Goal: Task Accomplishment & Management: Use online tool/utility

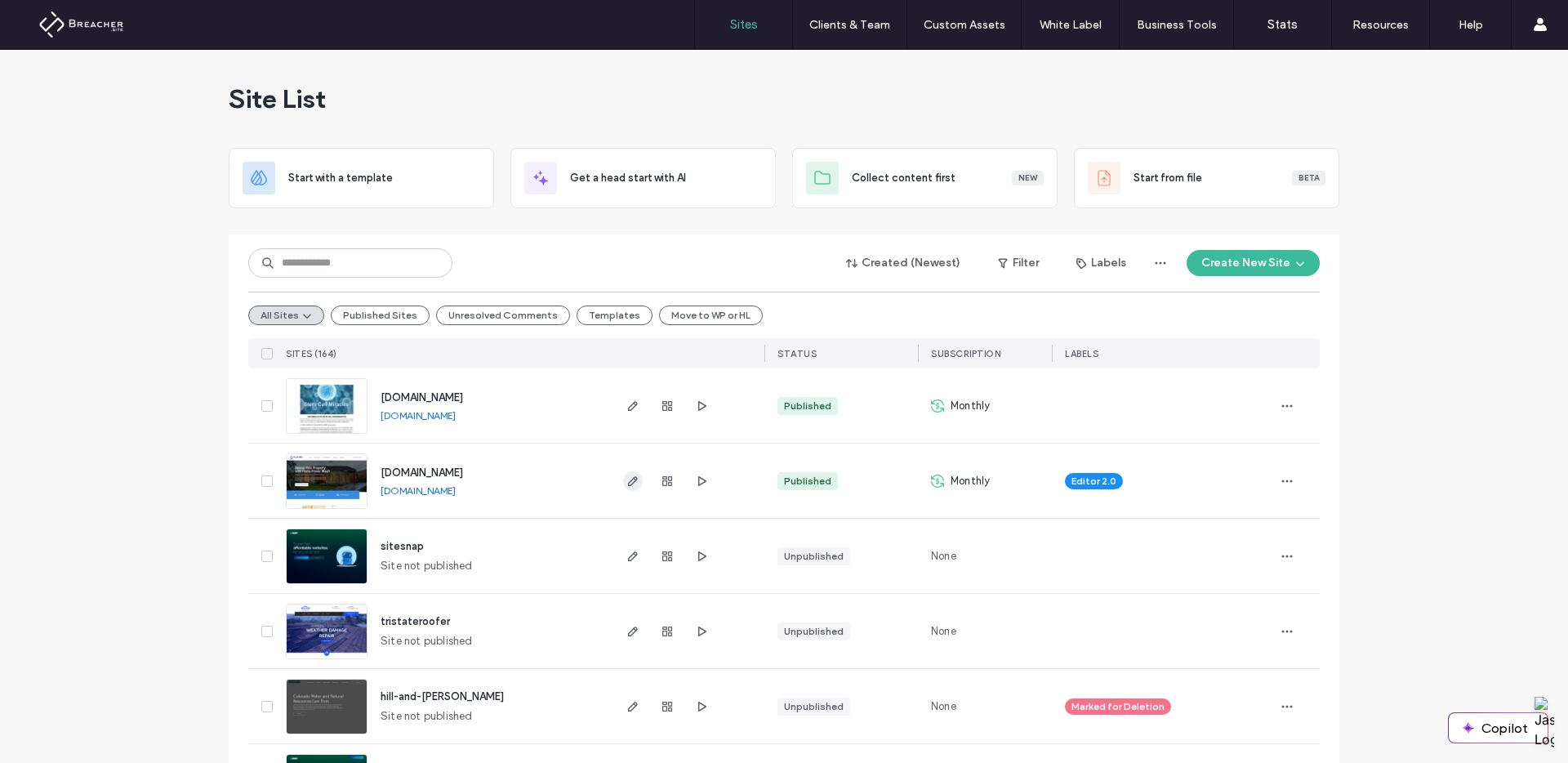
click at [627, 480] on icon "button" at bounding box center [633, 481] width 13 height 13
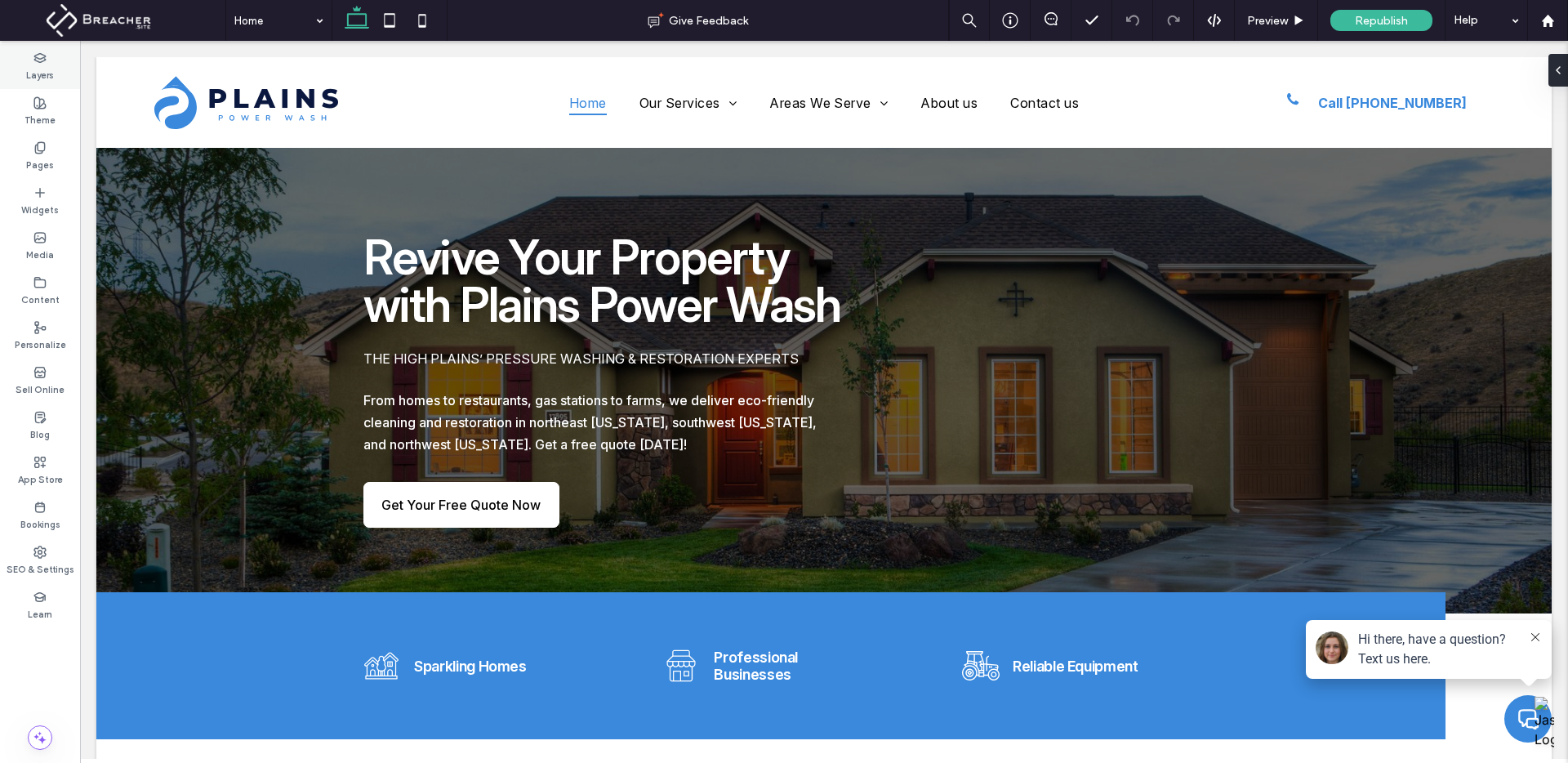
click at [43, 58] on icon at bounding box center [40, 57] width 13 height 13
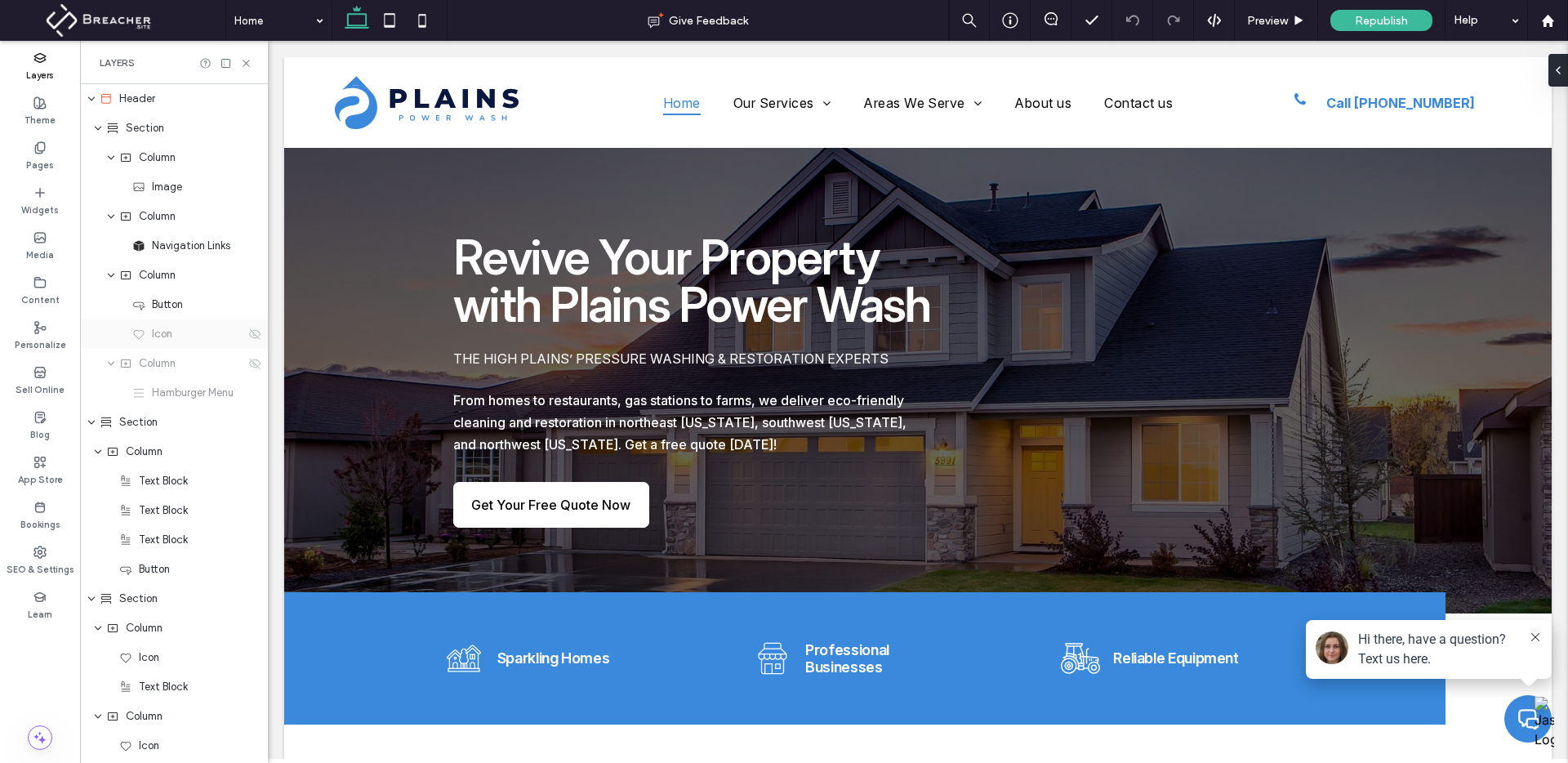
click at [166, 337] on span "Icon" at bounding box center [162, 334] width 20 height 16
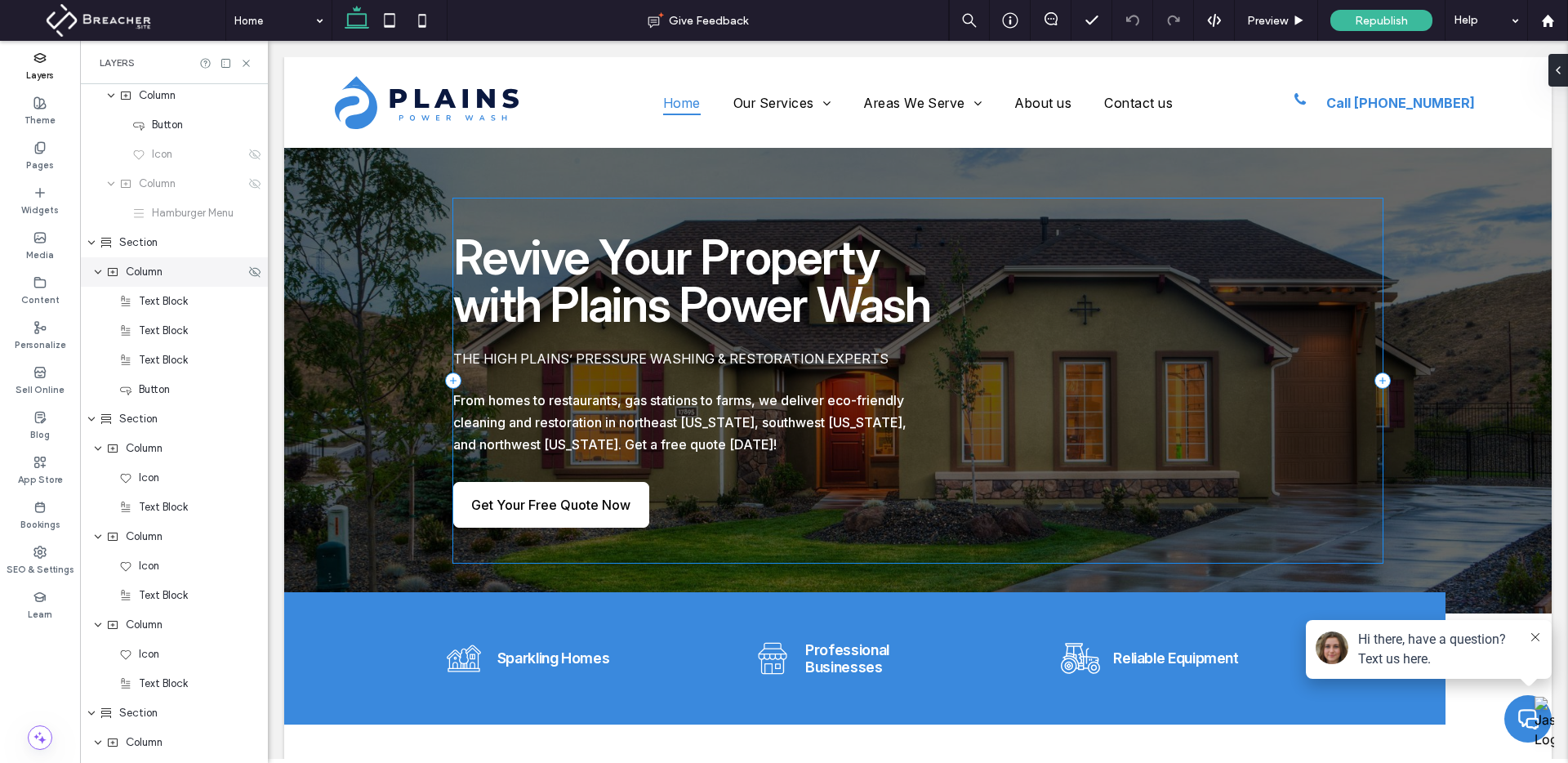
scroll to position [163, 0]
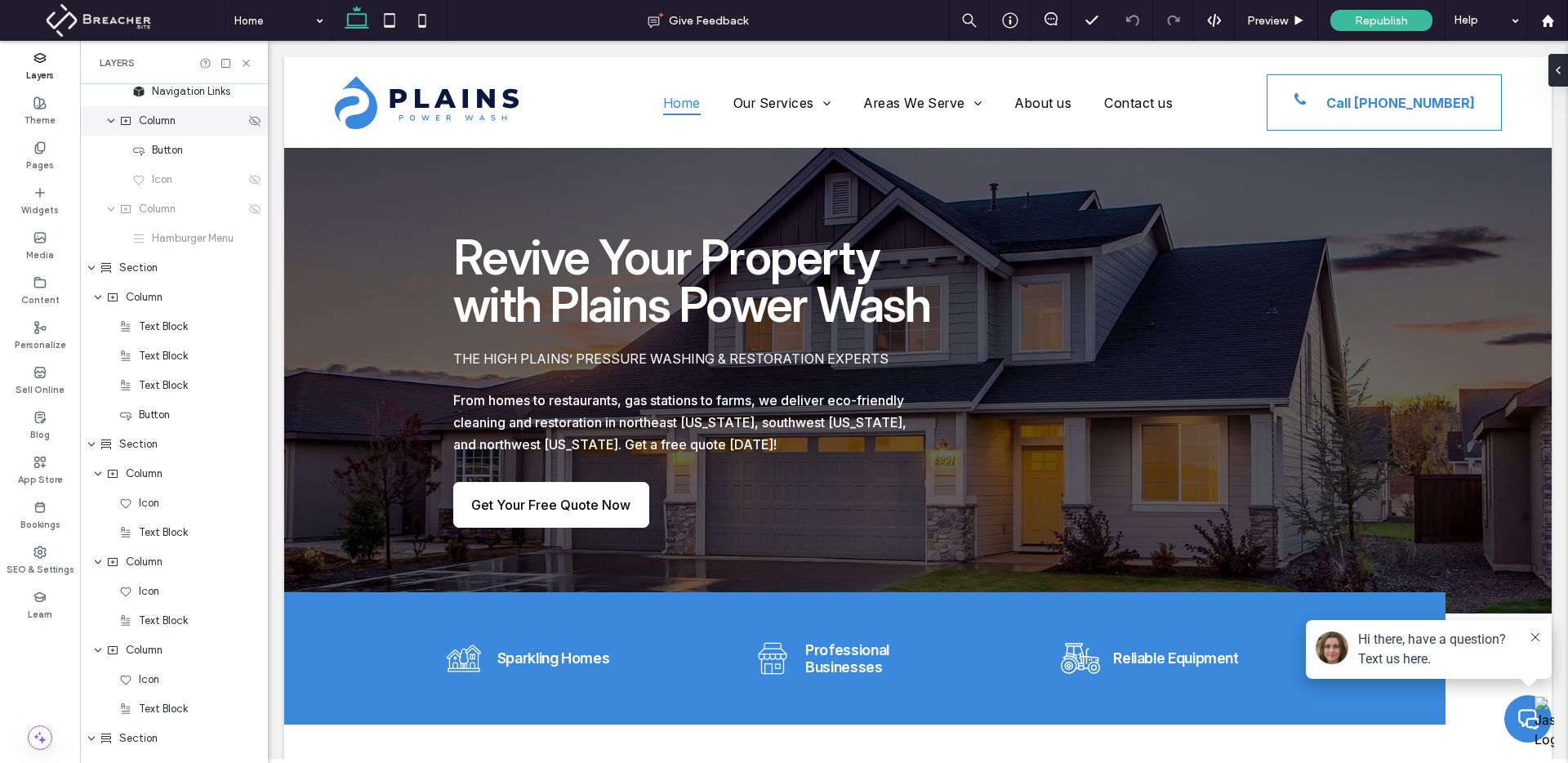
click at [161, 125] on span "Column" at bounding box center [157, 121] width 36 height 16
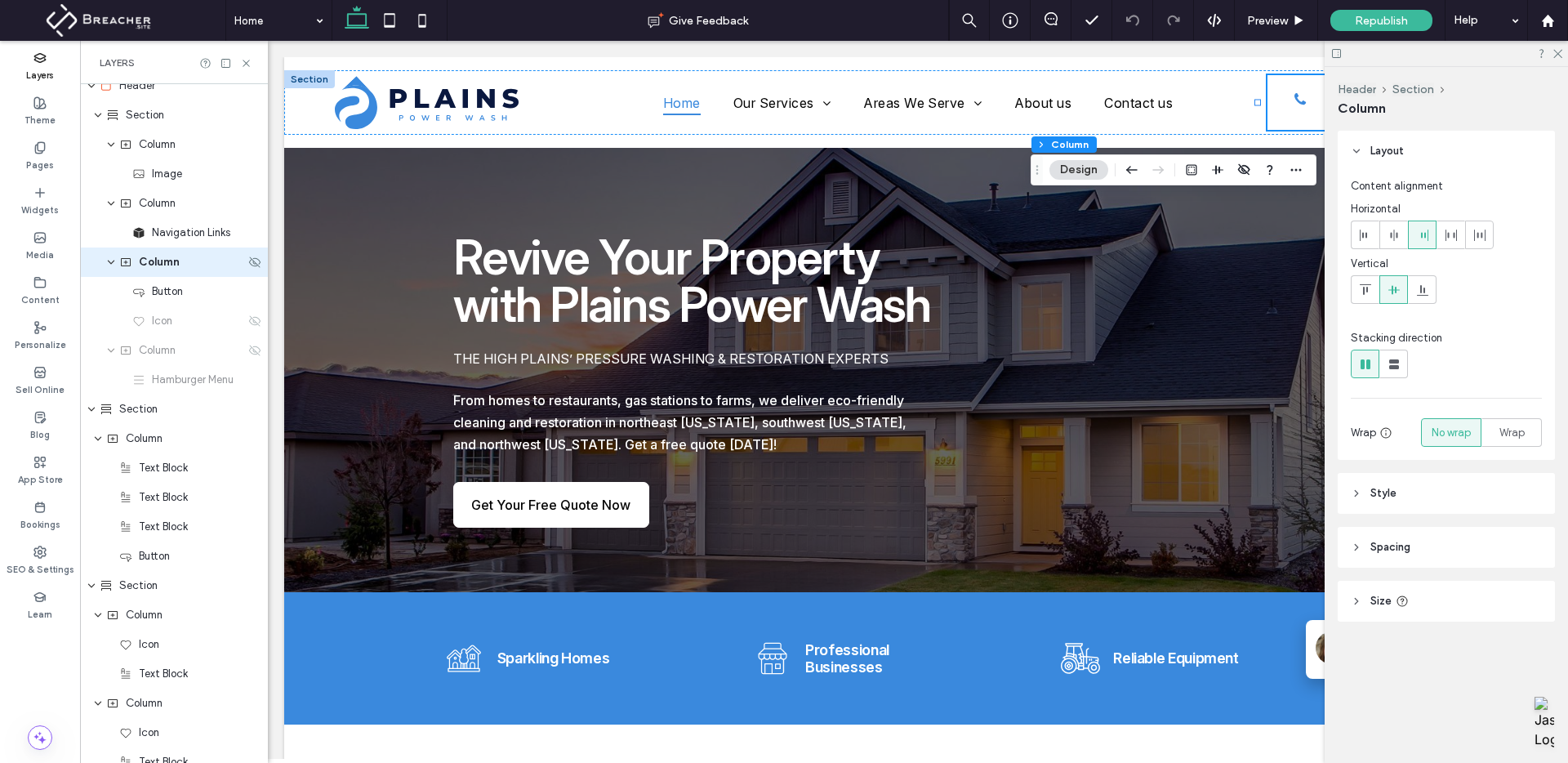
scroll to position [0, 0]
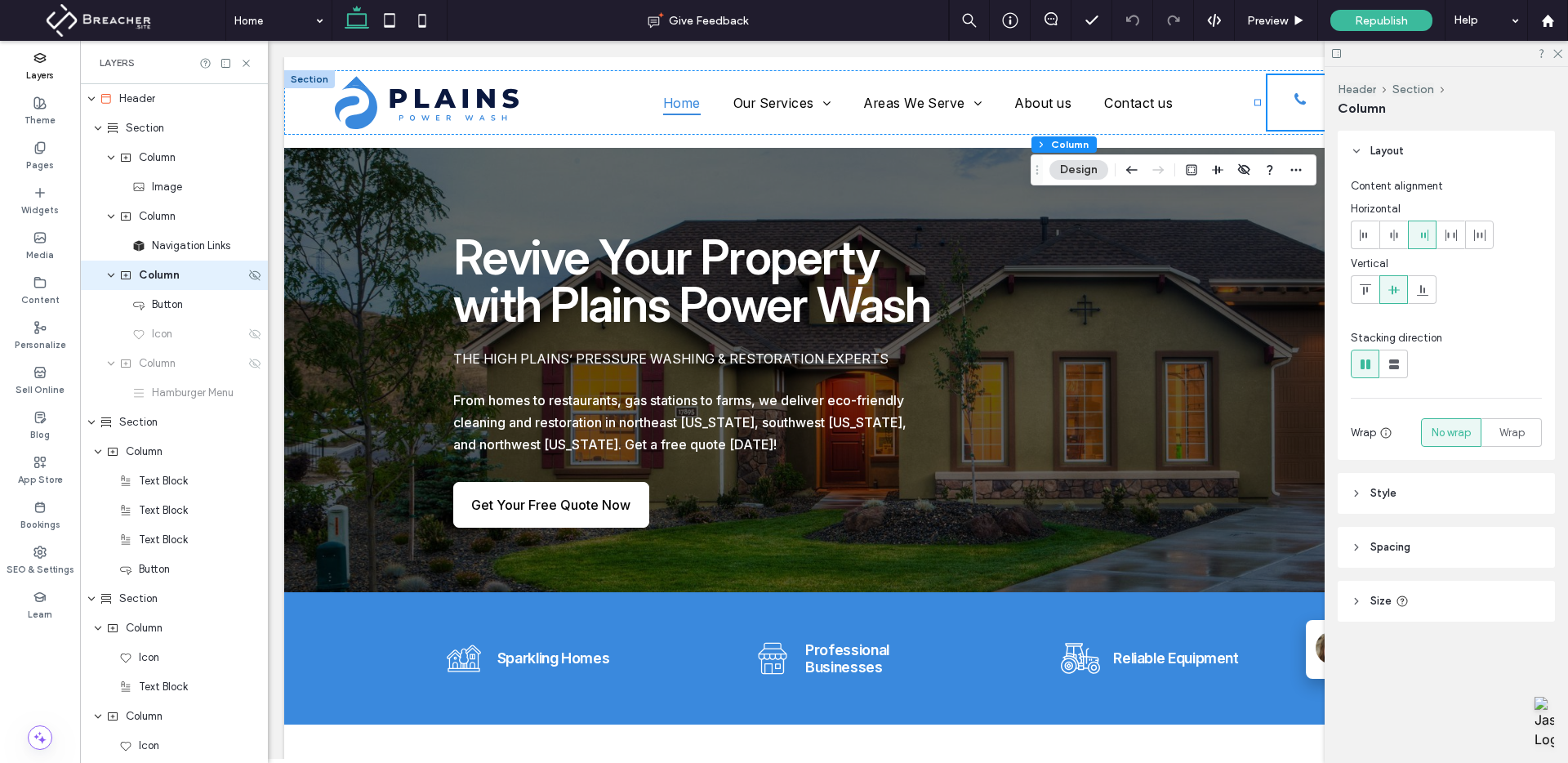
click at [157, 274] on span "Column" at bounding box center [159, 276] width 41 height 16
click at [151, 277] on span "Column" at bounding box center [159, 276] width 41 height 16
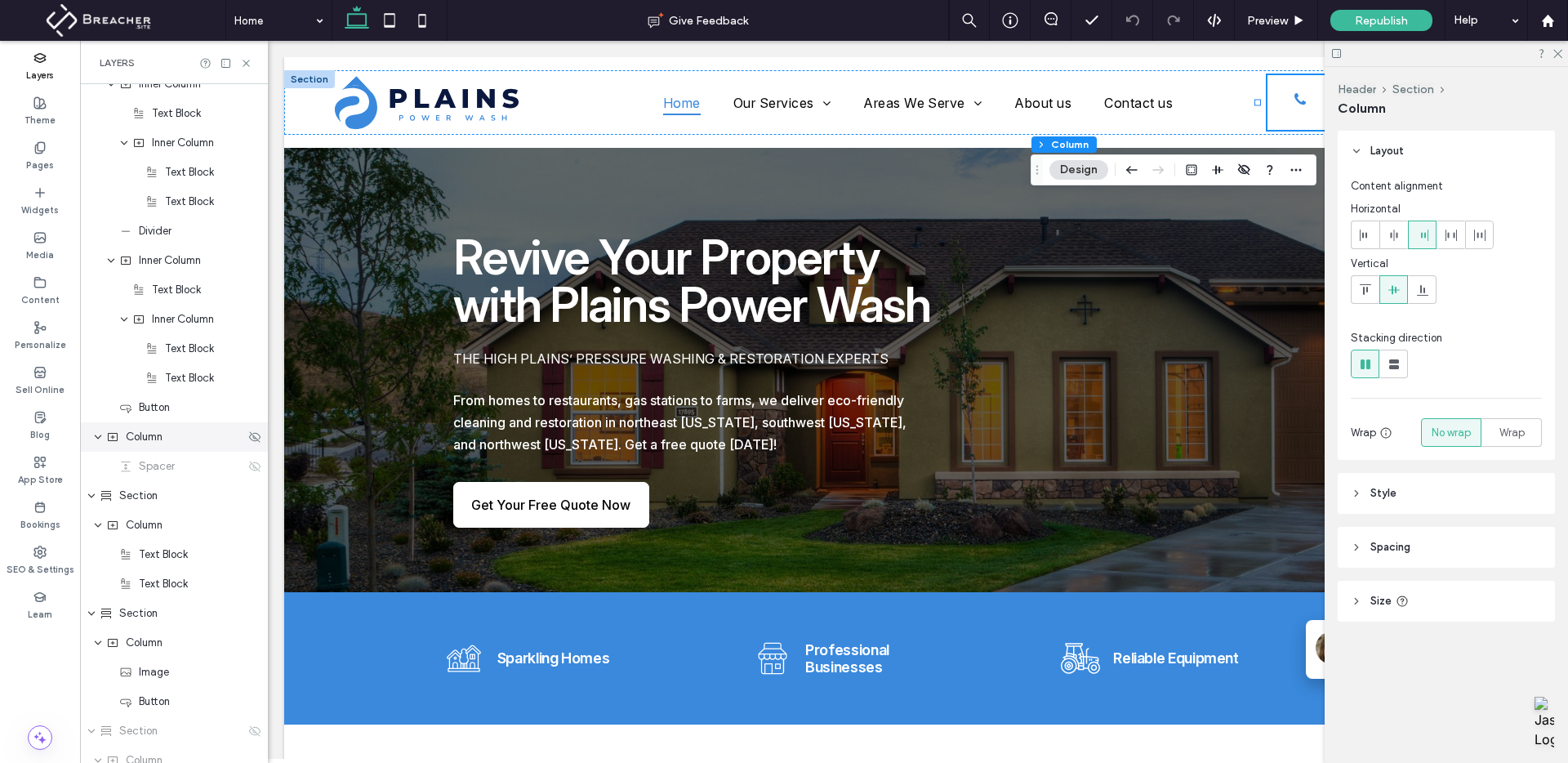
click at [152, 440] on span "Column" at bounding box center [144, 437] width 36 height 16
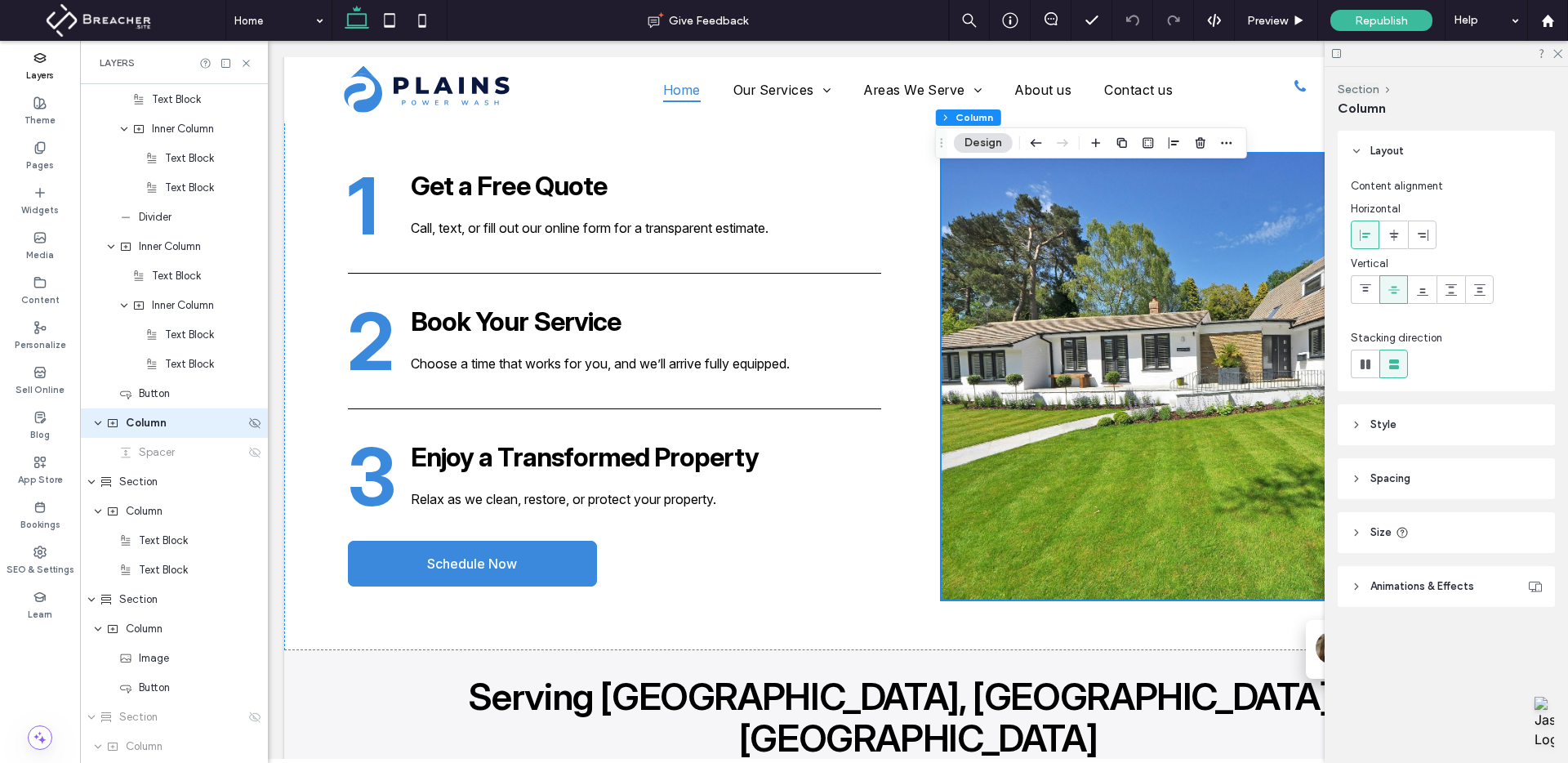
scroll to position [1728, 0]
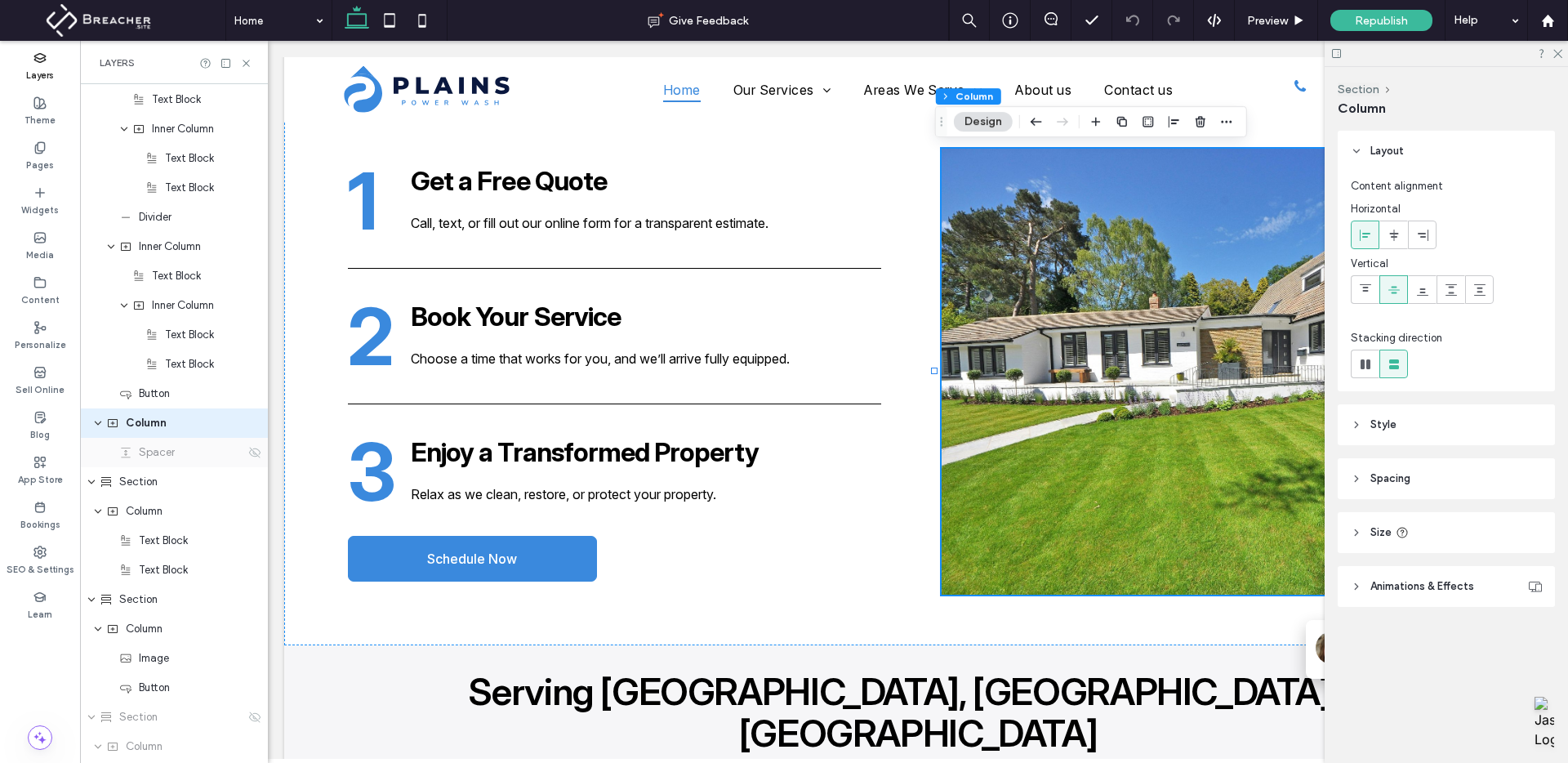
click at [154, 455] on span "Spacer" at bounding box center [156, 453] width 36 height 16
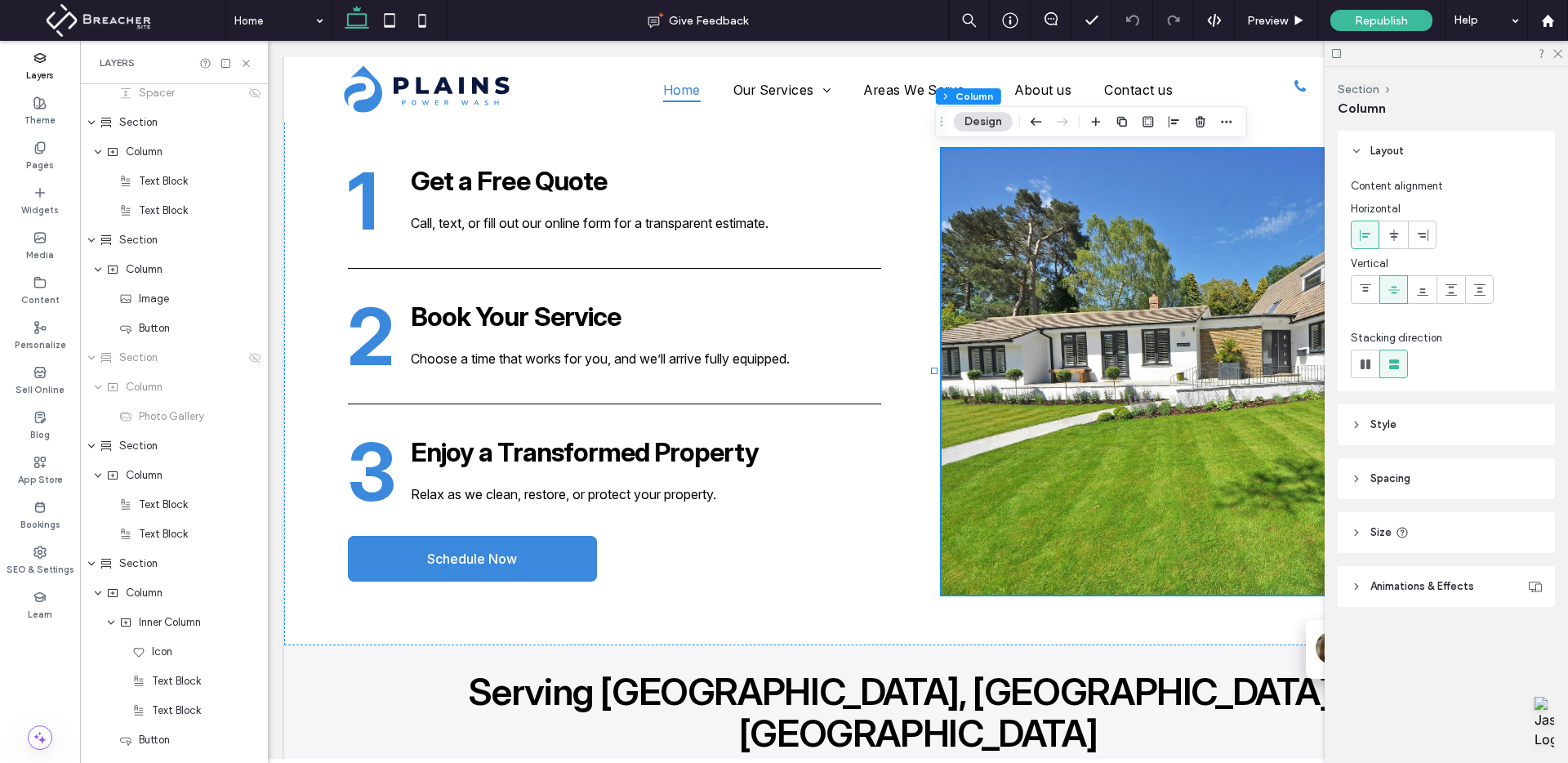
scroll to position [2326, 0]
click at [141, 270] on span "Section" at bounding box center [139, 273] width 38 height 16
click at [152, 271] on span "Section" at bounding box center [139, 273] width 38 height 16
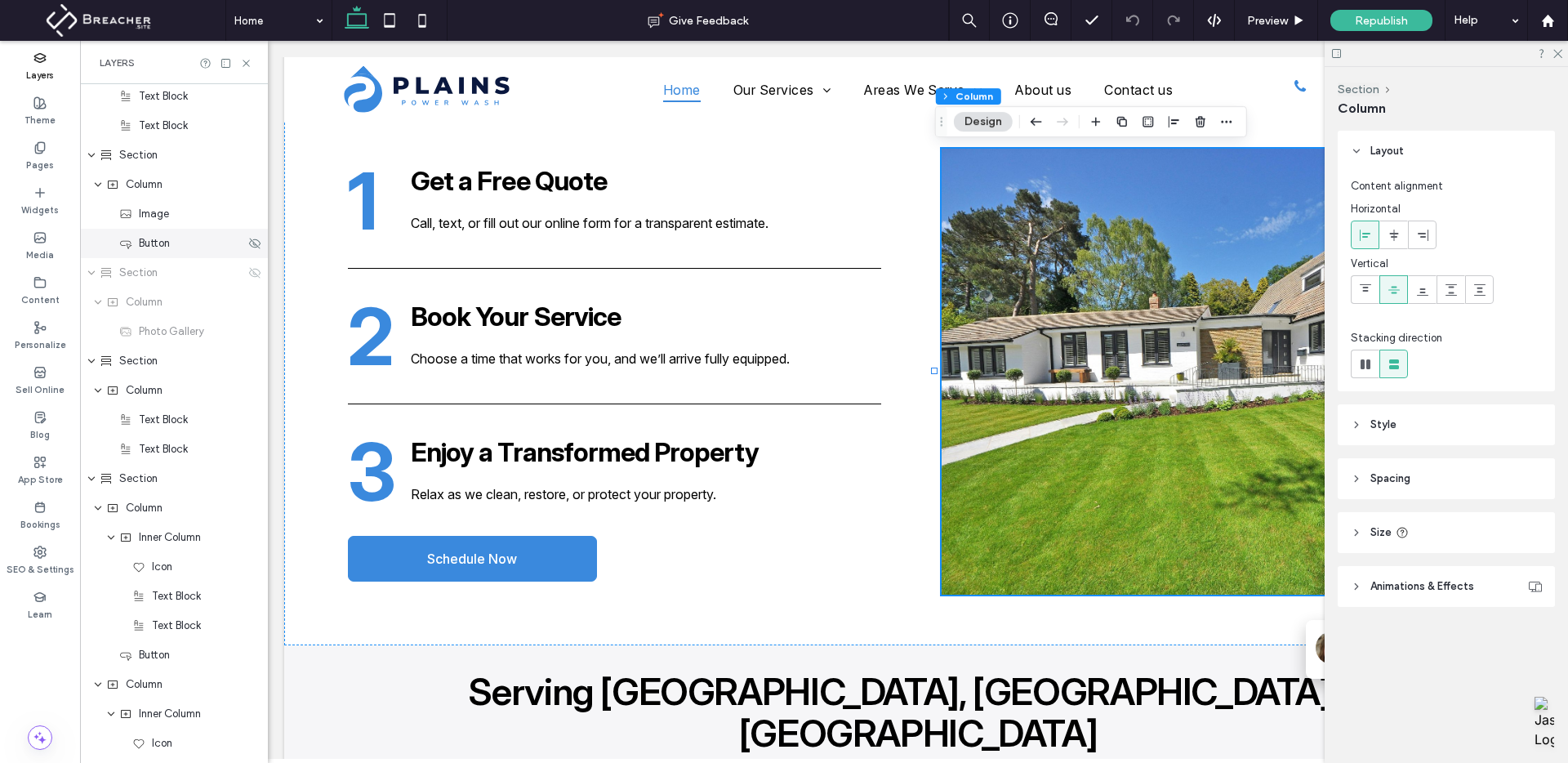
click at [156, 242] on span "Button" at bounding box center [154, 244] width 31 height 16
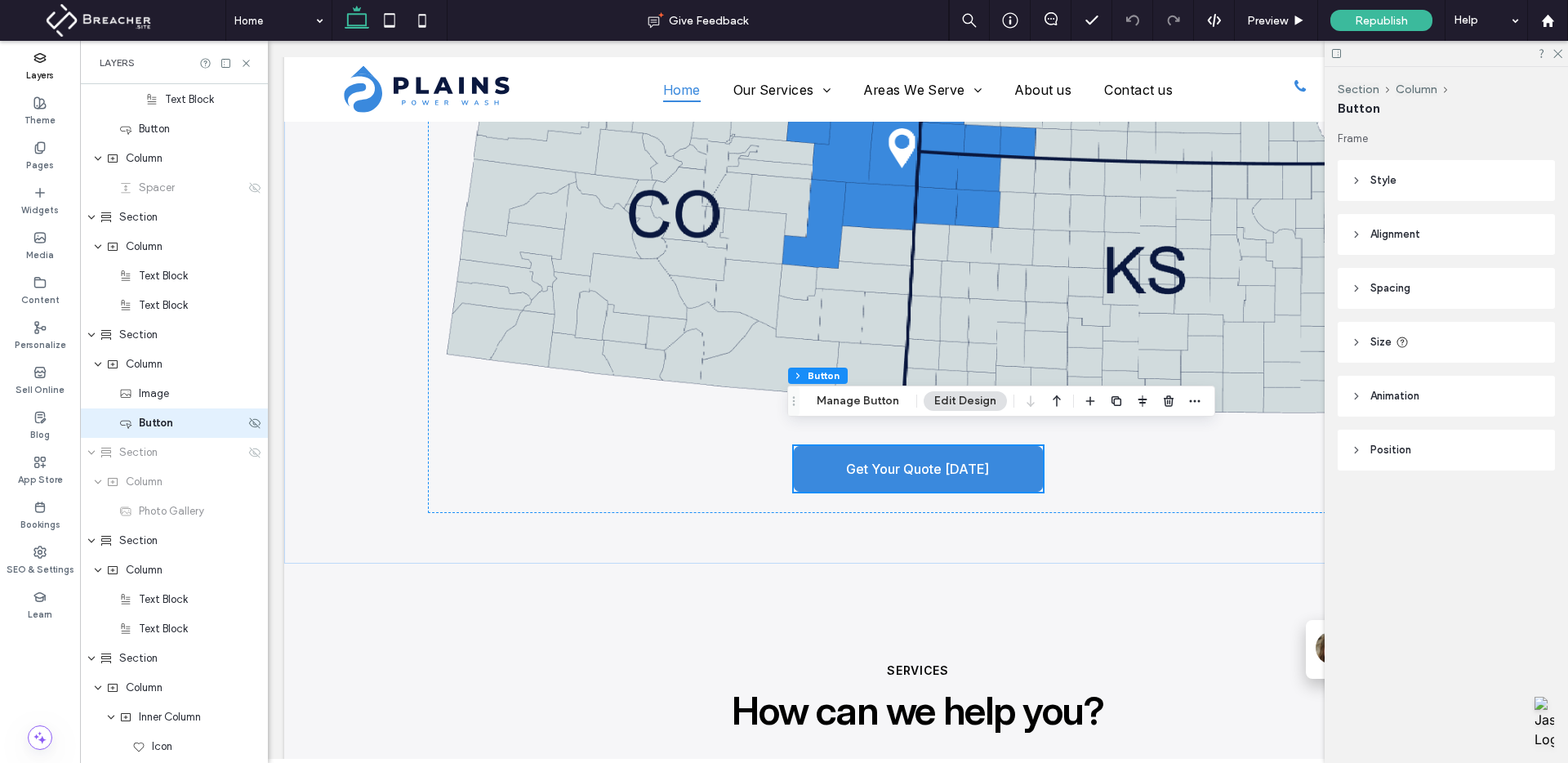
scroll to position [2753, 0]
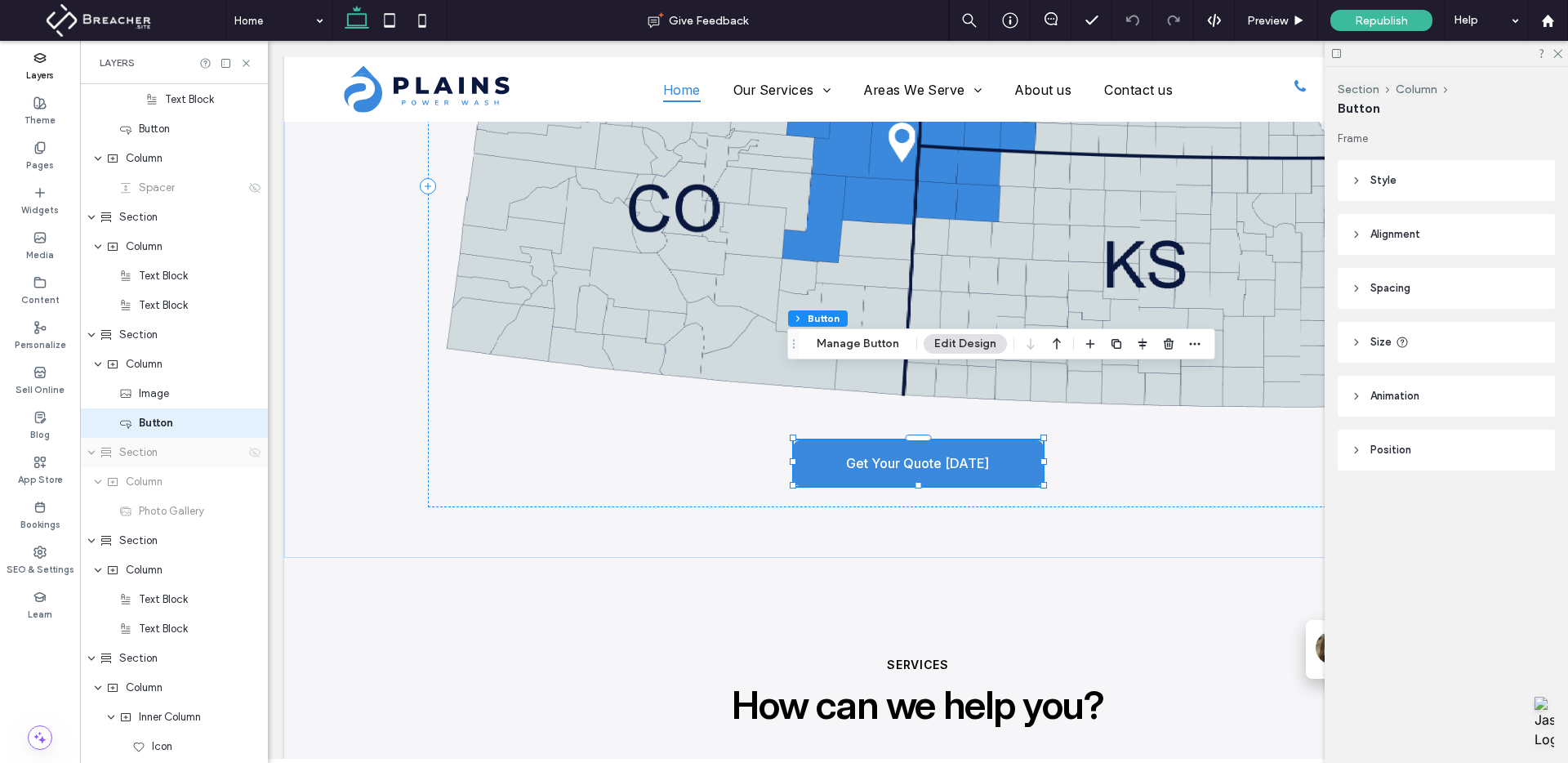
click at [249, 450] on use at bounding box center [254, 453] width 12 height 11
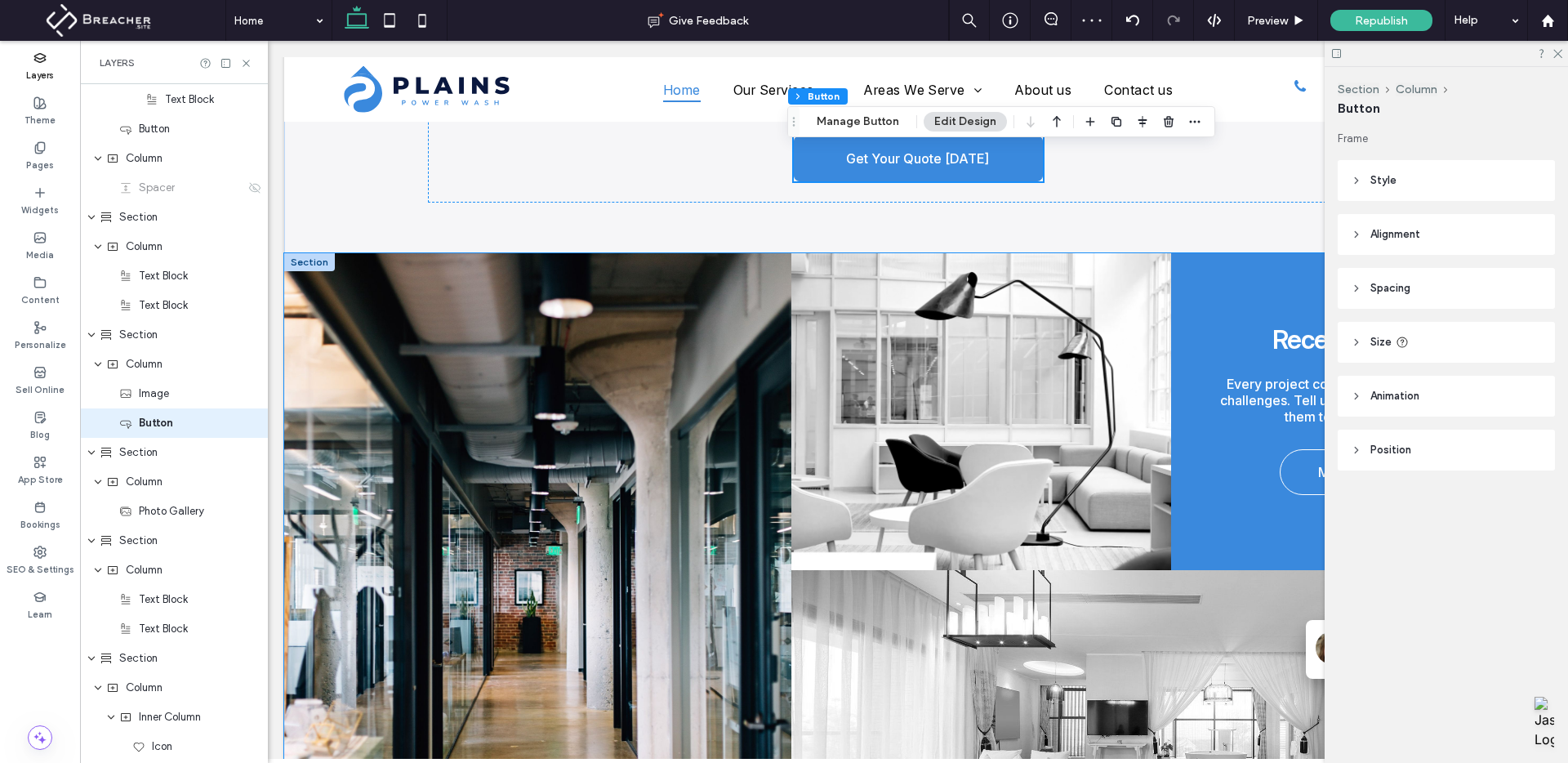
scroll to position [3060, 0]
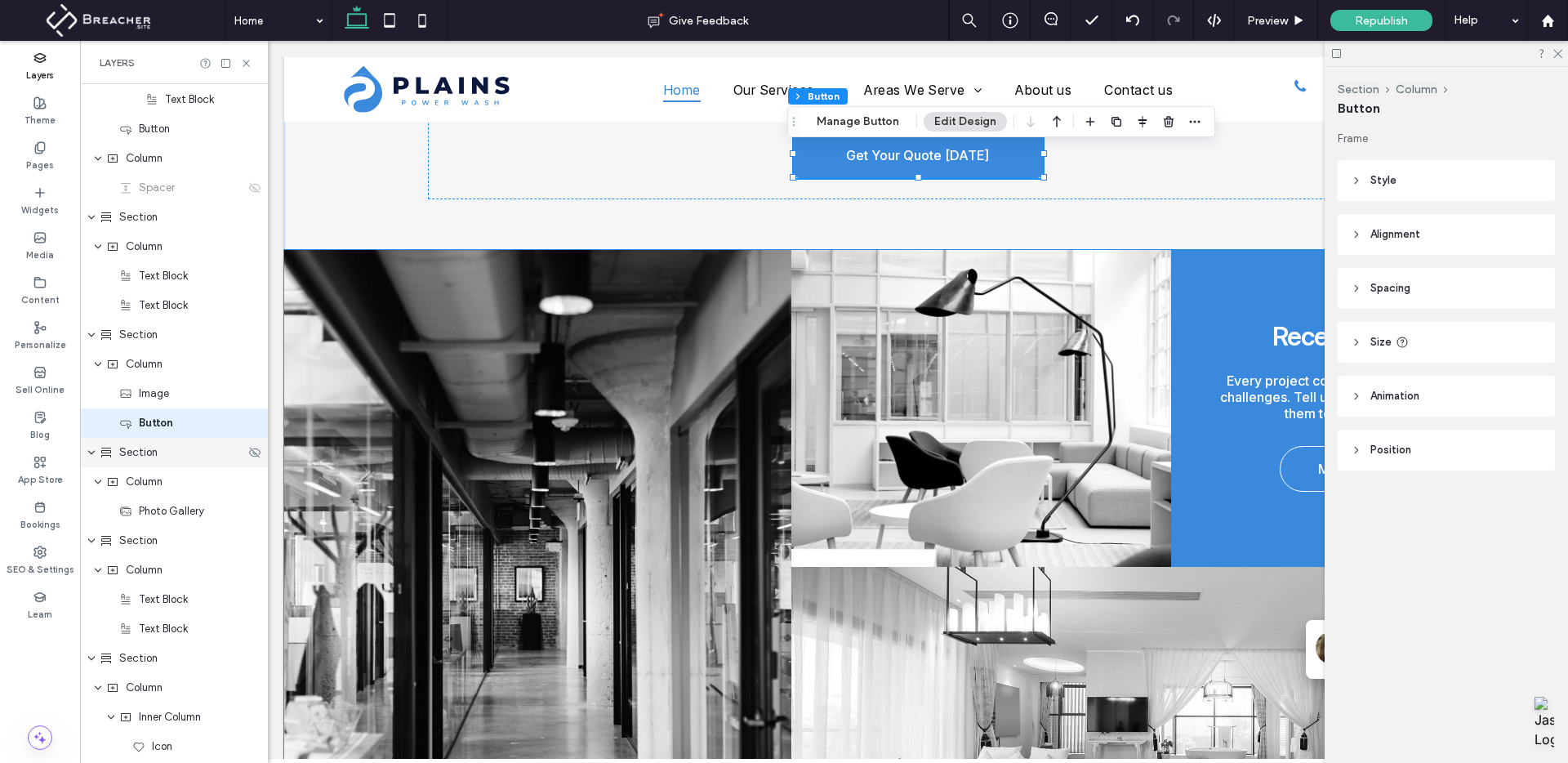
click at [156, 456] on span "Section" at bounding box center [139, 453] width 38 height 16
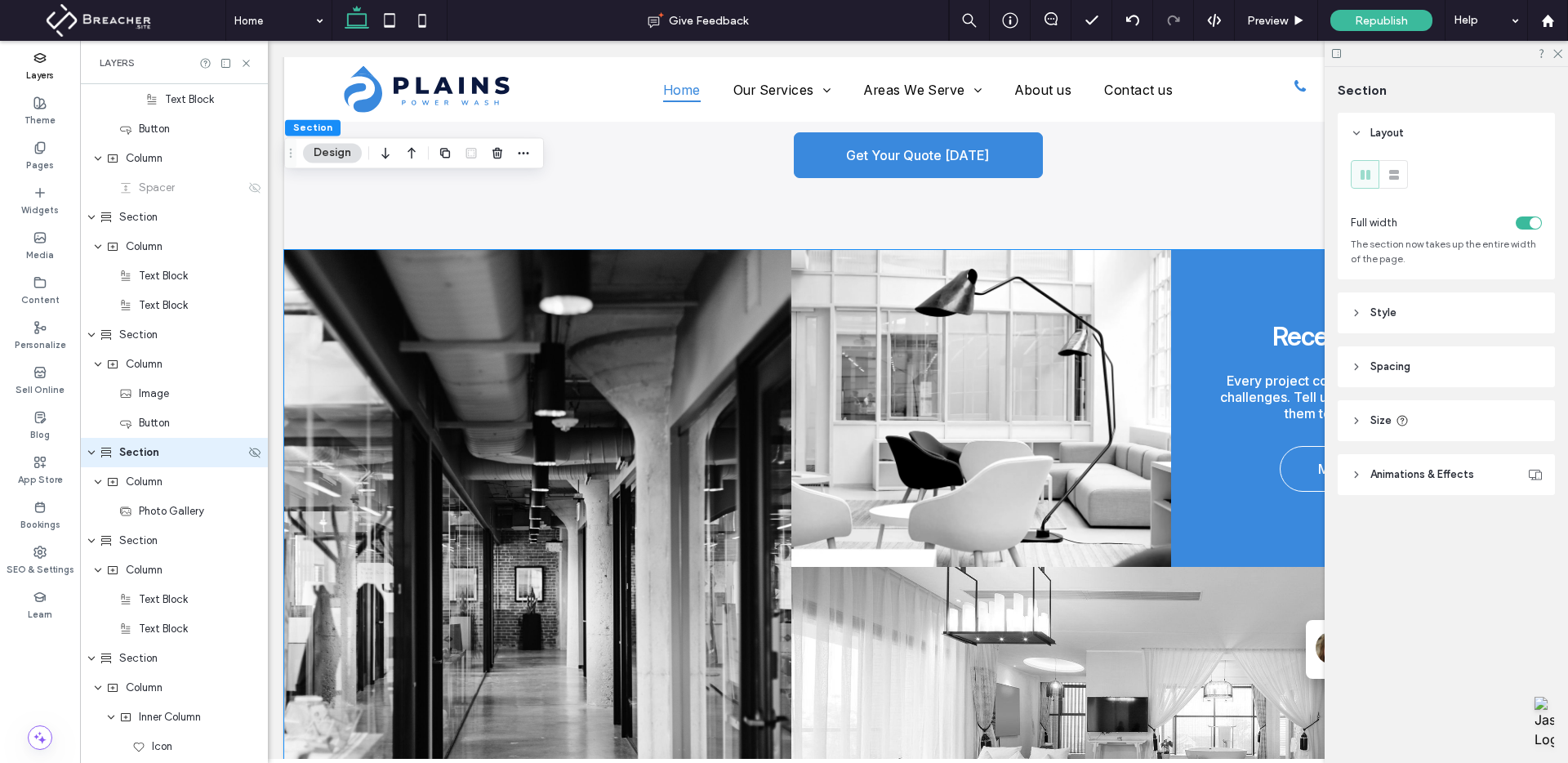
scroll to position [2176, 0]
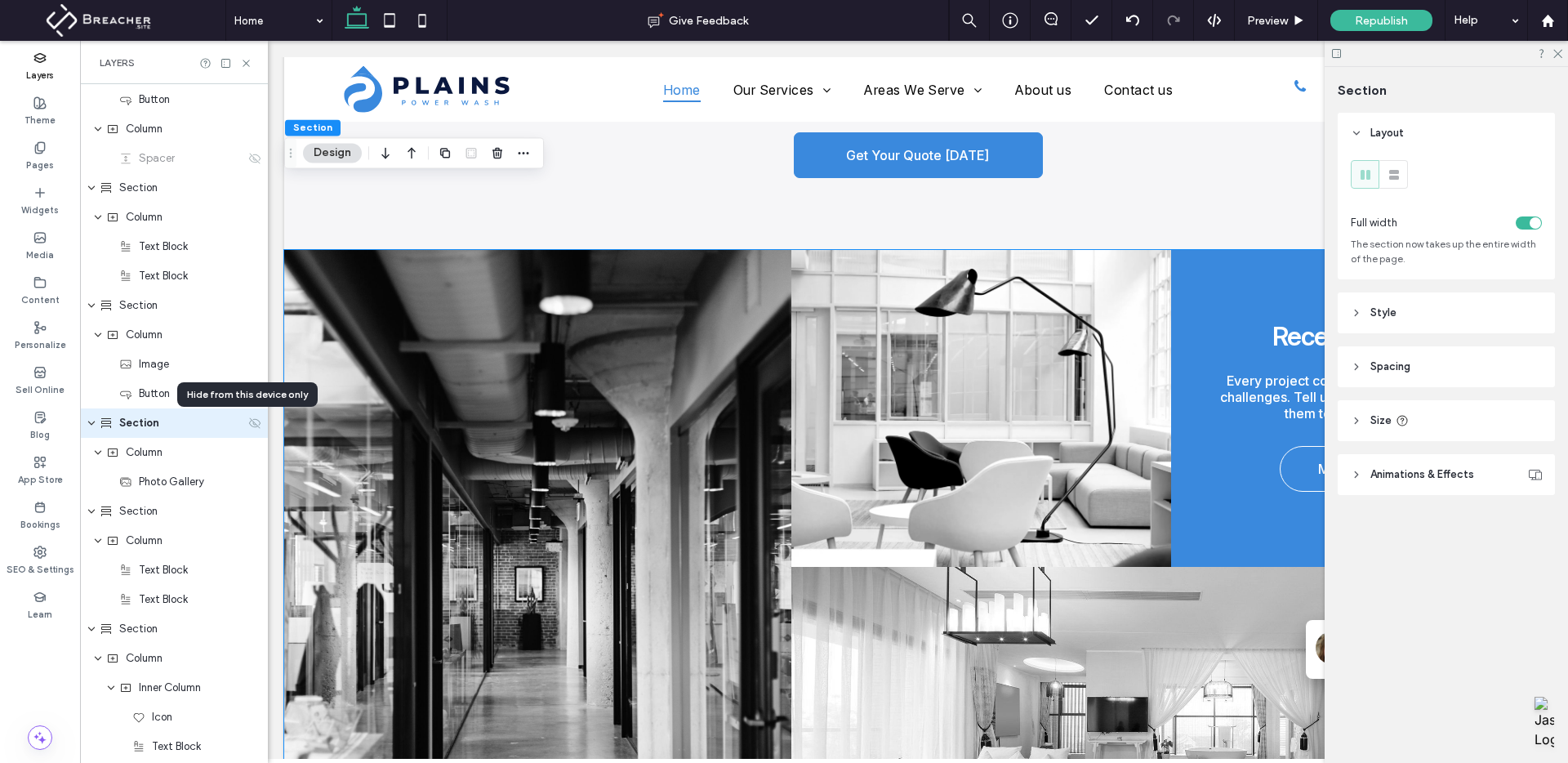
click at [248, 423] on icon at bounding box center [254, 423] width 13 height 13
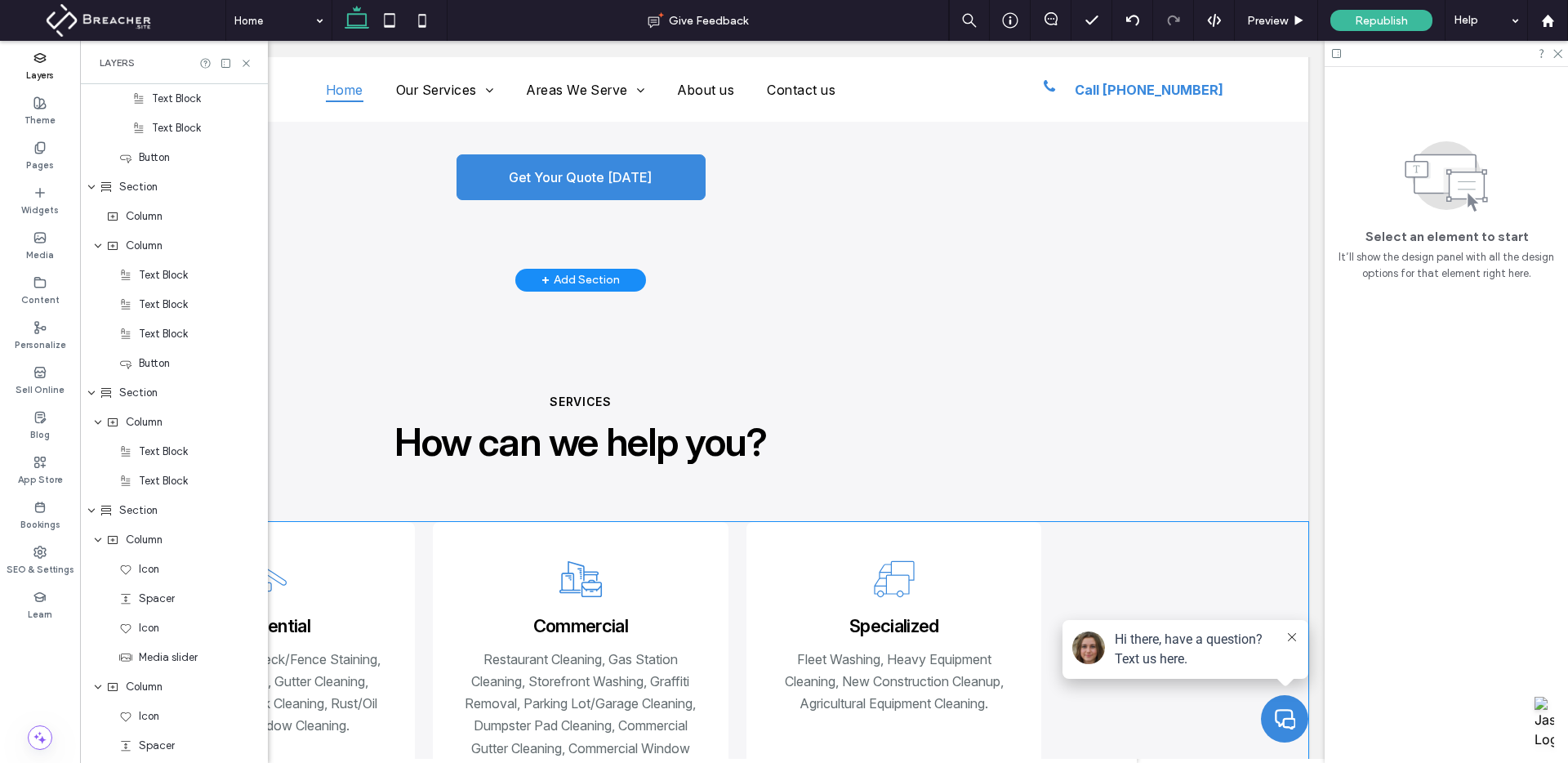
scroll to position [3124, 0]
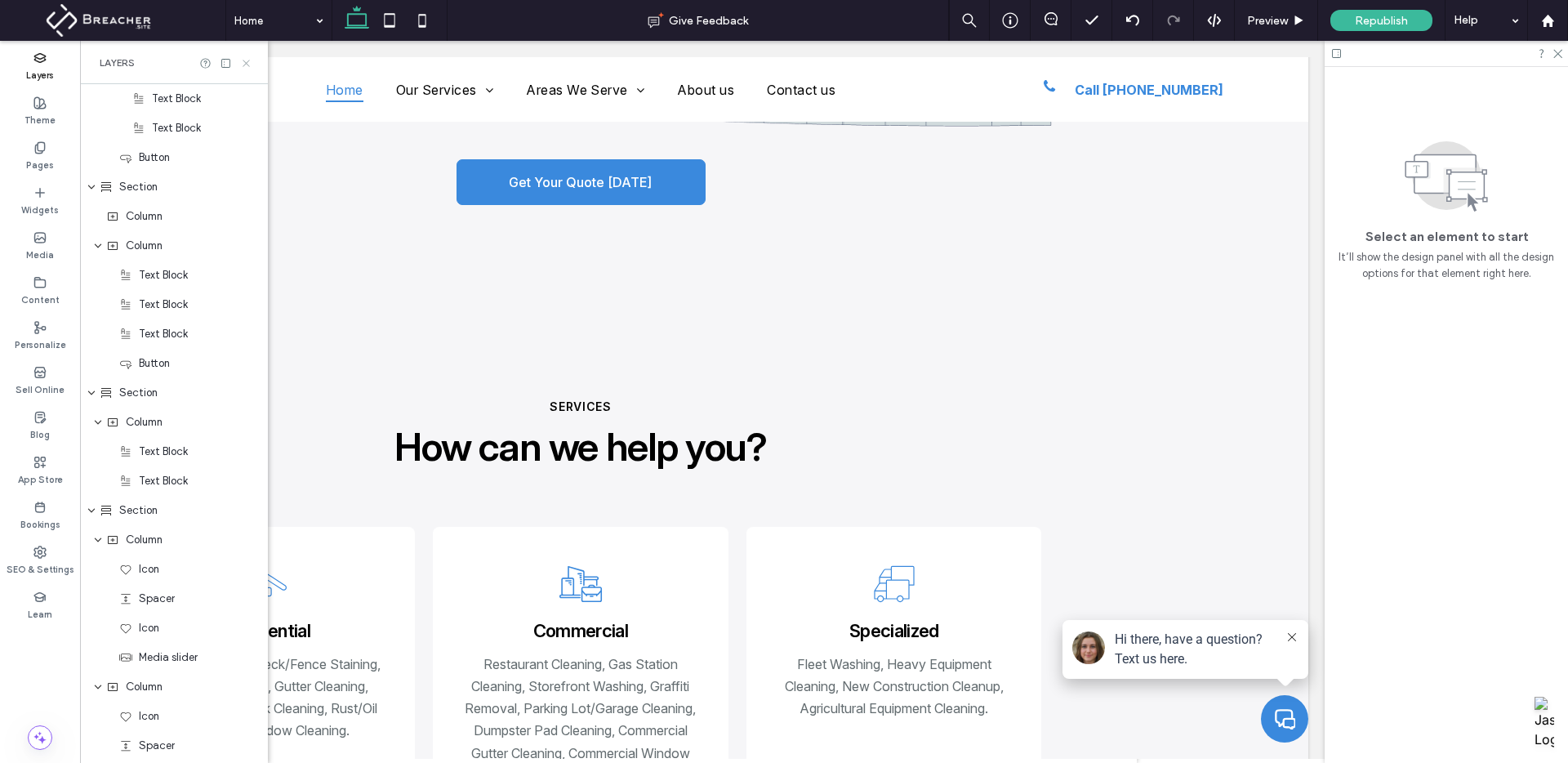
click at [246, 60] on icon at bounding box center [245, 63] width 12 height 12
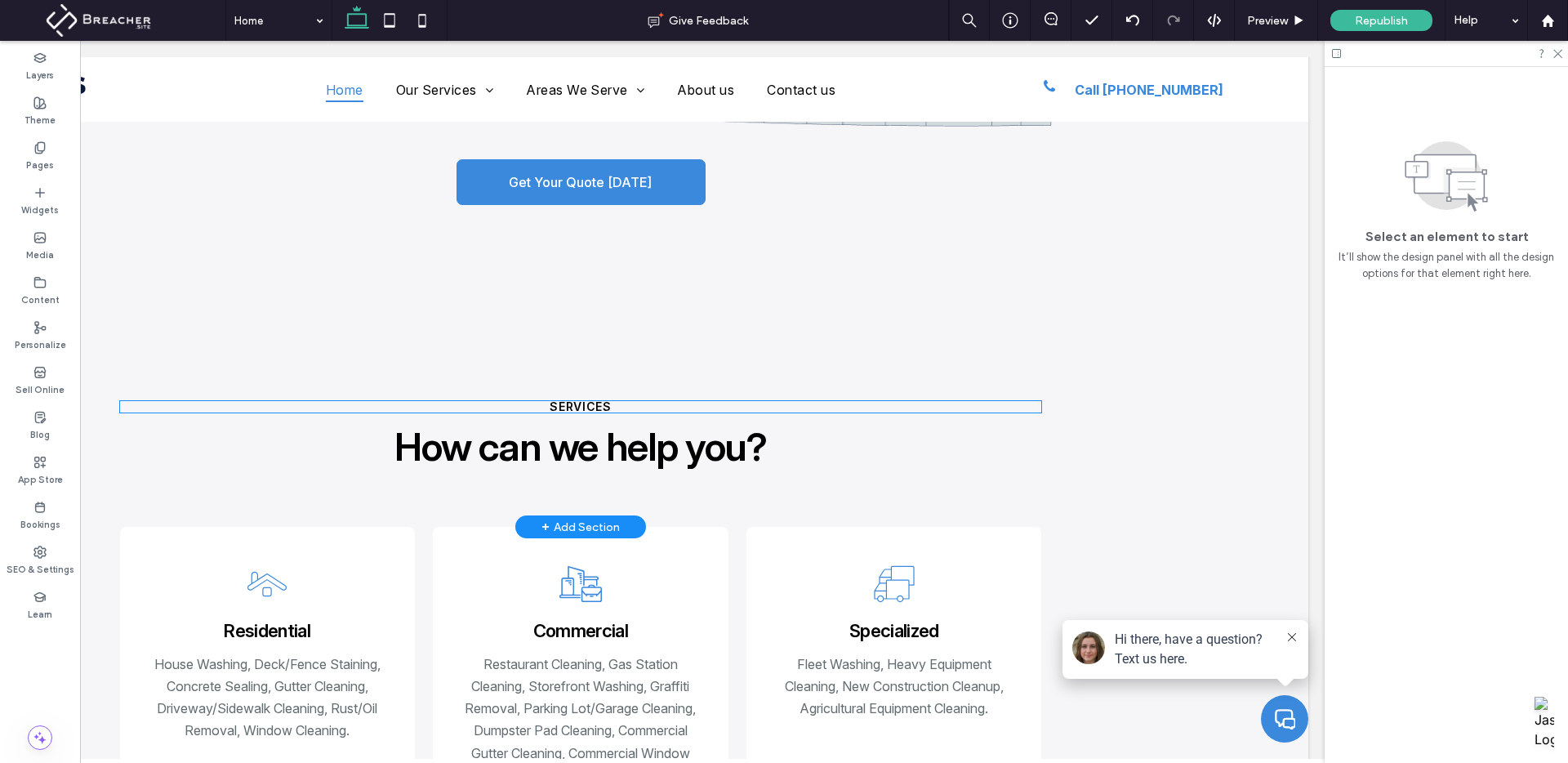
scroll to position [3128, 0]
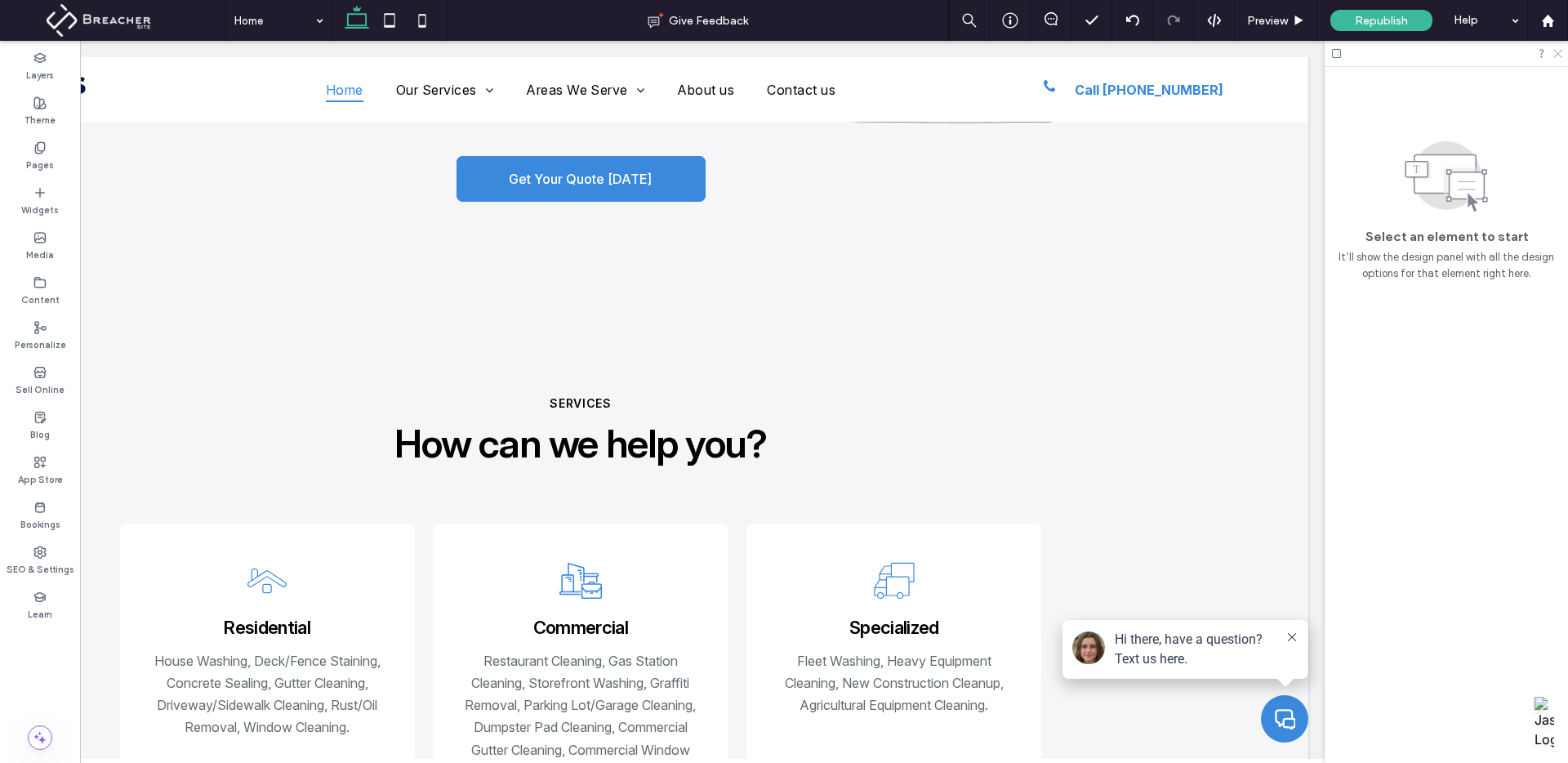
click at [1555, 51] on use at bounding box center [1558, 55] width 9 height 9
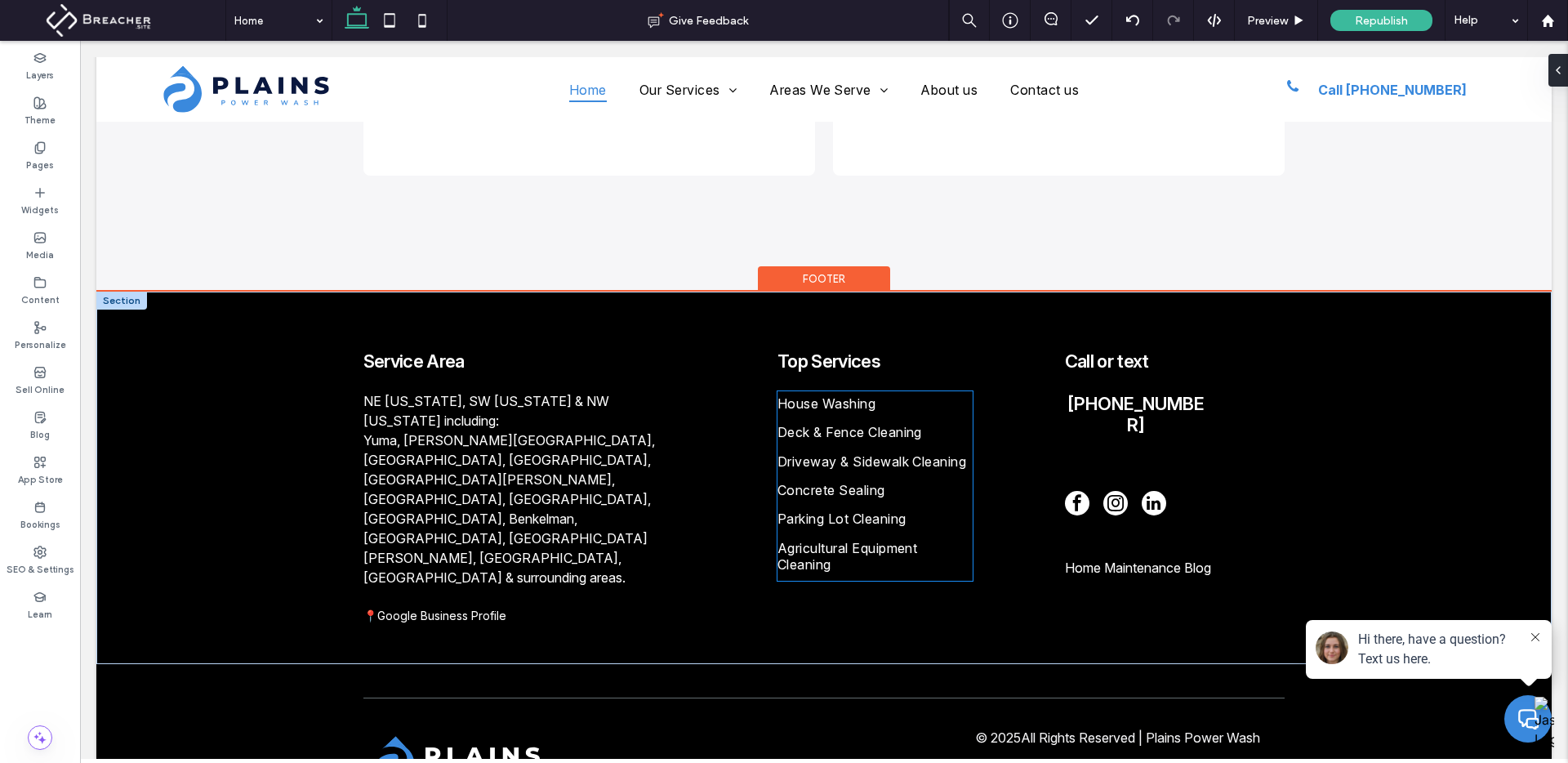
scroll to position [5067, 0]
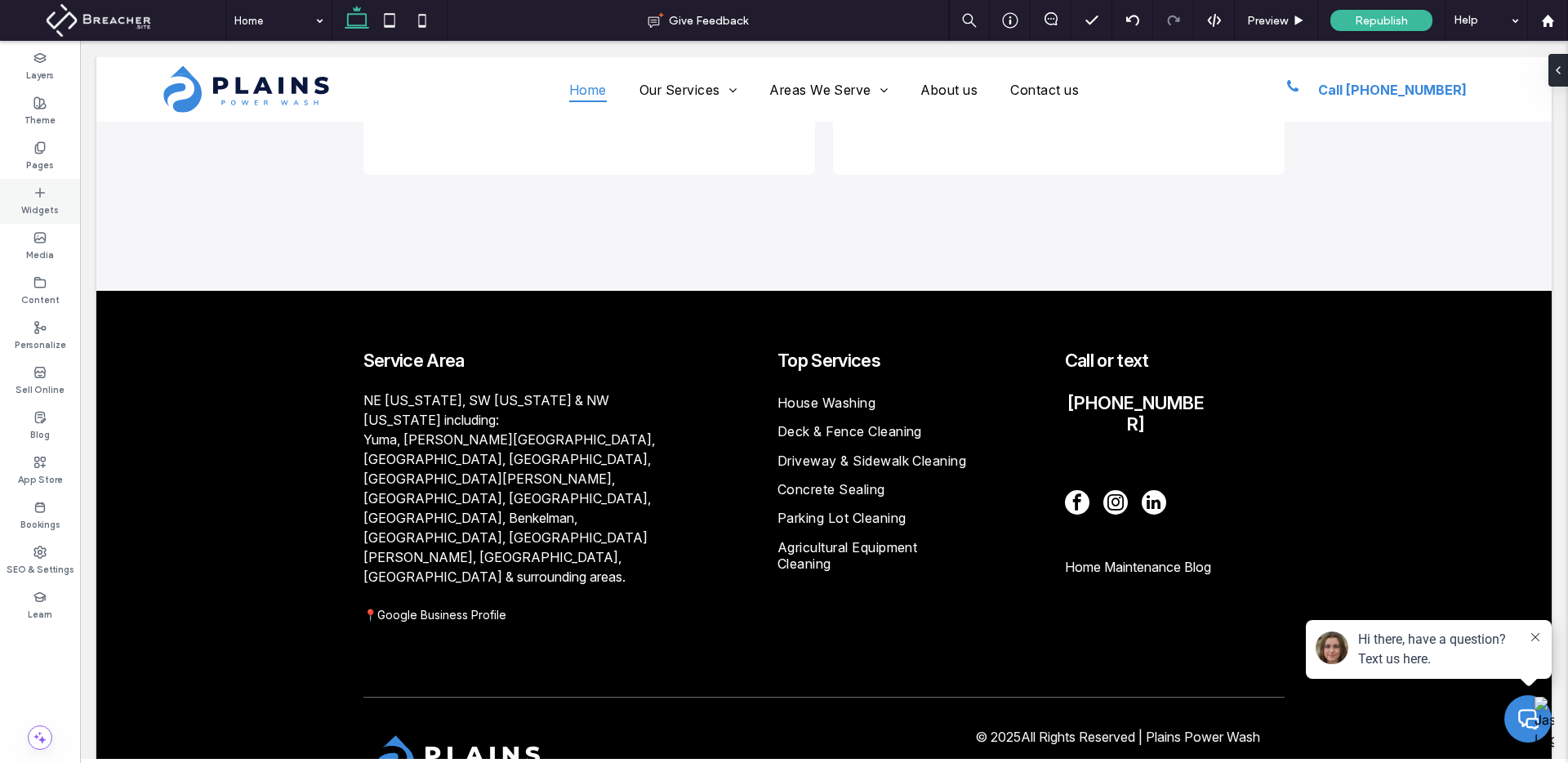
click at [42, 193] on icon at bounding box center [40, 193] width 13 height 13
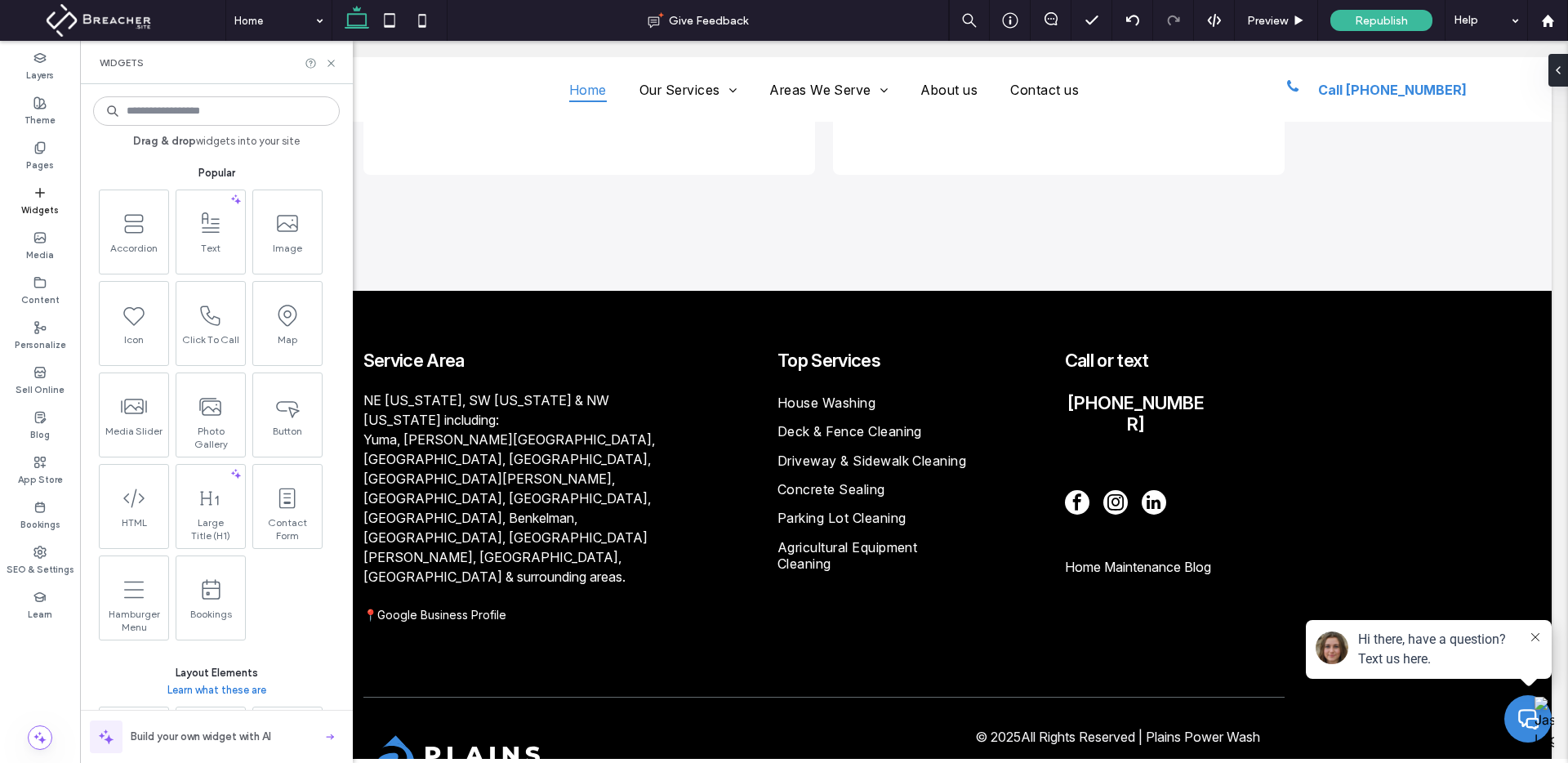
click at [179, 94] on div "Drag & drop widgets into your site Popular Accordion Text Image Icon Click To C…" at bounding box center [216, 423] width 246 height 663
click at [181, 99] on input at bounding box center [216, 111] width 246 height 29
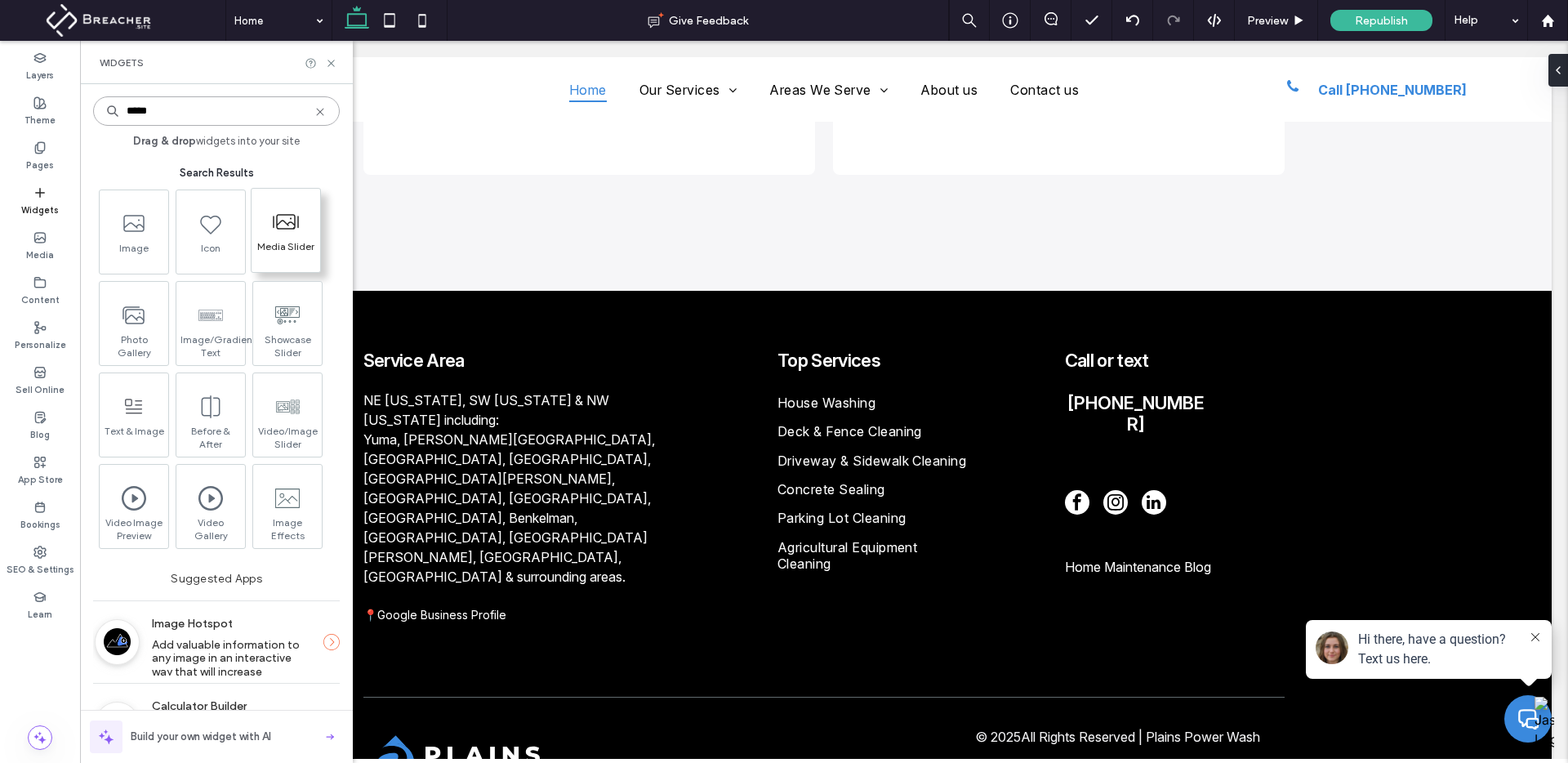
type input "*****"
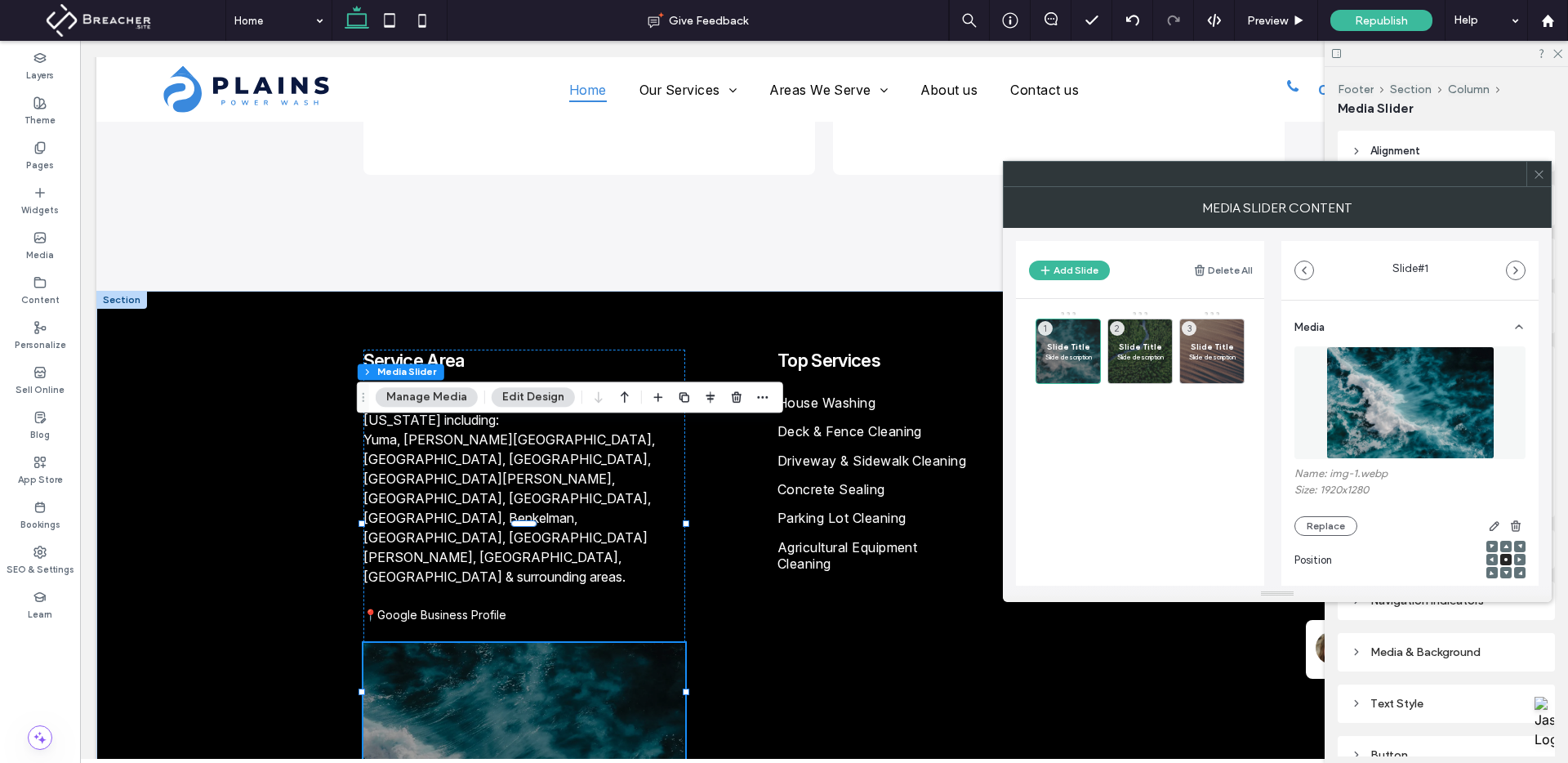
click at [1536, 174] on icon at bounding box center [1539, 173] width 12 height 12
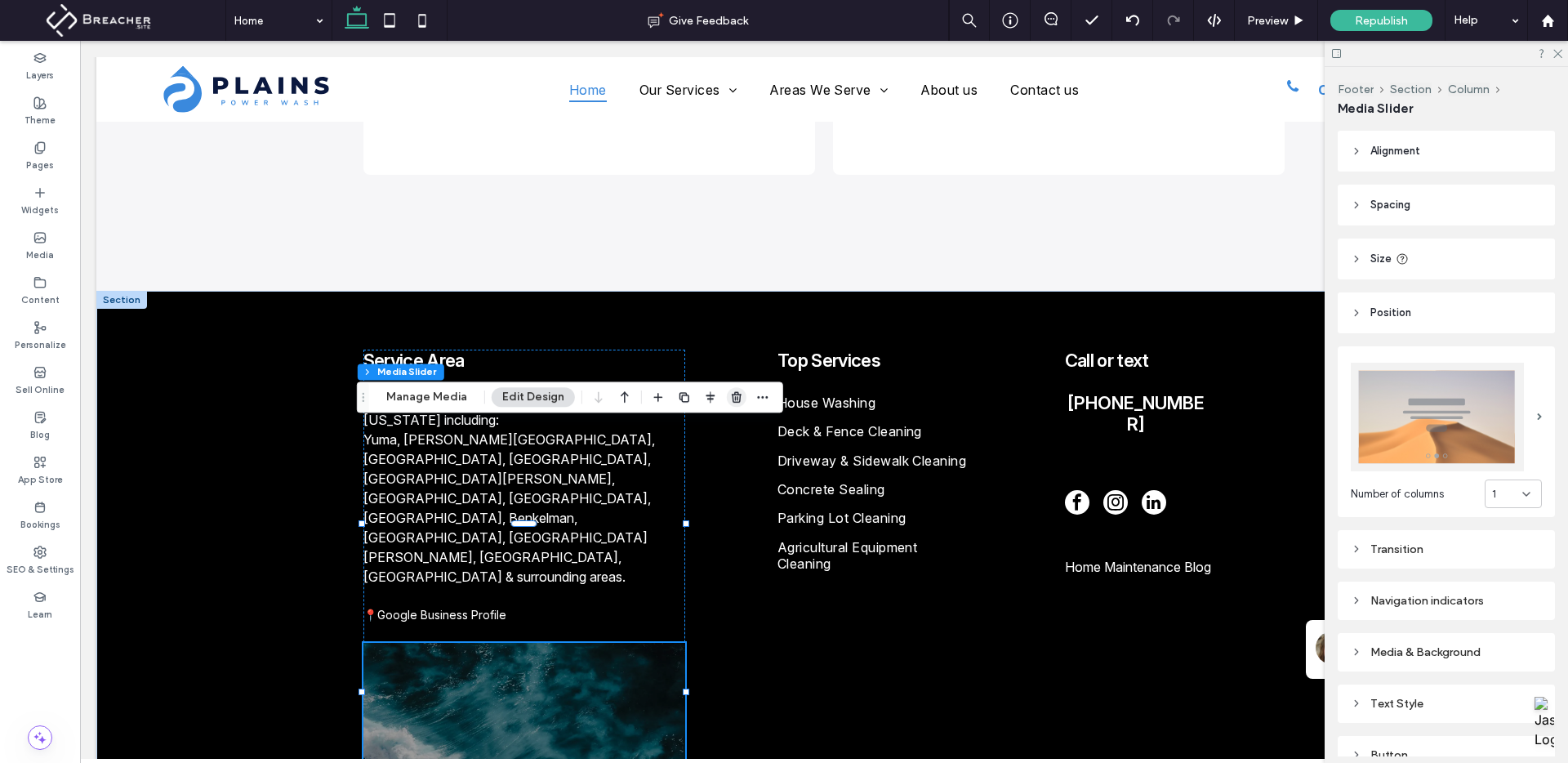
click at [735, 394] on use "button" at bounding box center [736, 398] width 10 height 11
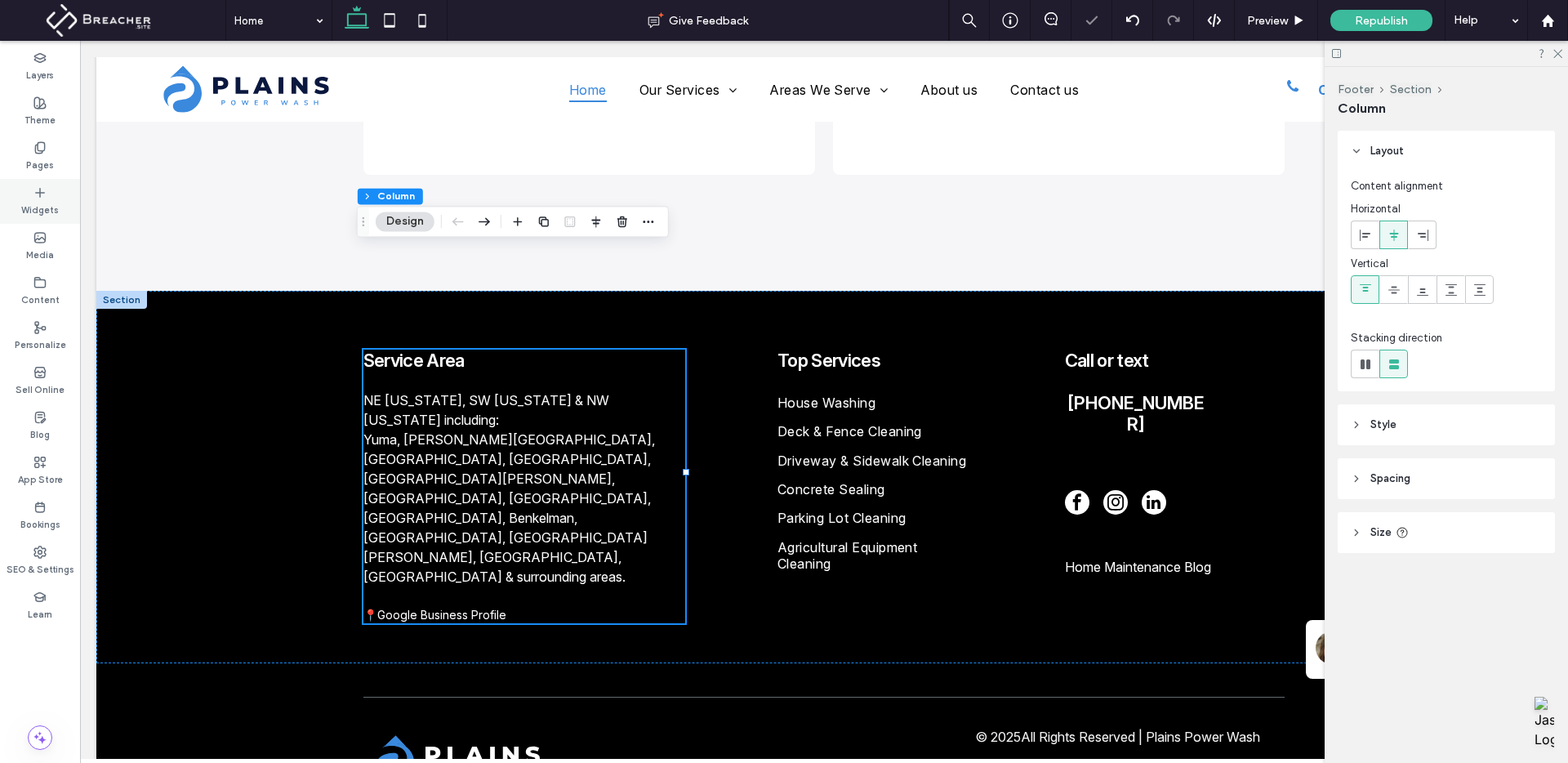
click at [40, 189] on use at bounding box center [39, 192] width 8 height 8
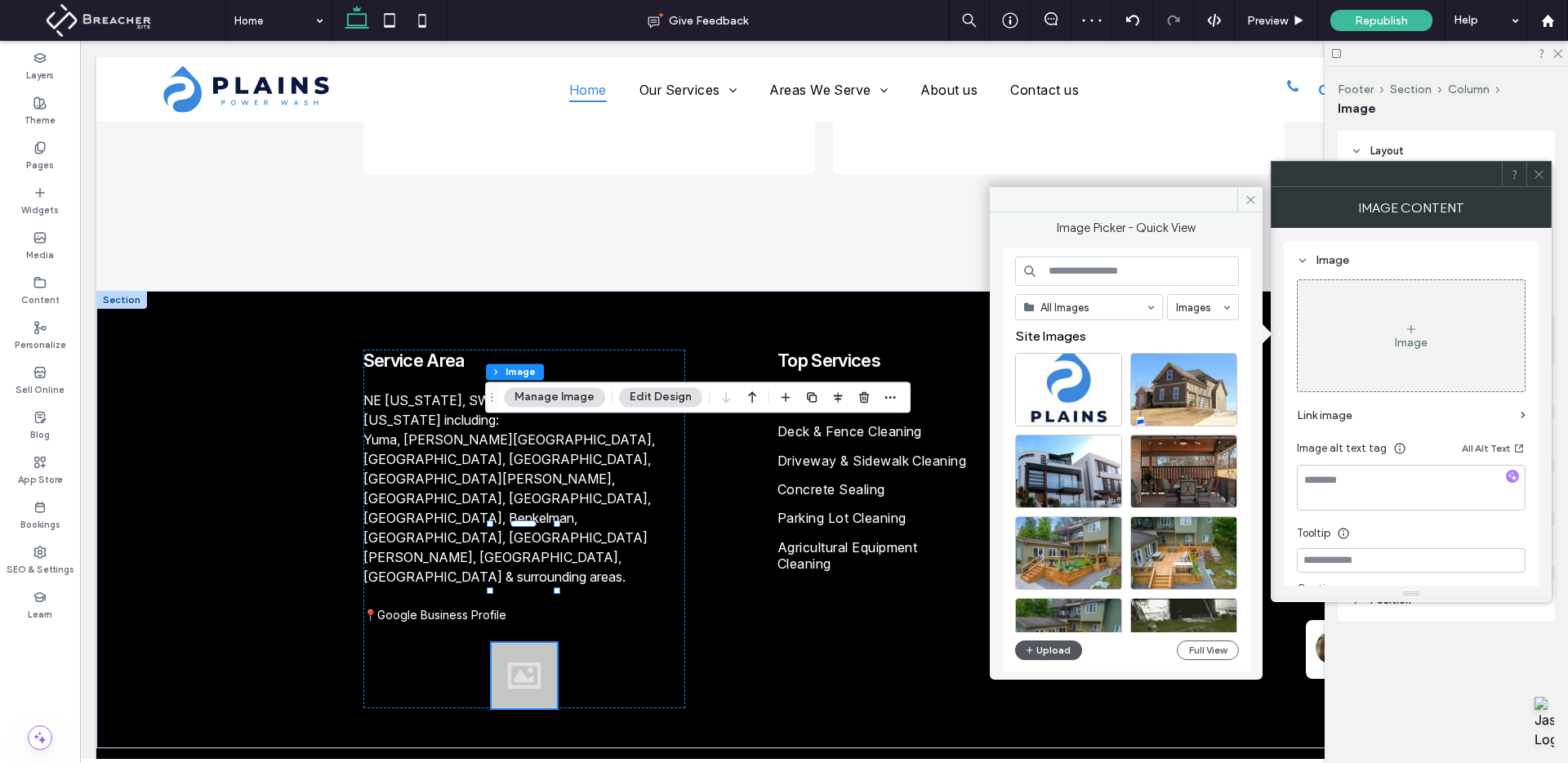
click at [1056, 652] on button "Upload" at bounding box center [1048, 650] width 67 height 19
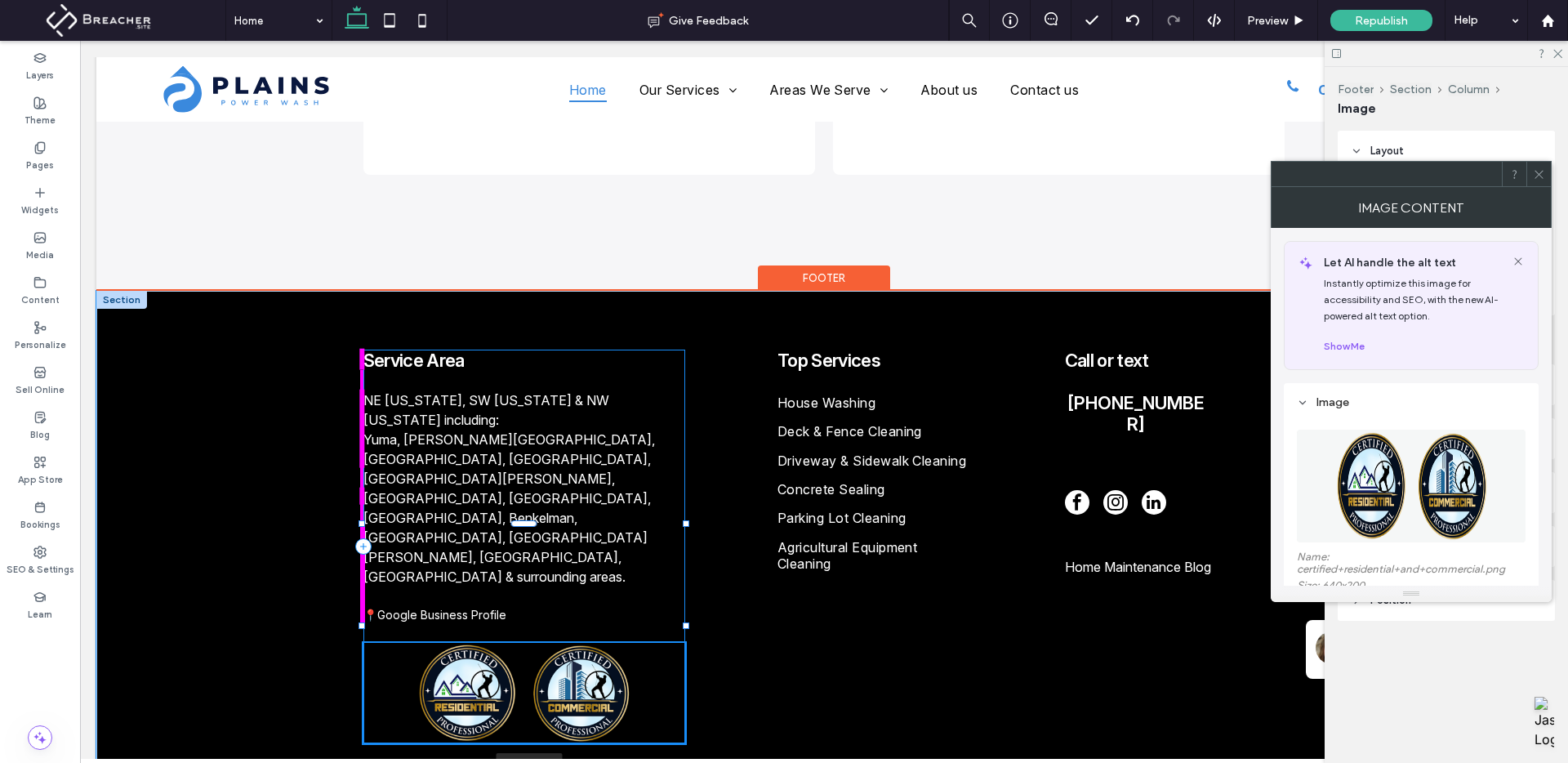
drag, startPoint x: 556, startPoint y: 449, endPoint x: 679, endPoint y: 505, distance: 135.1
click at [363, 525] on div at bounding box center [363, 525] width 1 height 1
type input "***"
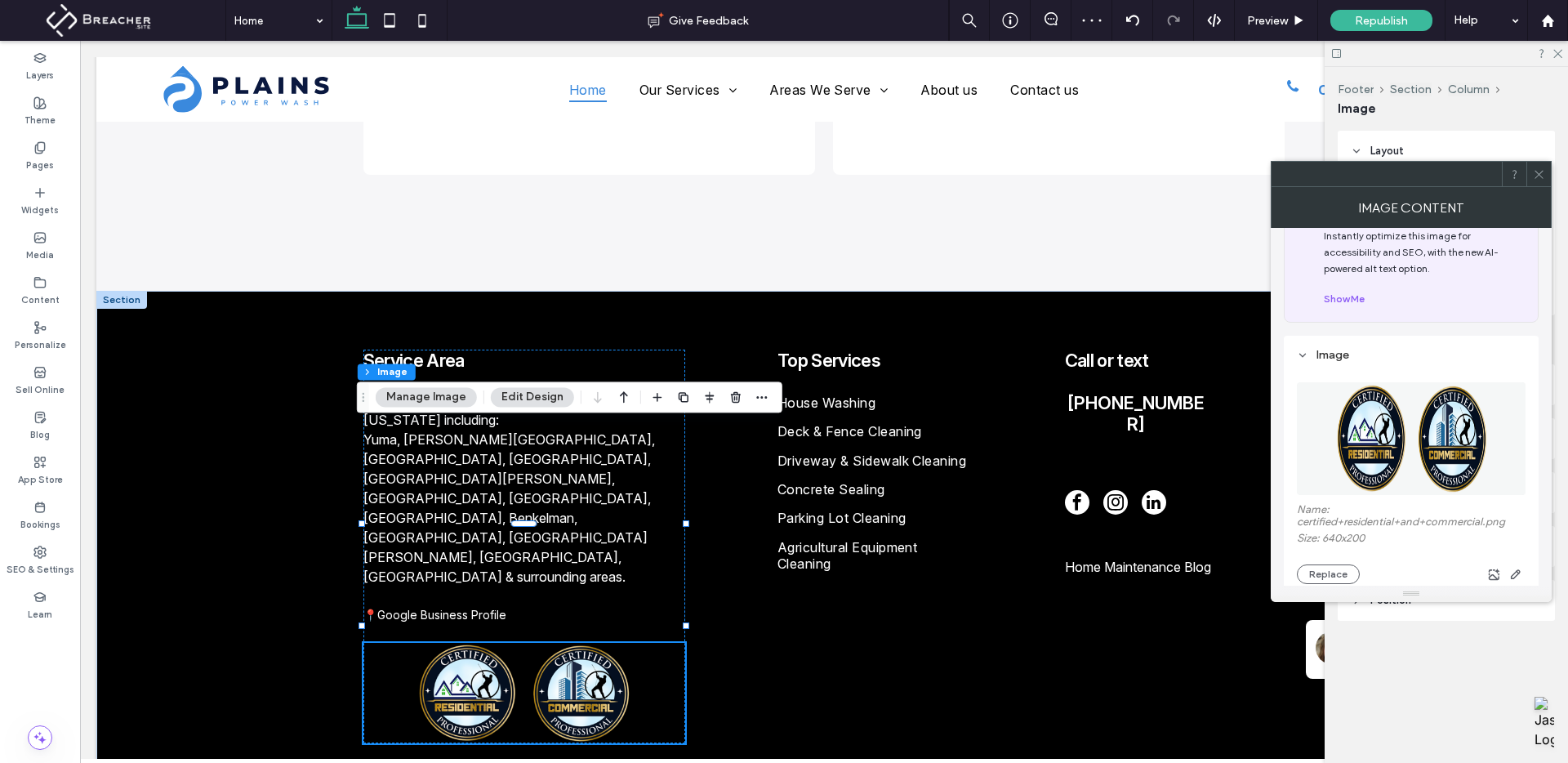
scroll to position [63, 0]
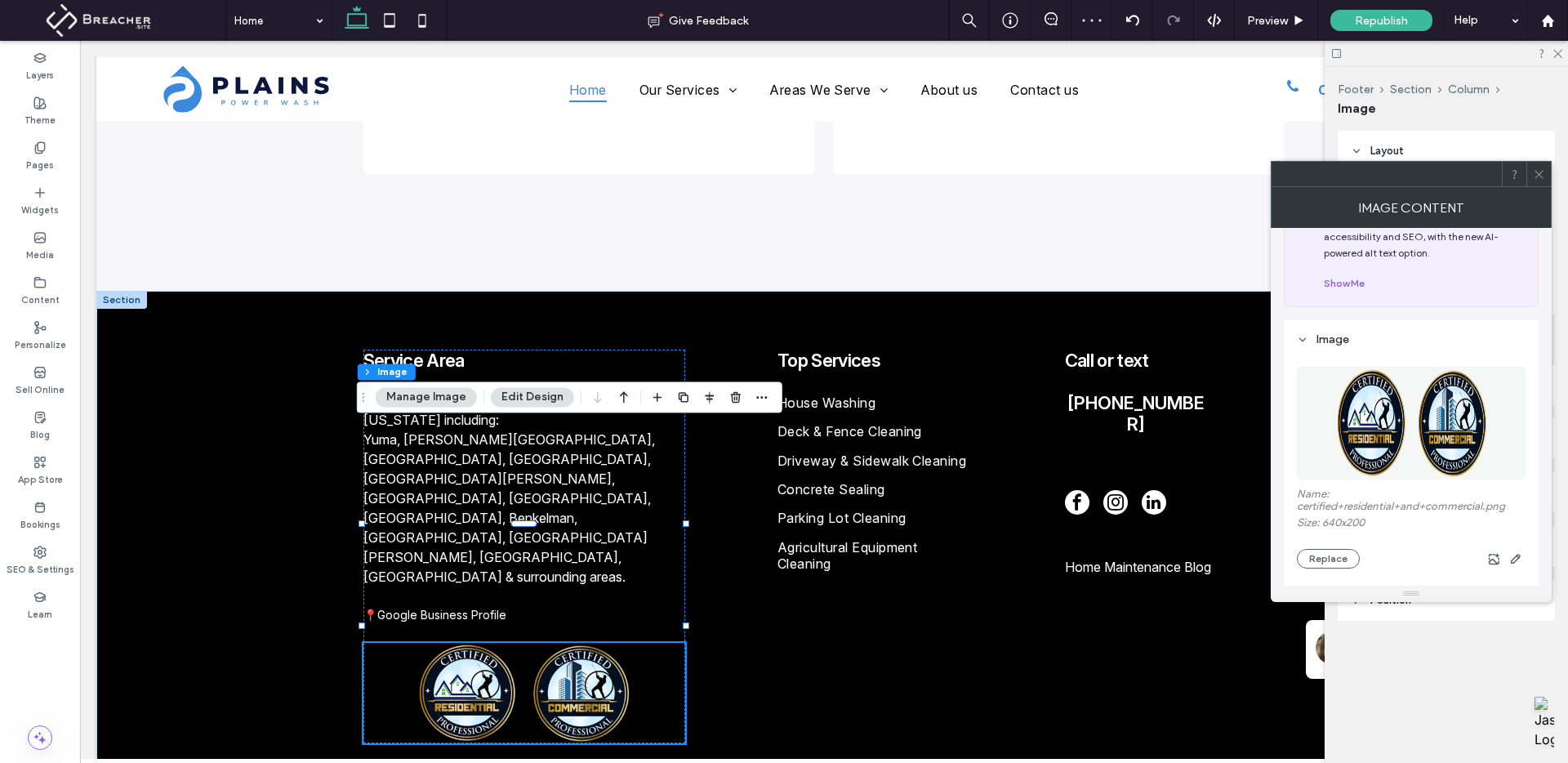
click at [1538, 176] on icon at bounding box center [1539, 173] width 12 height 12
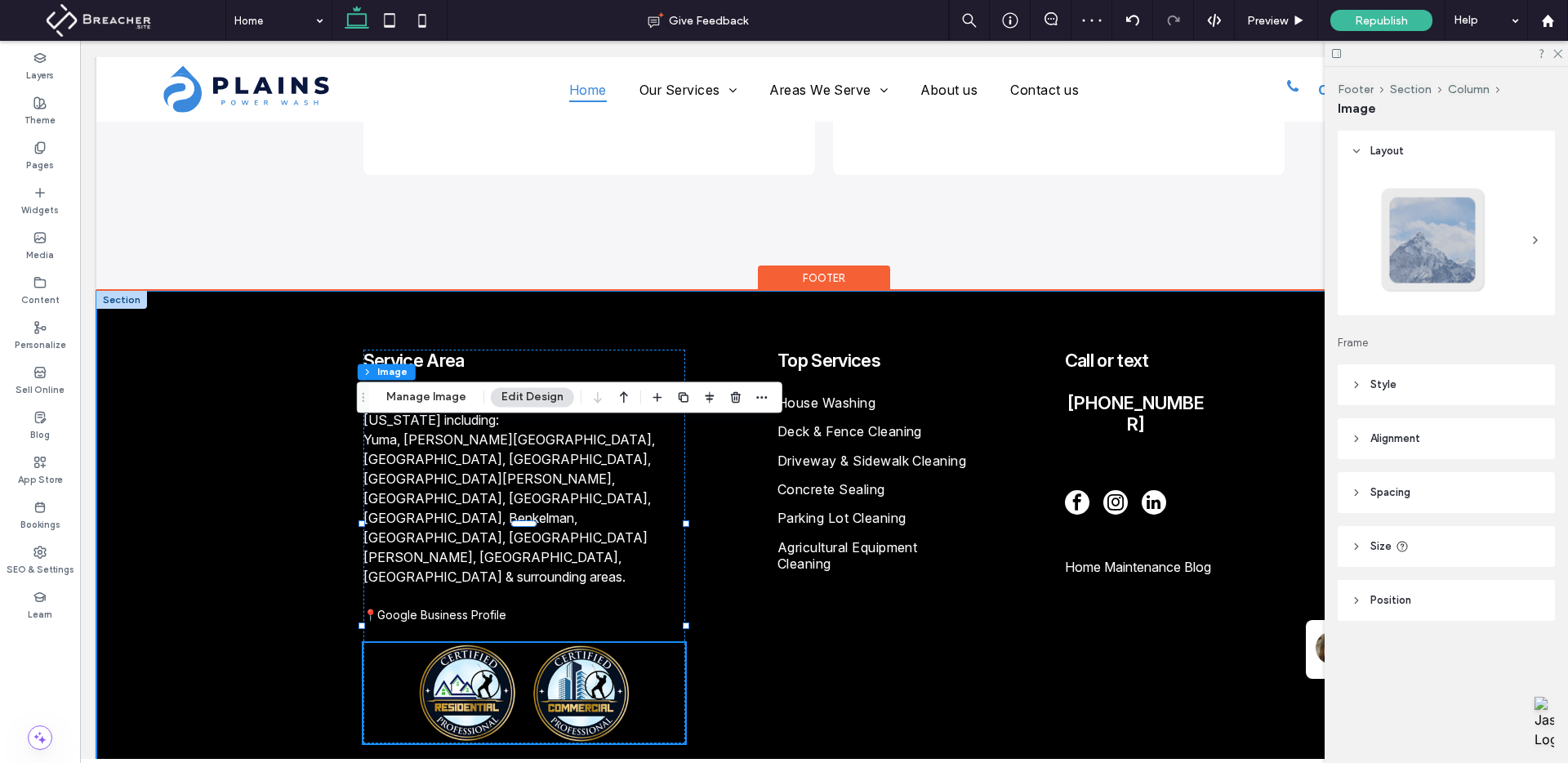
click at [731, 291] on div "Service Area NE [US_STATE], SW [US_STATE] & NW [US_STATE] including: [GEOGRAPHI…" at bounding box center [824, 538] width 980 height 493
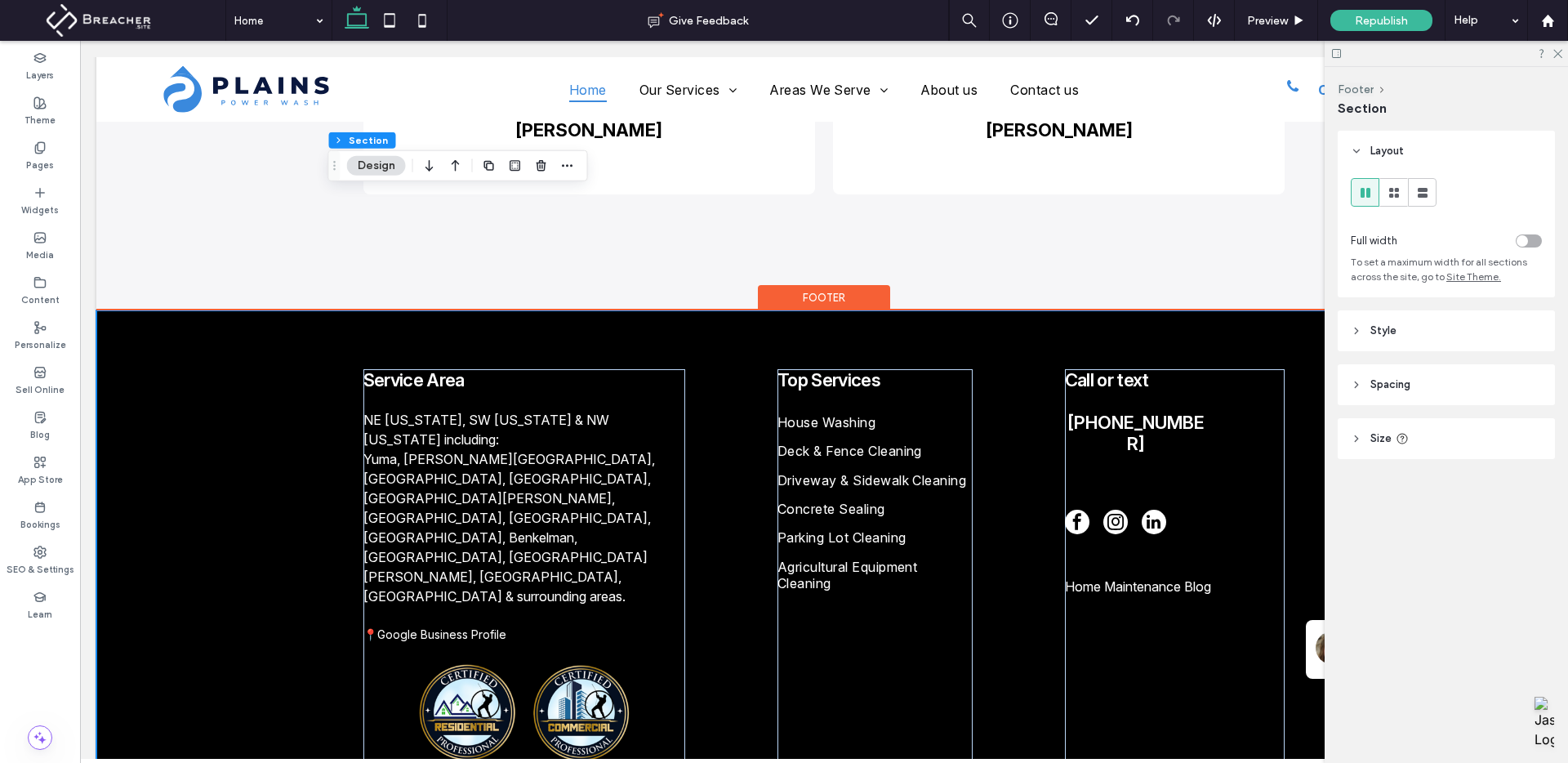
scroll to position [5043, 0]
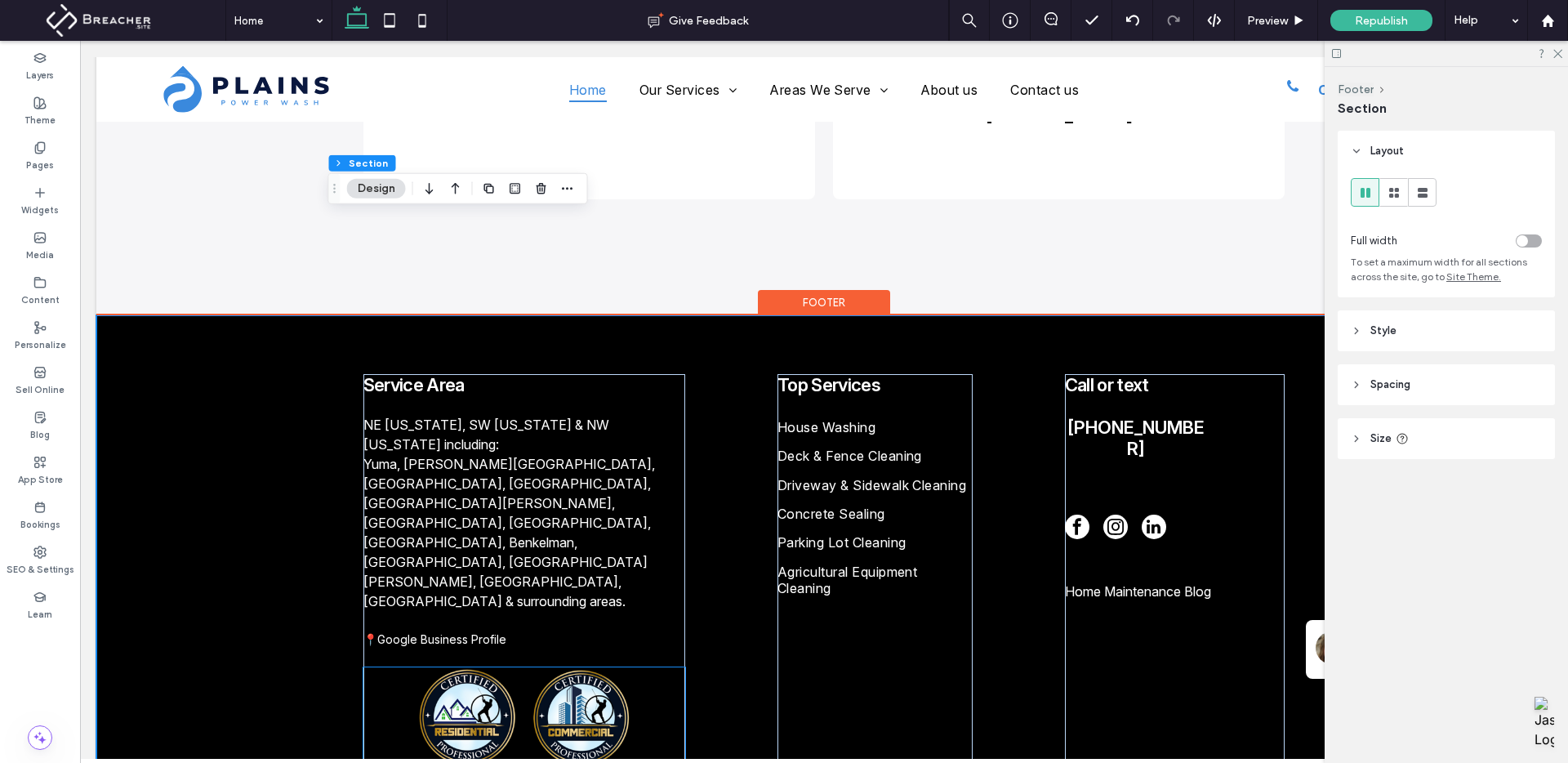
click at [444, 668] on img at bounding box center [524, 718] width 322 height 100
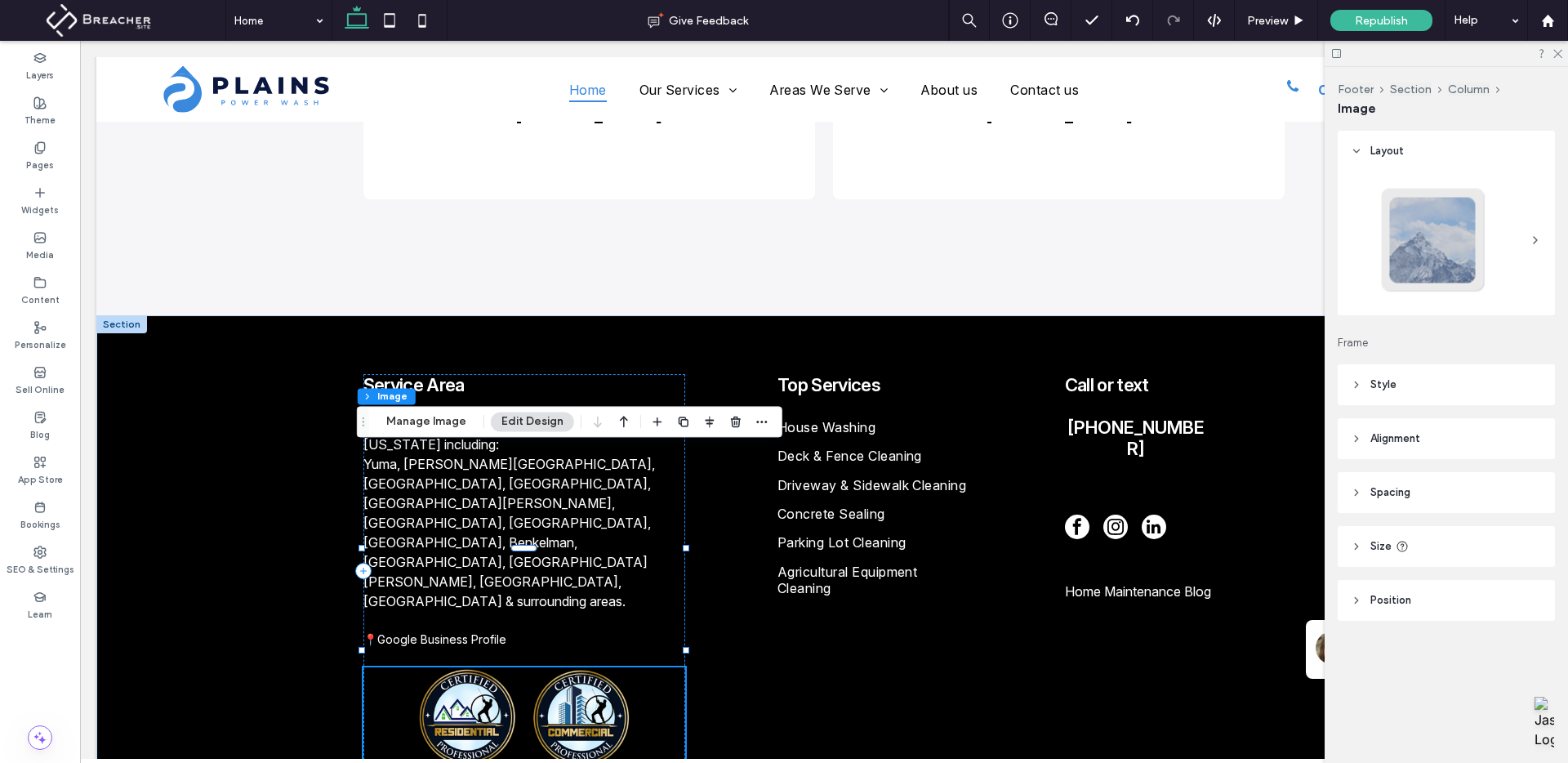
click at [512, 423] on button "Edit Design" at bounding box center [532, 421] width 83 height 19
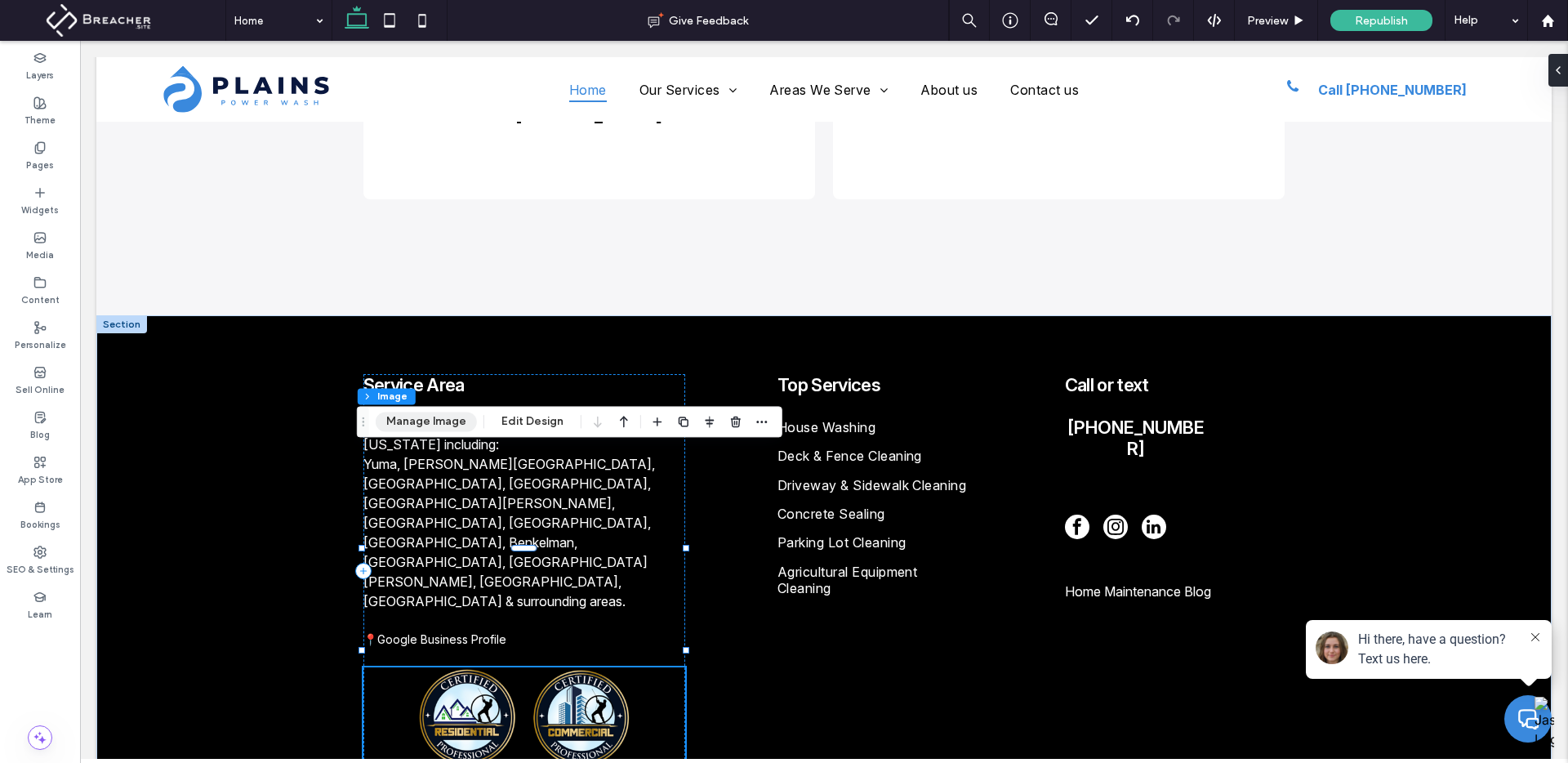
click at [444, 431] on button "Manage Image" at bounding box center [426, 421] width 101 height 19
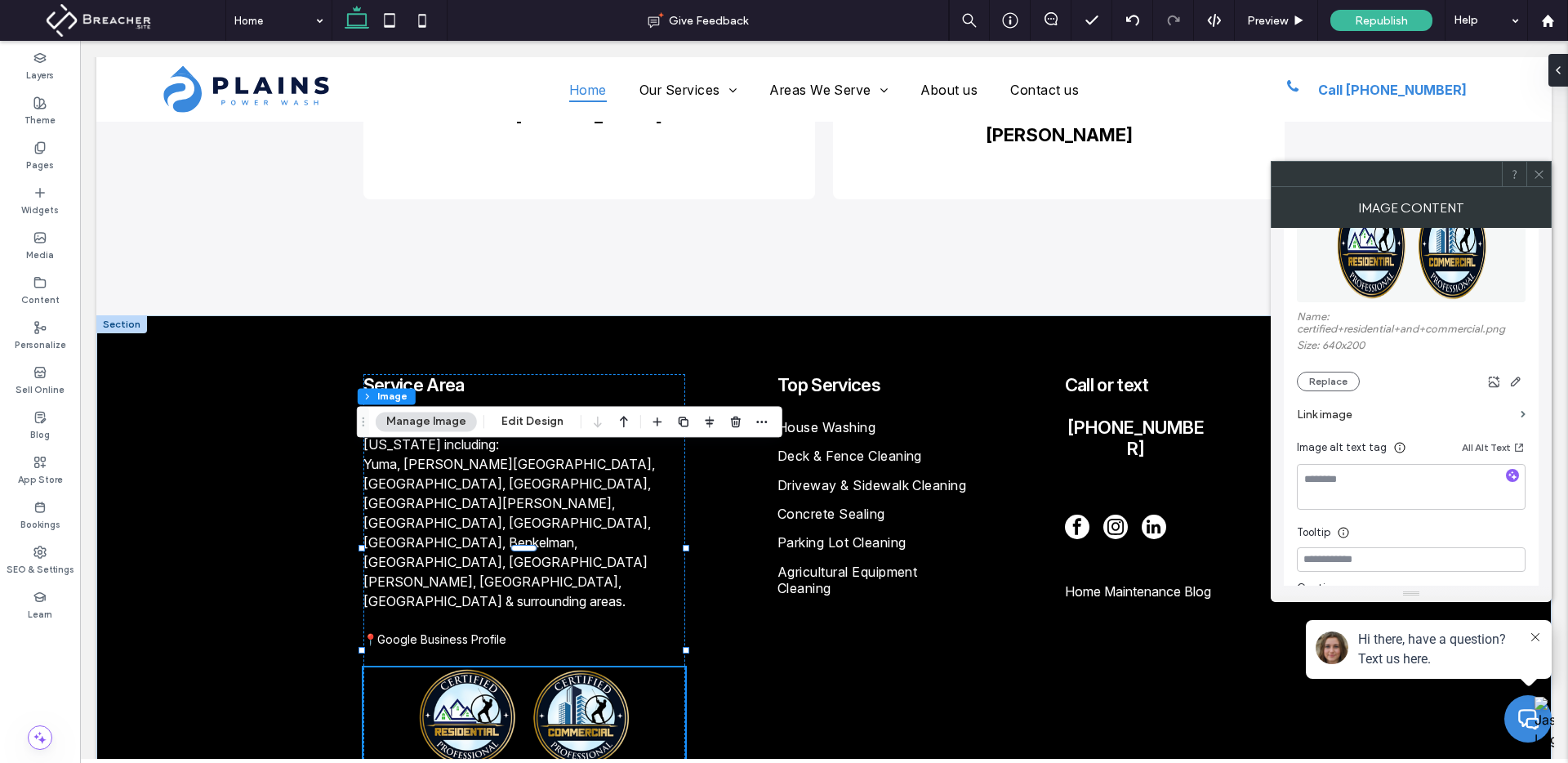
scroll to position [261, 0]
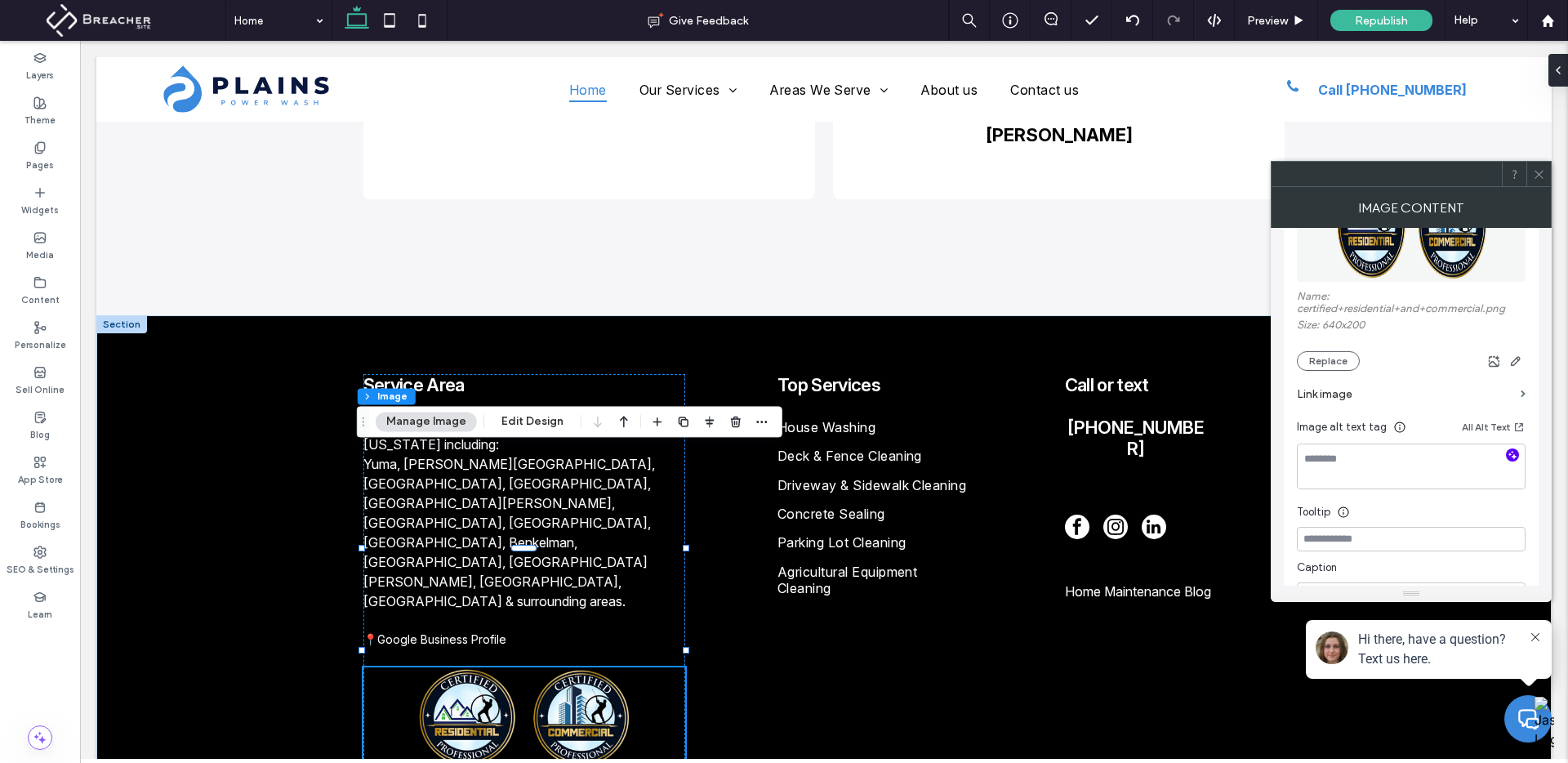
click at [1518, 455] on span "button" at bounding box center [1512, 455] width 13 height 13
type textarea "**********"
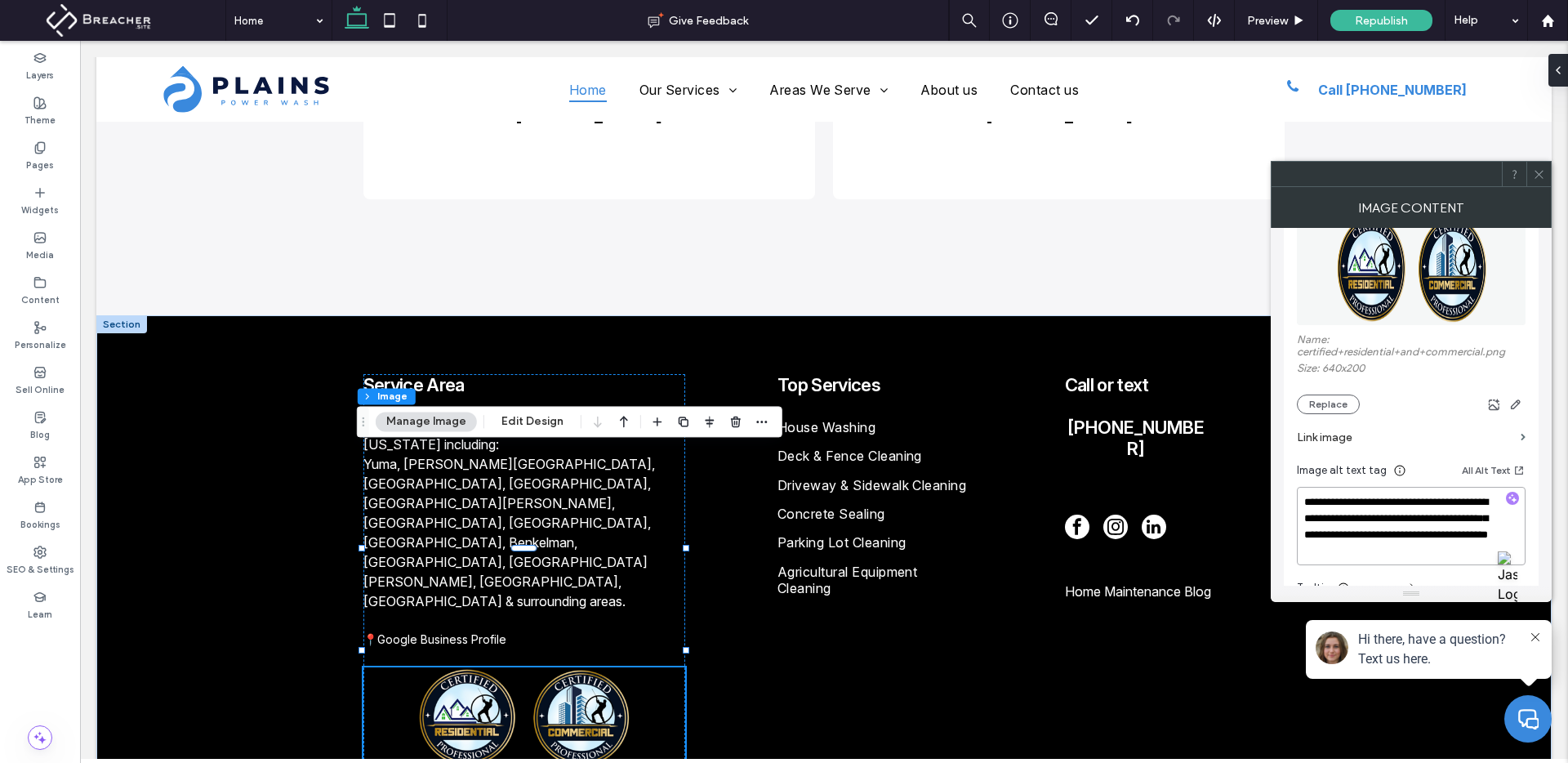
scroll to position [182, 0]
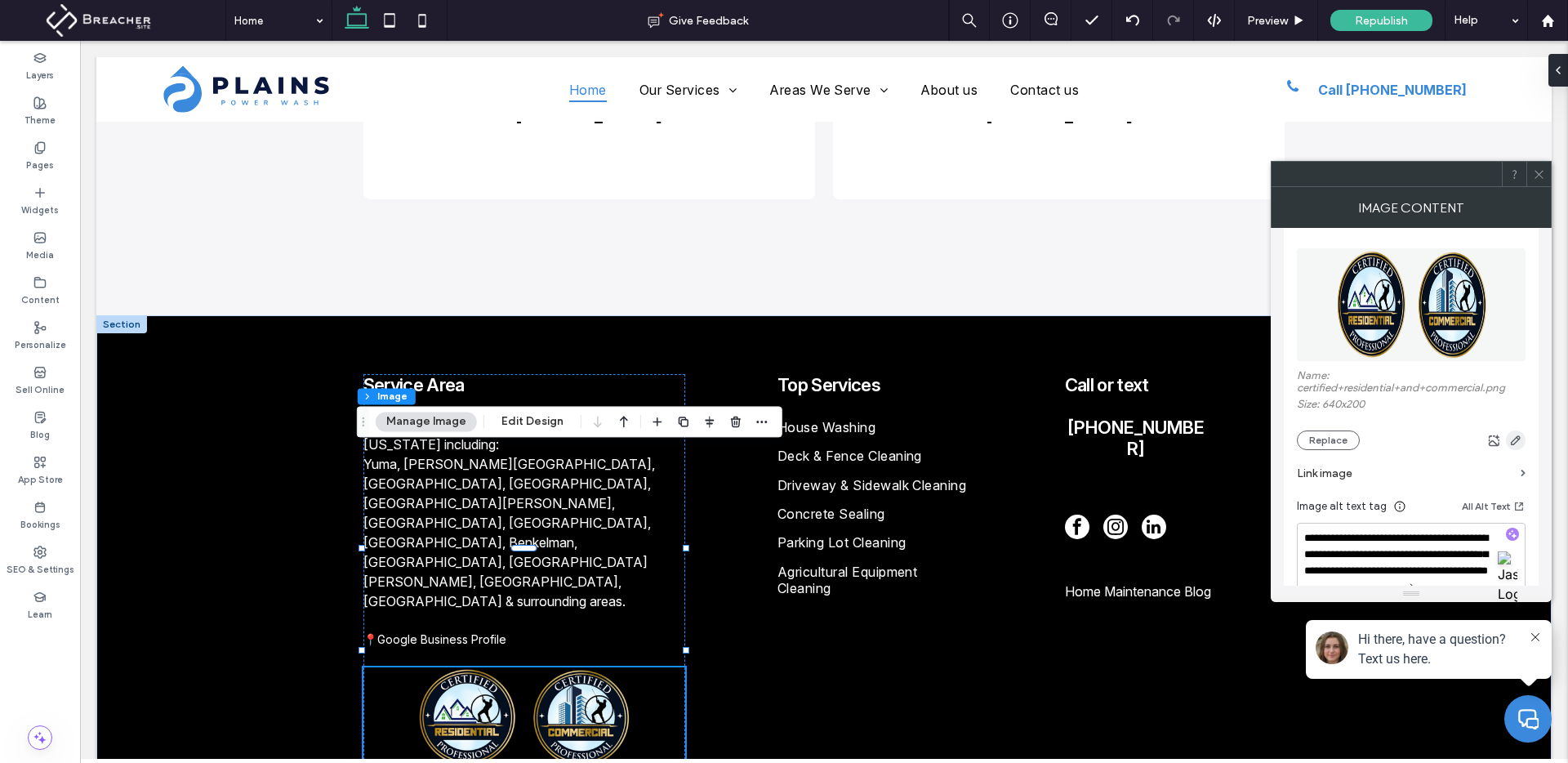
click at [1514, 440] on use "button" at bounding box center [1515, 440] width 10 height 10
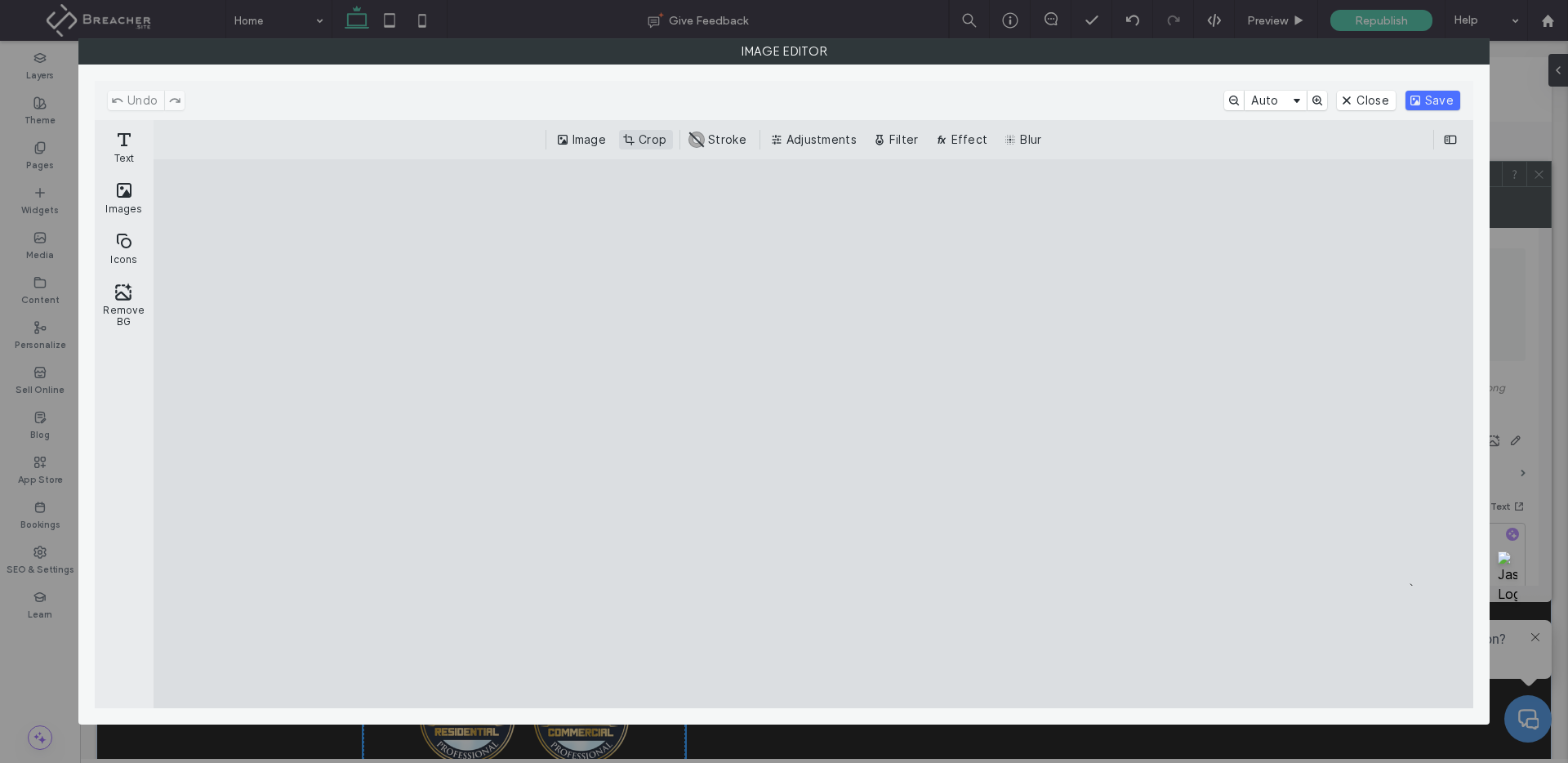
click at [638, 141] on button "Crop" at bounding box center [646, 139] width 54 height 19
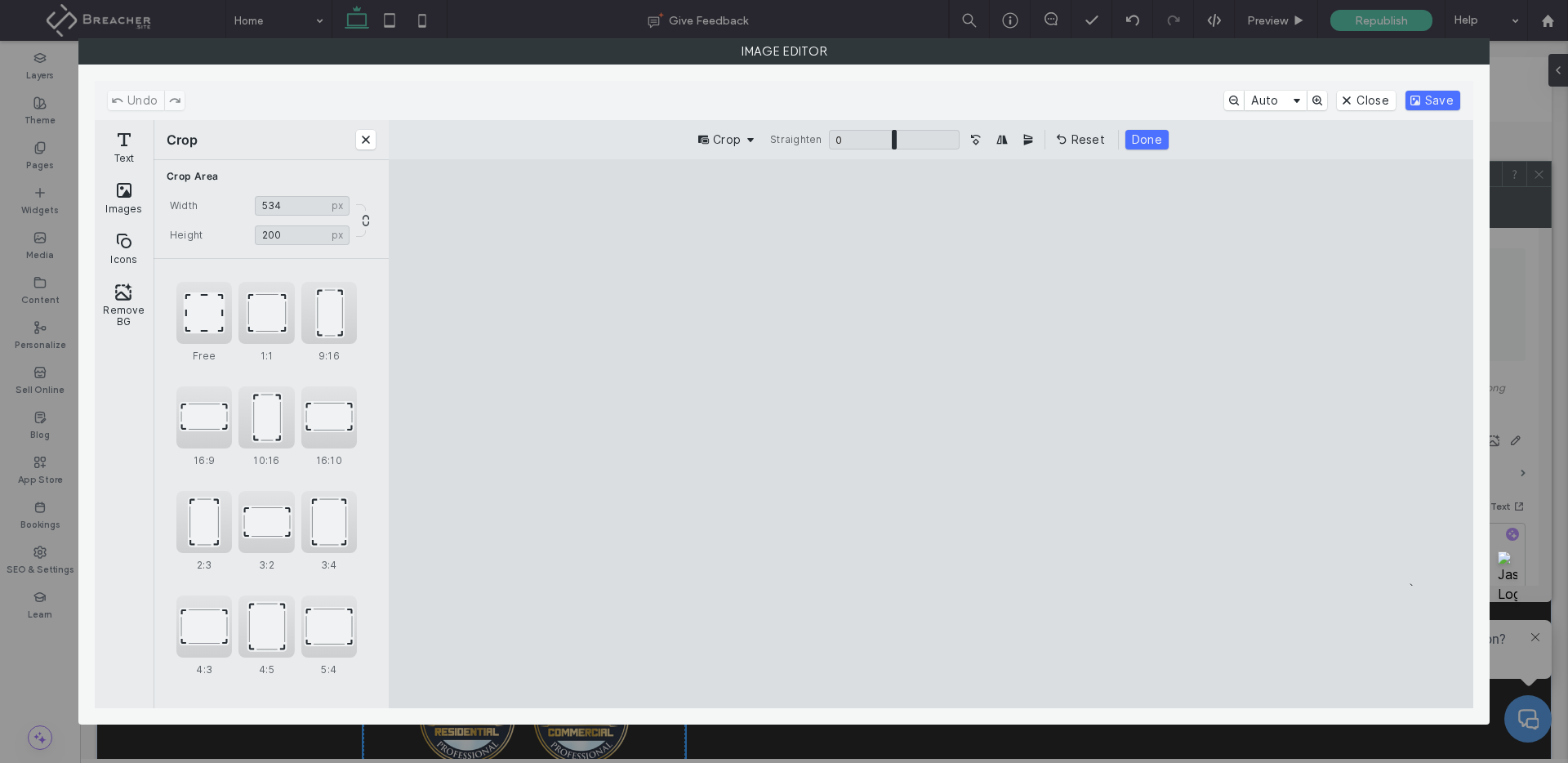
drag, startPoint x: 441, startPoint y: 444, endPoint x: 603, endPoint y: 444, distance: 162.0
click at [931, 434] on cesdk-canvas "Editor canvas" at bounding box center [931, 434] width 0 height 0
type input "***"
drag, startPoint x: 1386, startPoint y: 451, endPoint x: 1223, endPoint y: 453, distance: 163.0
click at [931, 434] on cesdk-canvas "Editor canvas" at bounding box center [931, 434] width 0 height 0
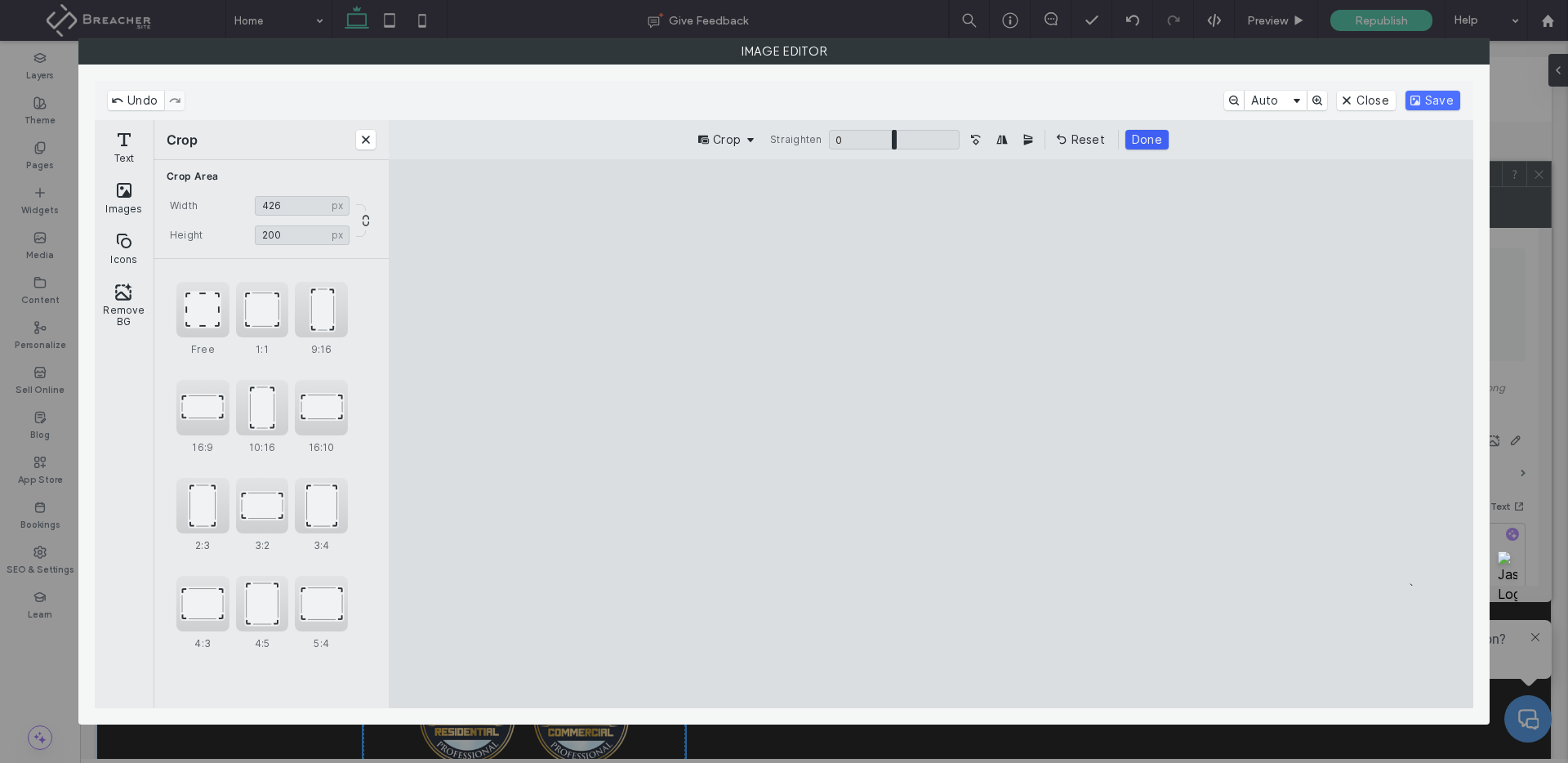
click at [1135, 145] on button "Done" at bounding box center [1147, 139] width 43 height 19
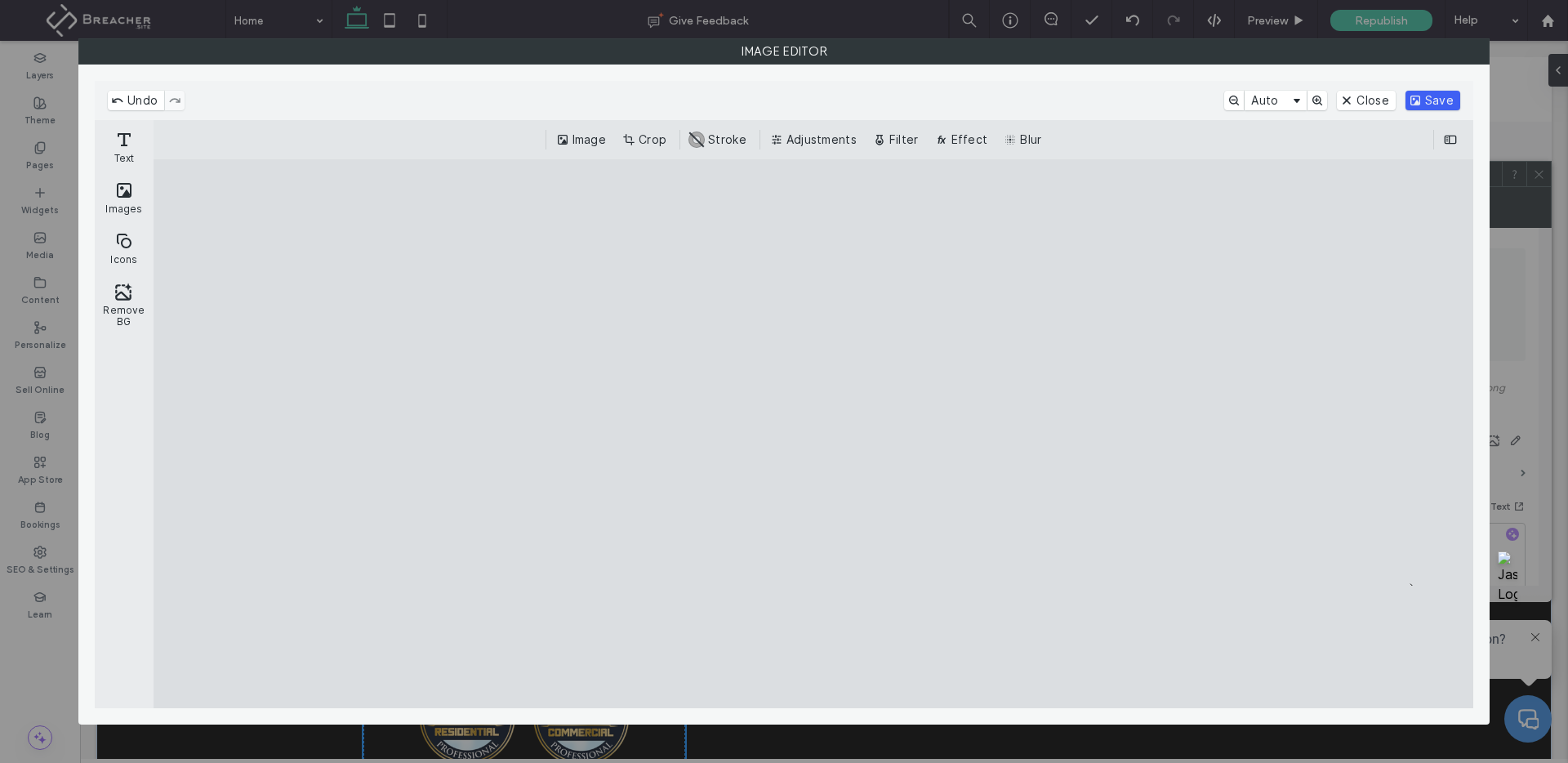
click at [1430, 100] on button "Save" at bounding box center [1433, 99] width 55 height 19
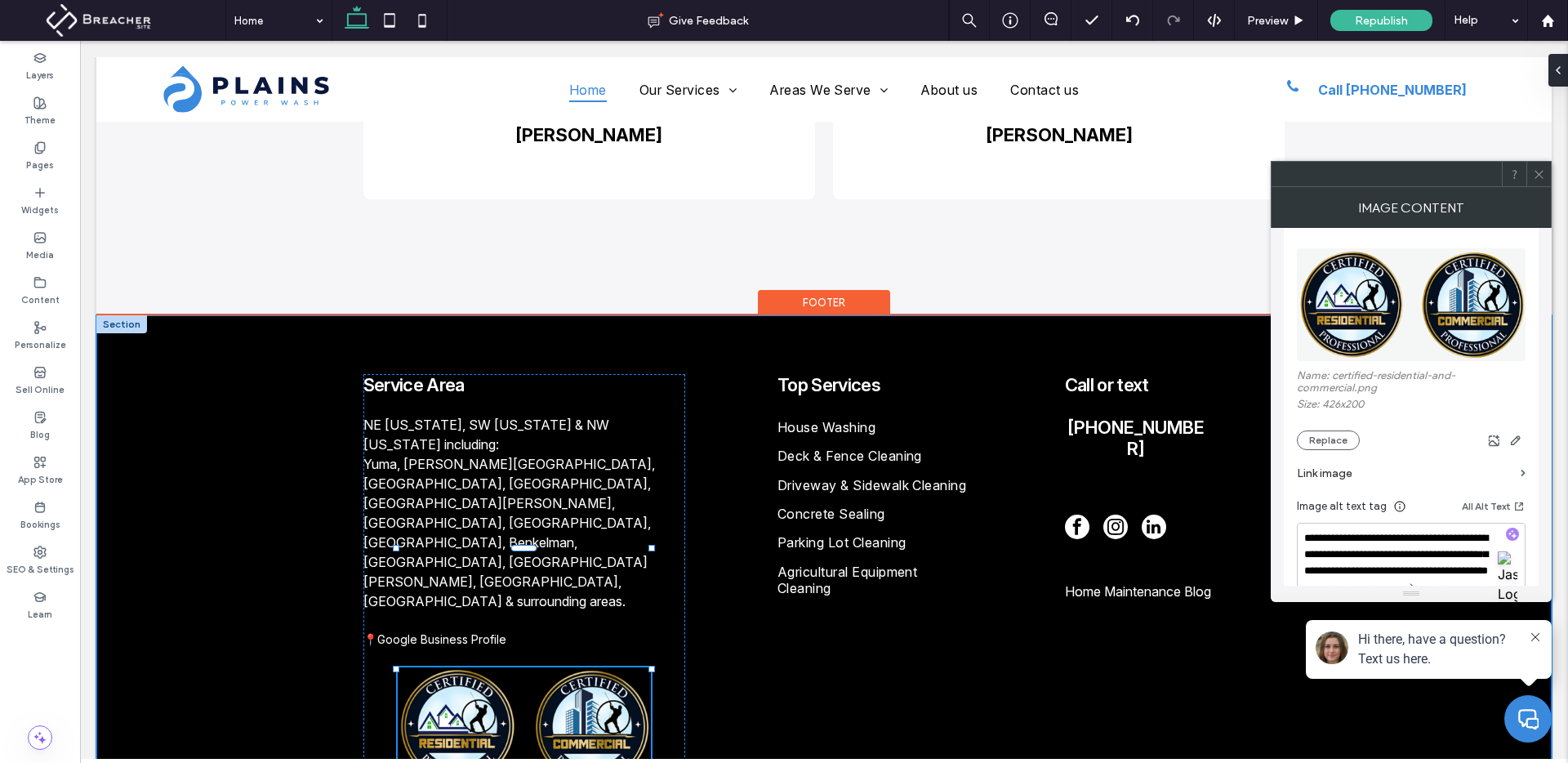
drag, startPoint x: 680, startPoint y: 601, endPoint x: 659, endPoint y: 569, distance: 38.3
click at [659, 569] on div "Service Area NE [US_STATE], SW [US_STATE] & NW [US_STATE] including: [GEOGRAPHI…" at bounding box center [824, 571] width 980 height 512
type input "***"
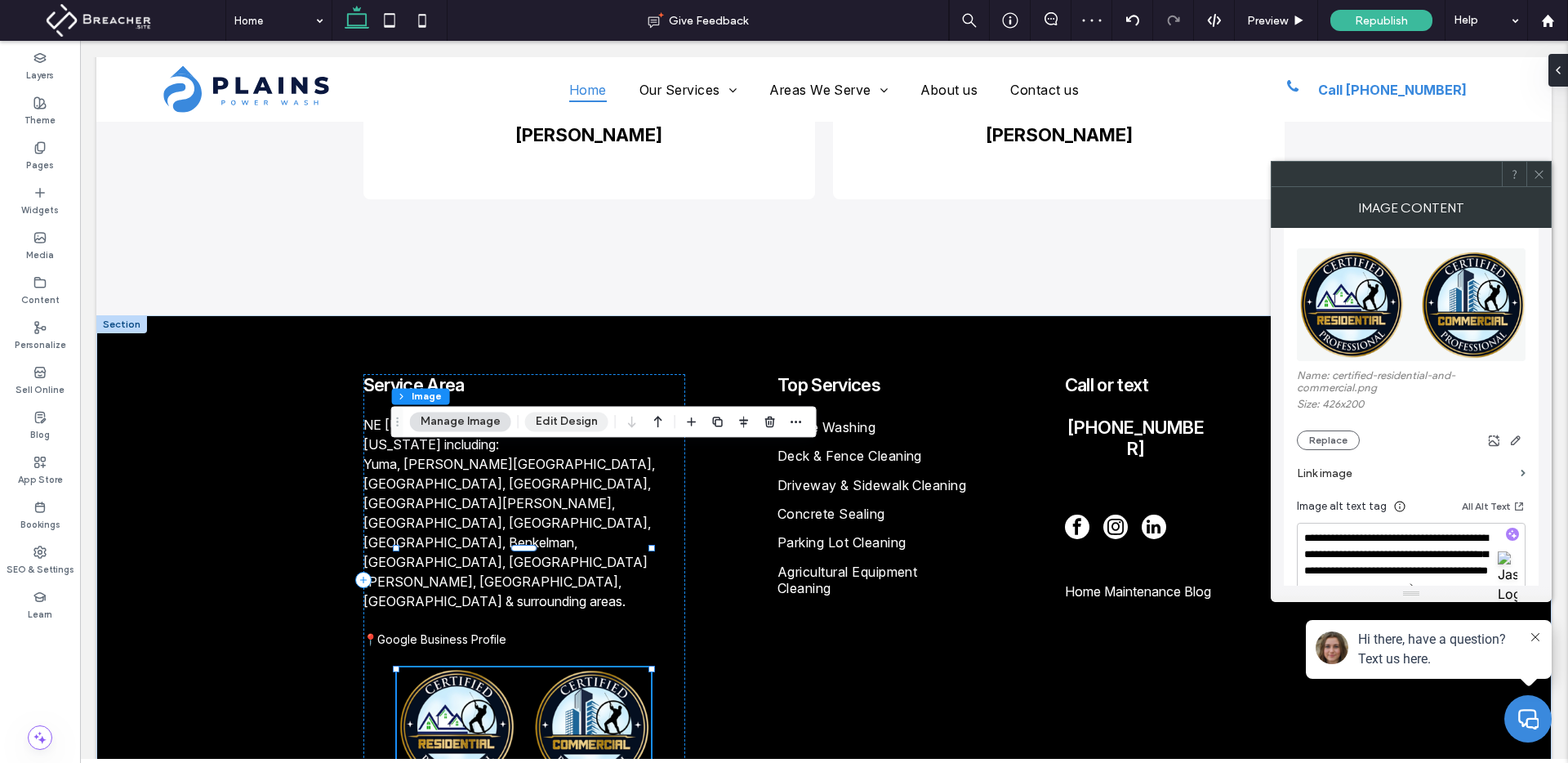
click at [545, 423] on button "Edit Design" at bounding box center [566, 421] width 83 height 19
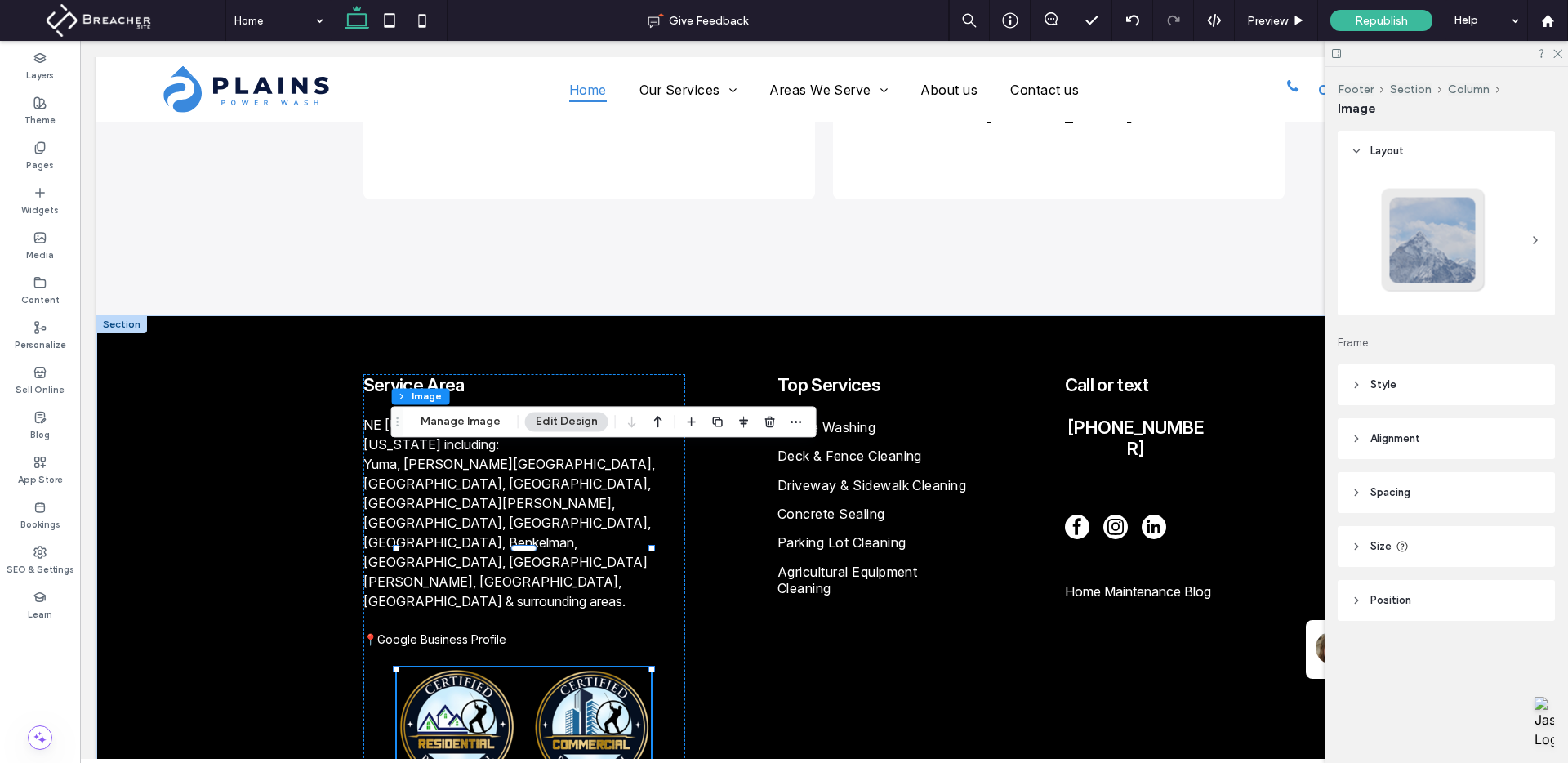
click at [1387, 428] on header "Alignment" at bounding box center [1447, 438] width 217 height 41
click at [1365, 486] on icon at bounding box center [1366, 480] width 13 height 13
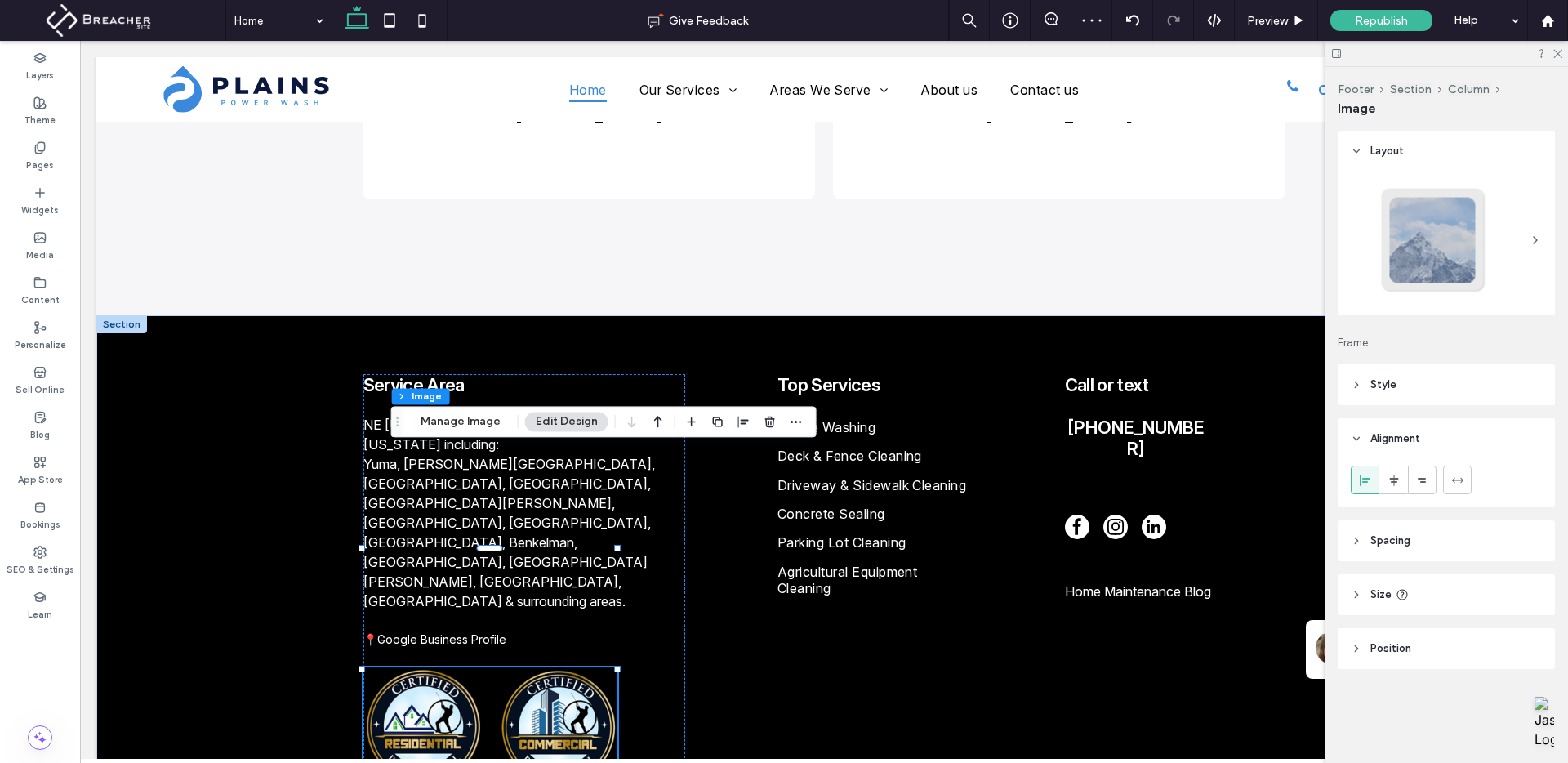
click at [1339, 53] on icon at bounding box center [1336, 53] width 12 height 12
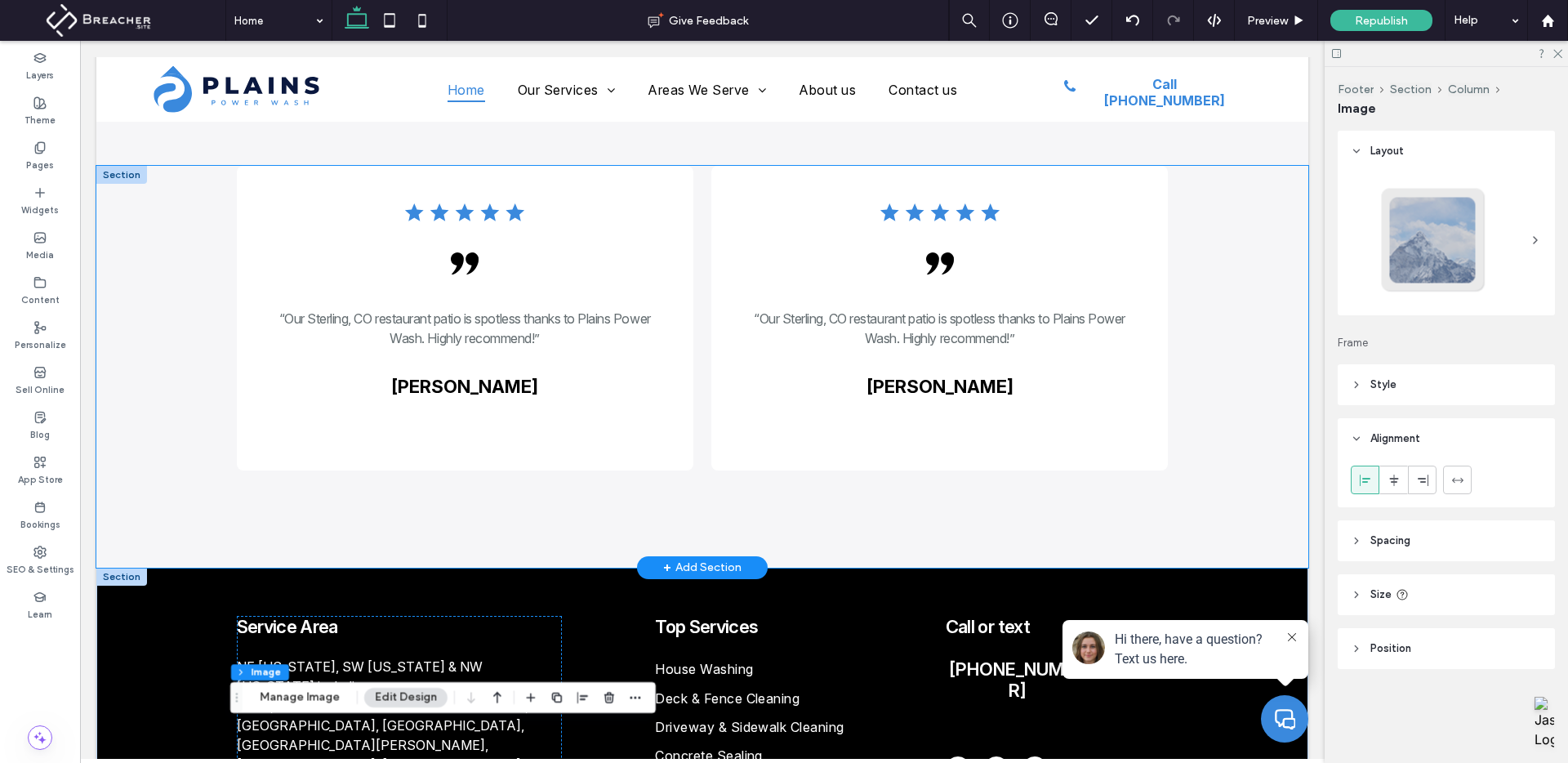
scroll to position [4854, 0]
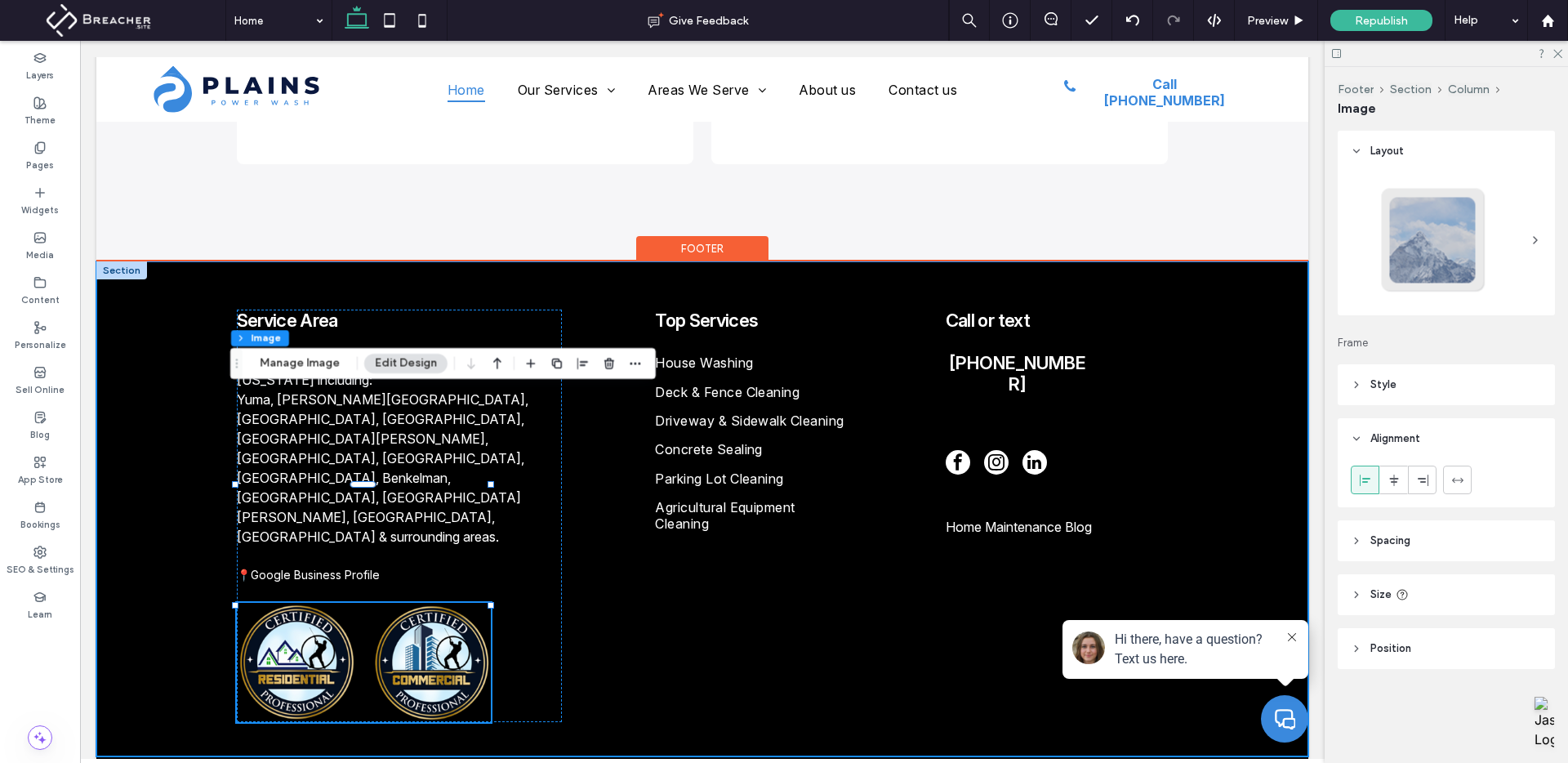
click at [1191, 262] on div "Service Area NE [US_STATE], SW [US_STATE] & NW [US_STATE] including: [GEOGRAPHI…" at bounding box center [702, 509] width 1212 height 496
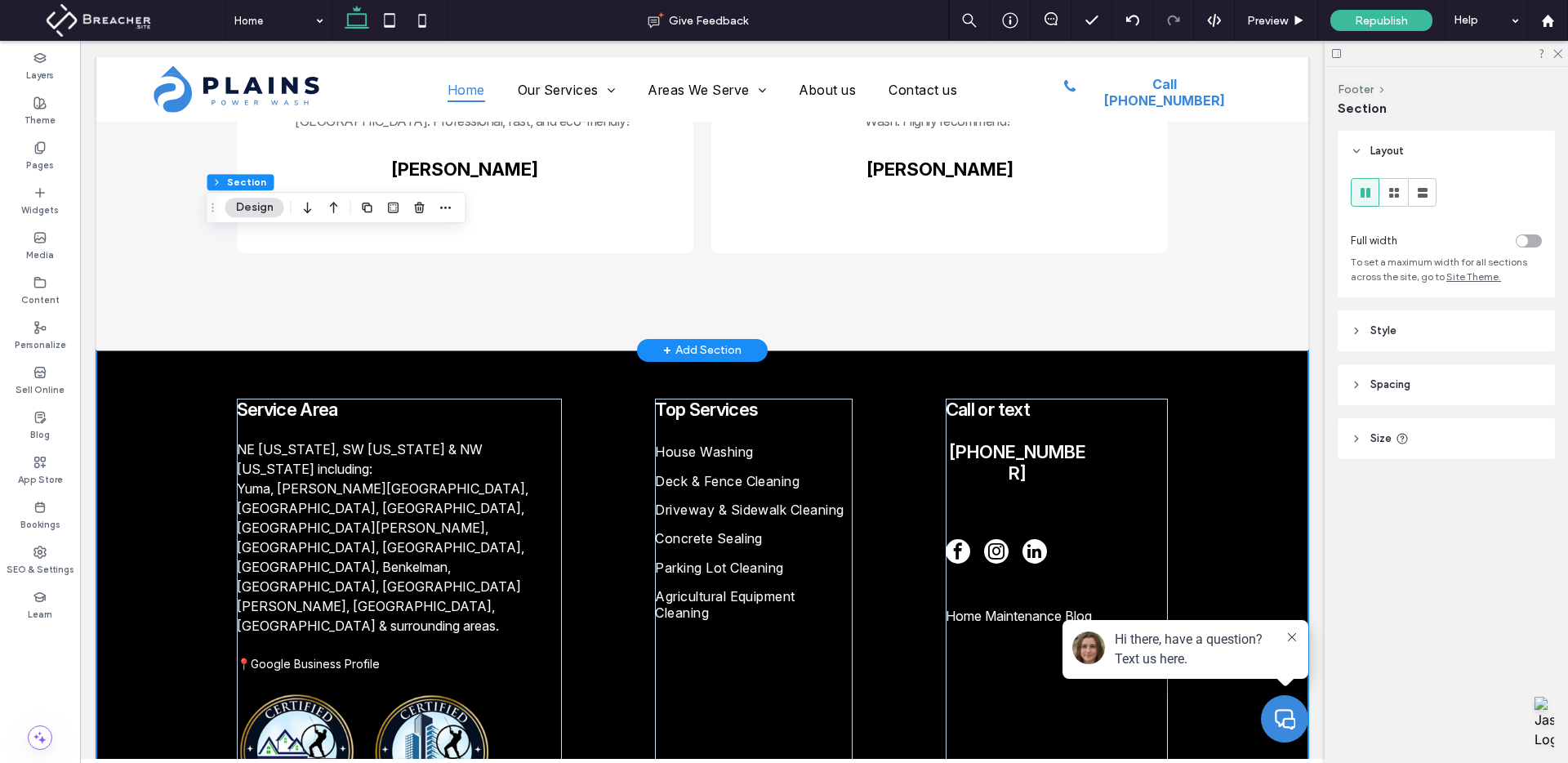
scroll to position [4763, 0]
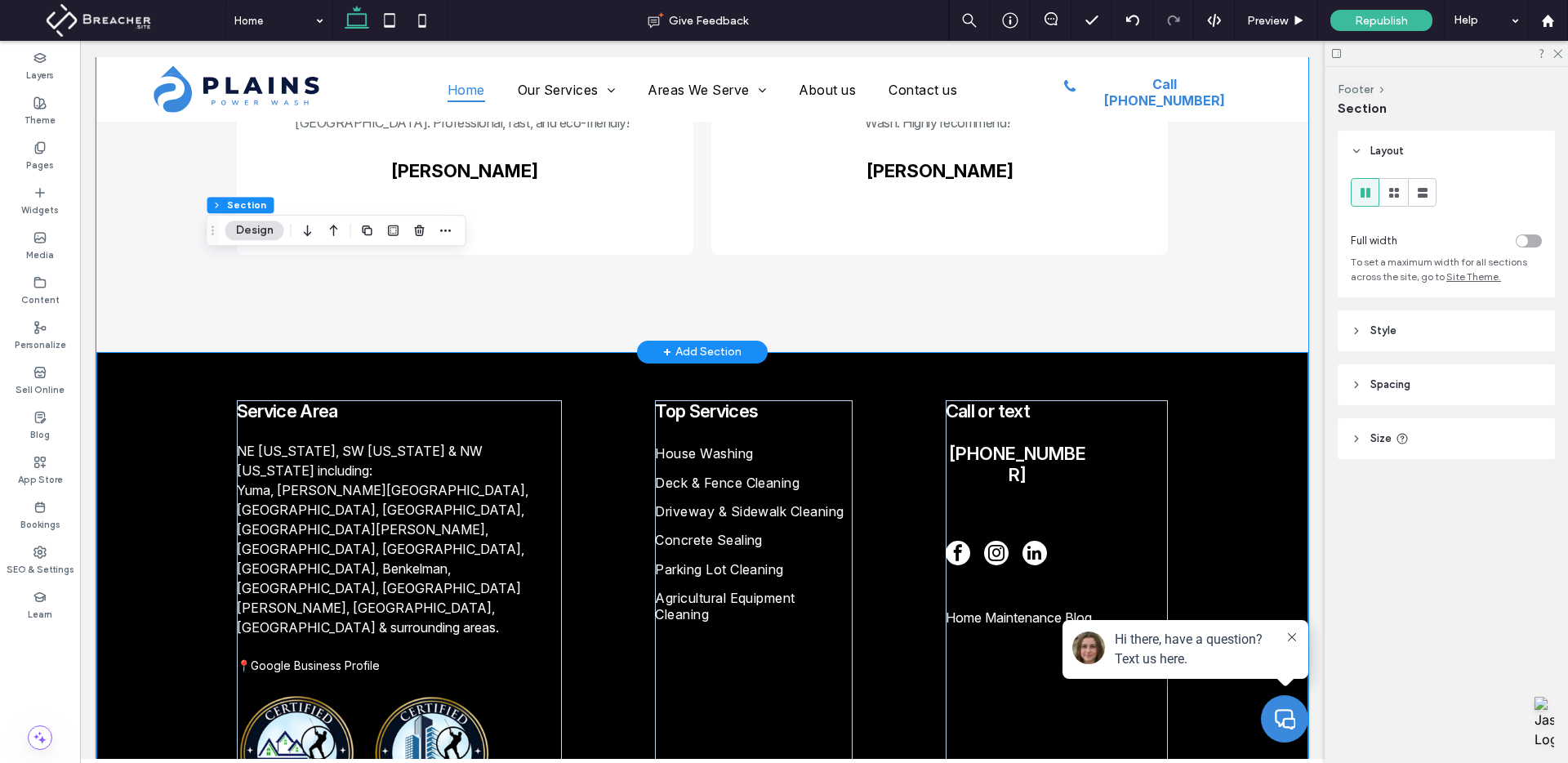
click at [1187, 225] on div "A row of black stars on a white background. .cls-1-1678906698 { stroke-width: 0…" at bounding box center [702, 151] width 1212 height 402
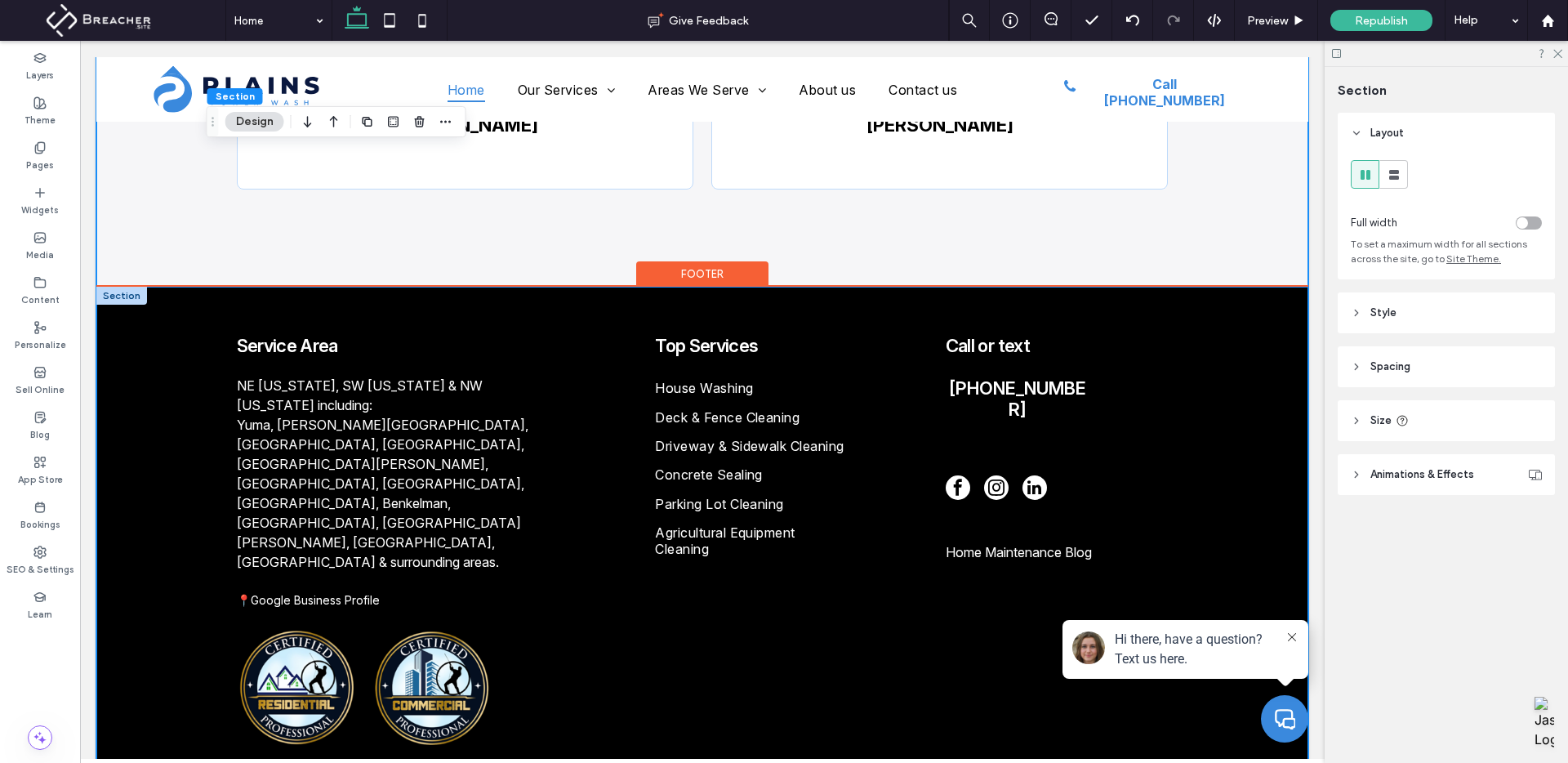
scroll to position [4832, 0]
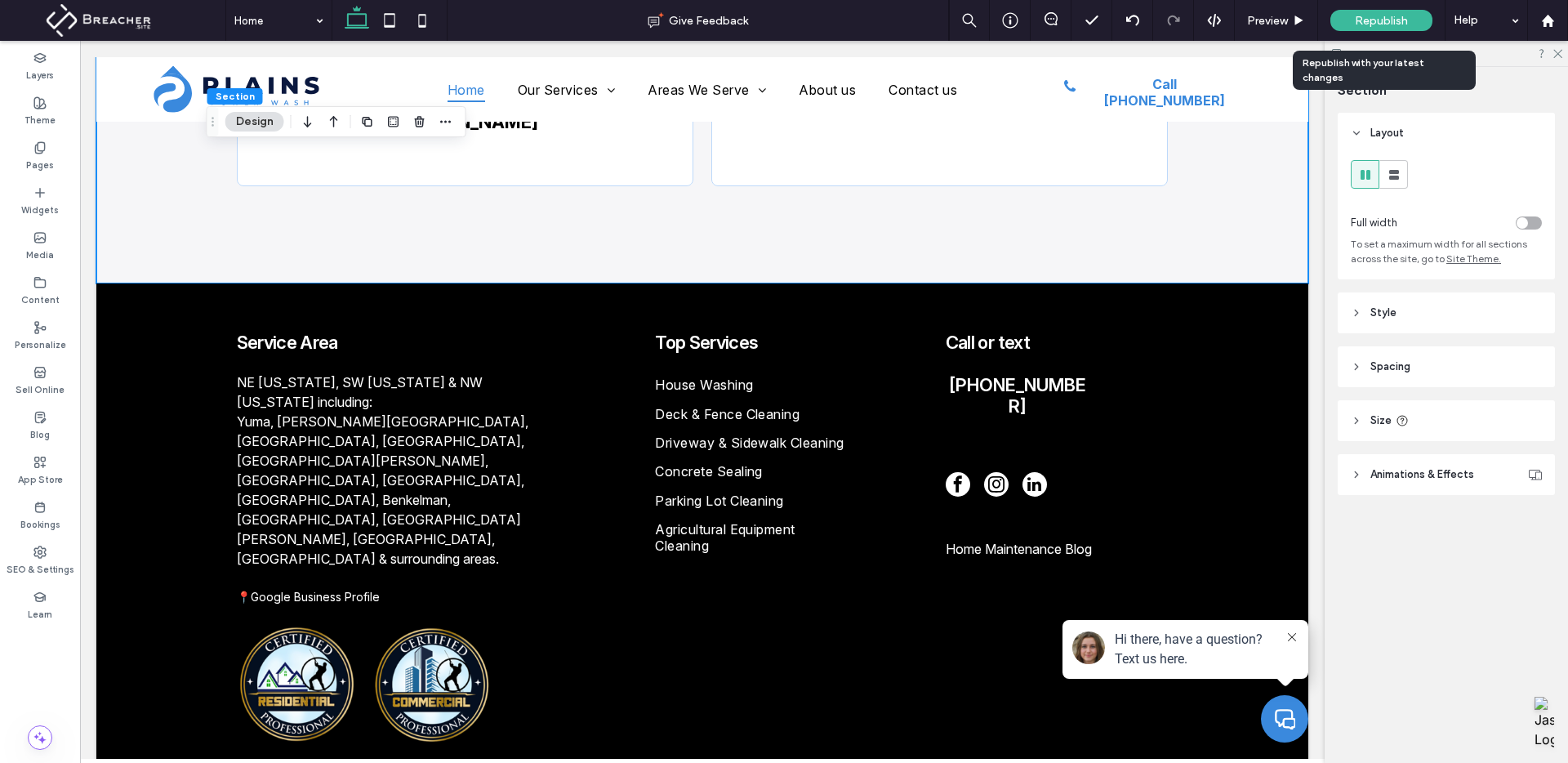
click at [1391, 17] on span "Republish" at bounding box center [1381, 20] width 53 height 14
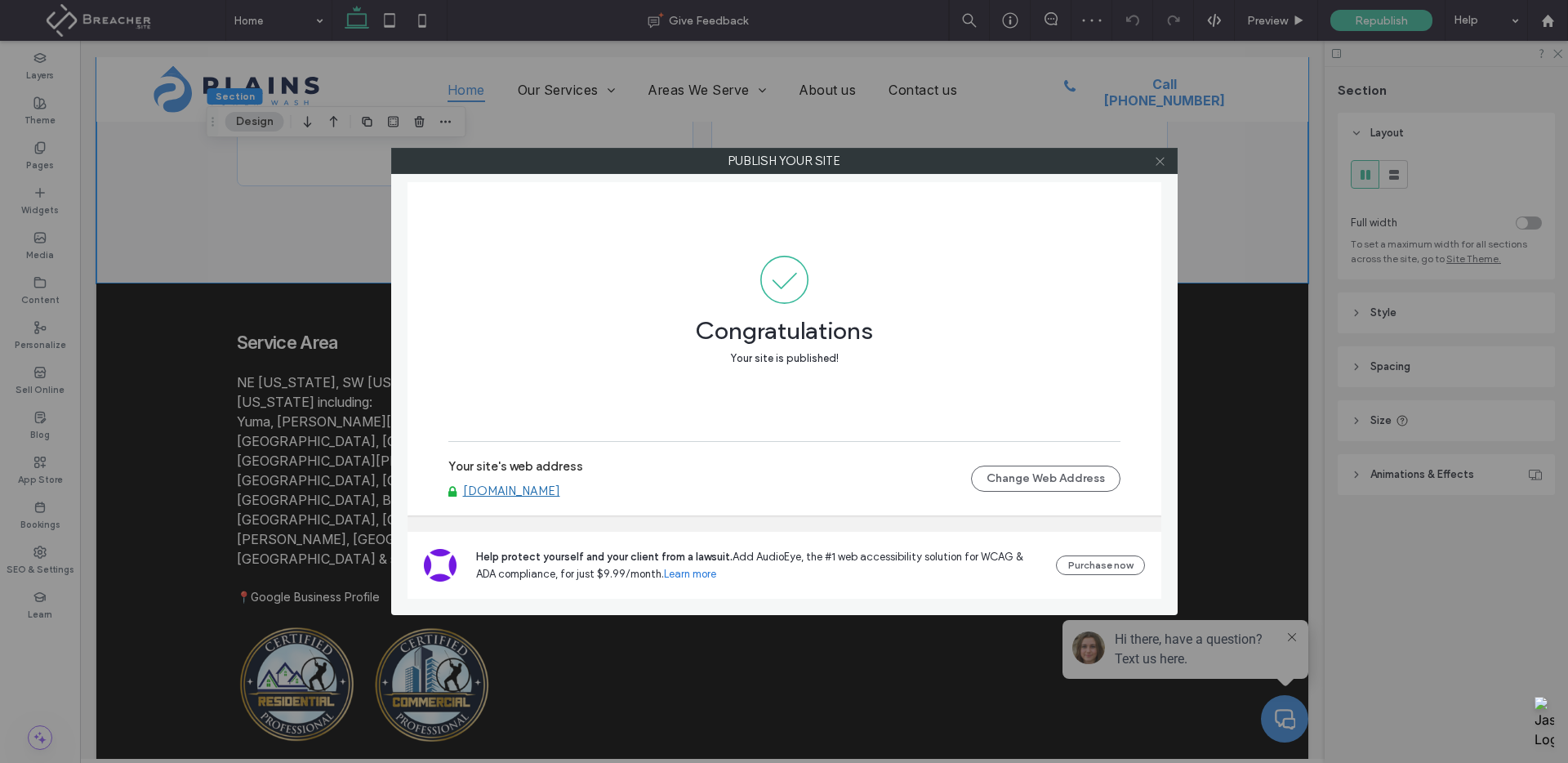
click at [1158, 165] on icon at bounding box center [1159, 161] width 12 height 12
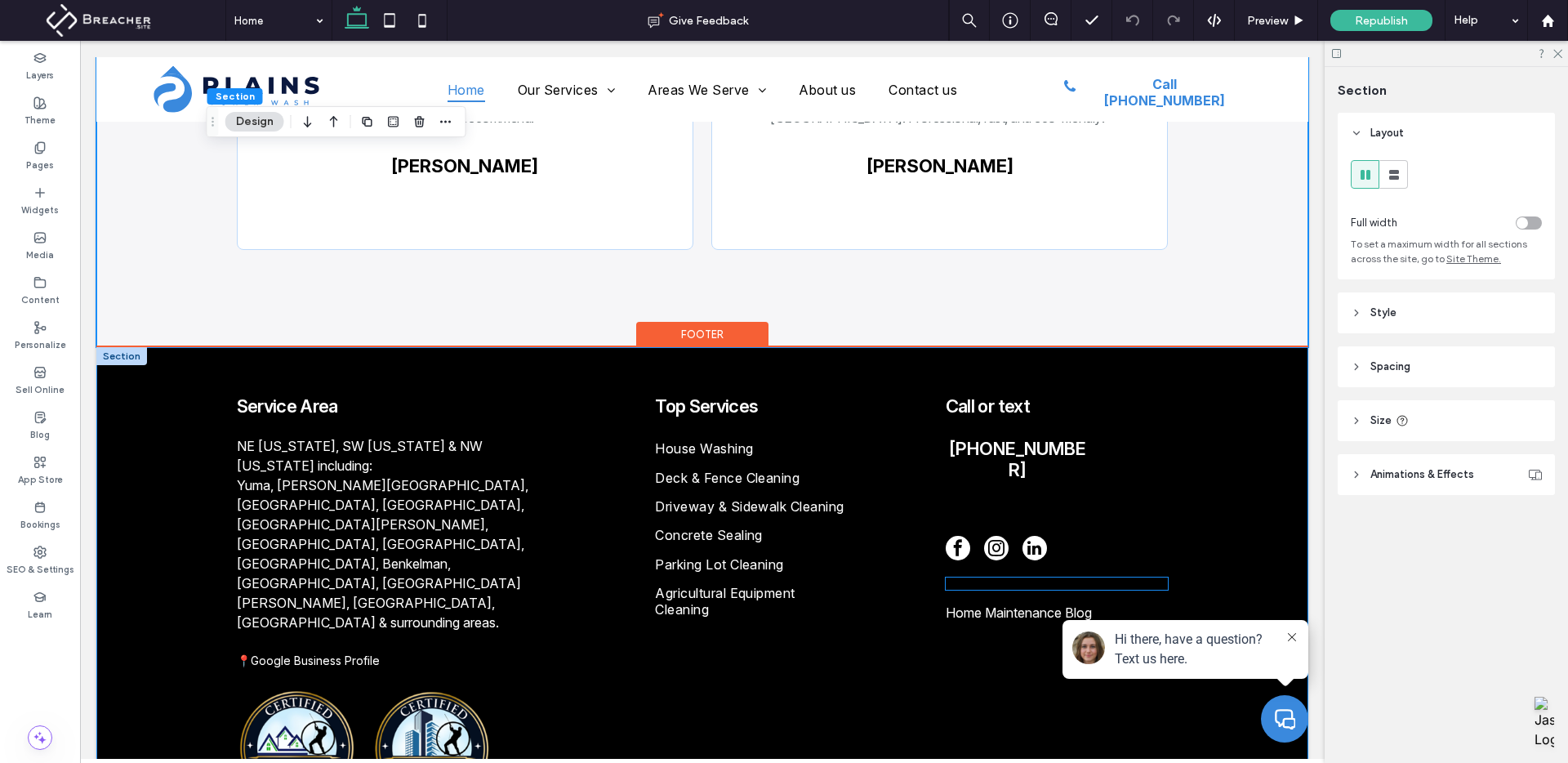
scroll to position [4759, 0]
